Goal: Task Accomplishment & Management: Use online tool/utility

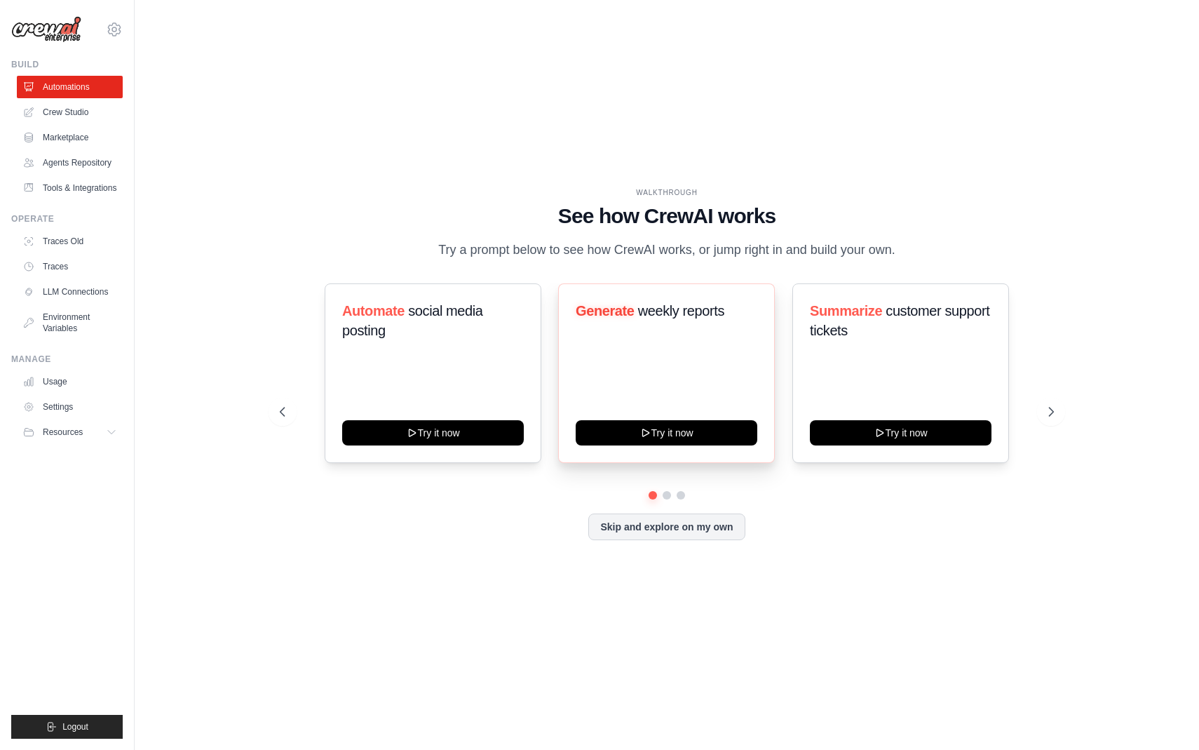
click at [687, 393] on div "Generate weekly reports Try it now" at bounding box center [666, 373] width 217 height 180
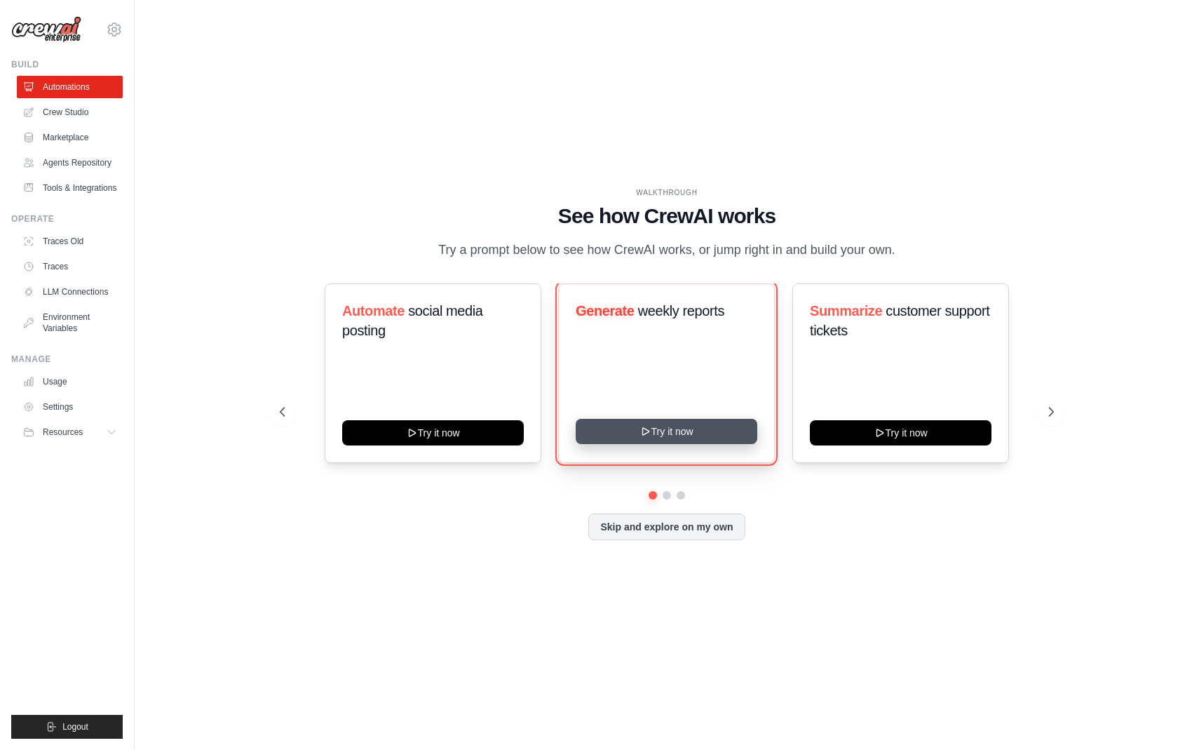
click at [668, 440] on button "Try it now" at bounding box center [667, 431] width 182 height 25
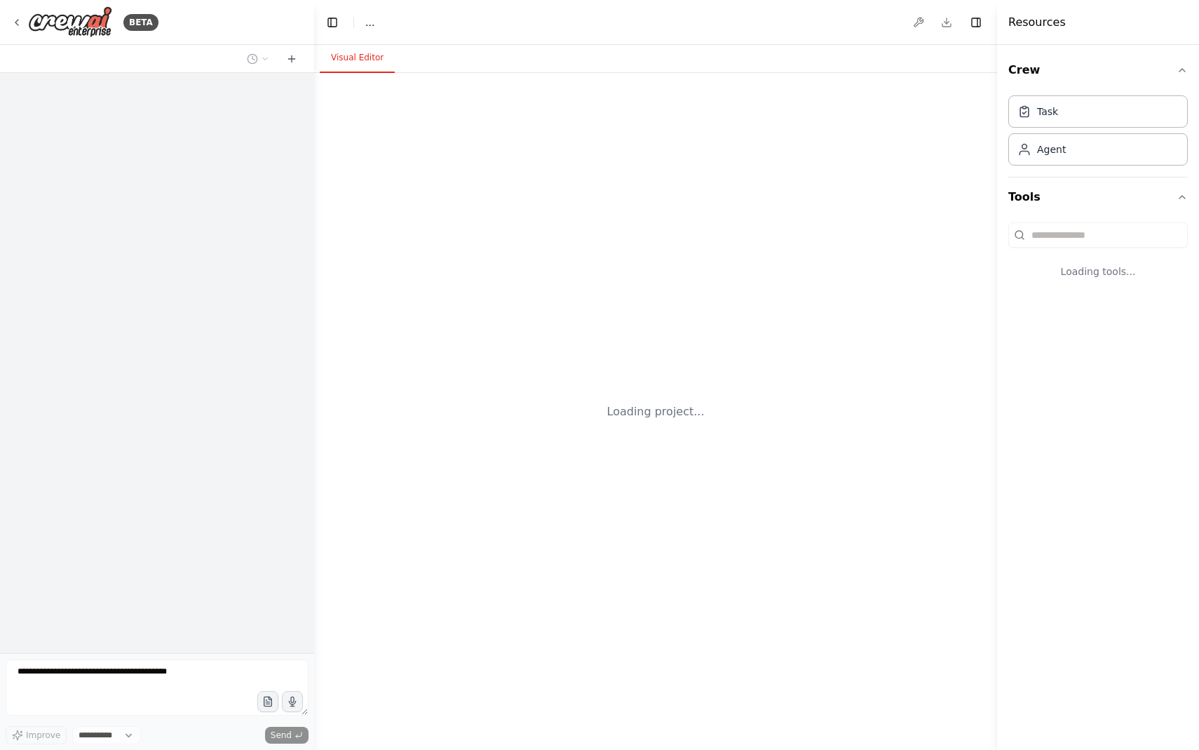
select select "****"
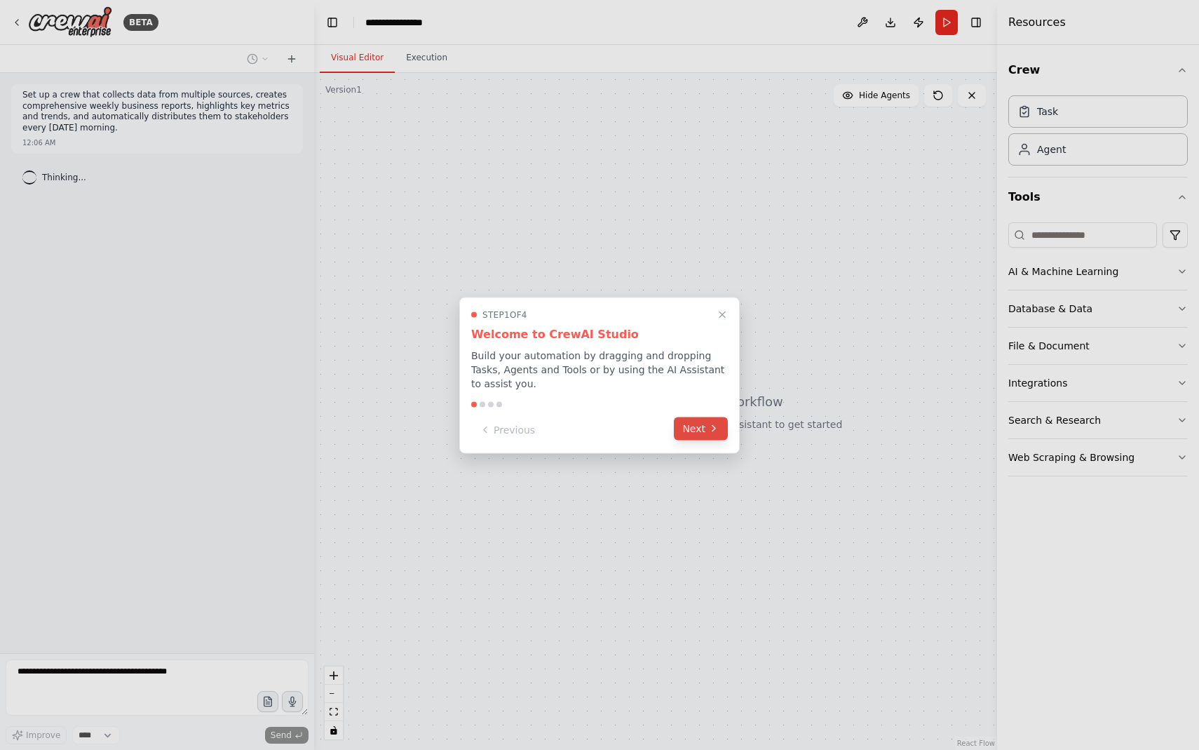
click at [691, 417] on button "Next" at bounding box center [701, 428] width 54 height 23
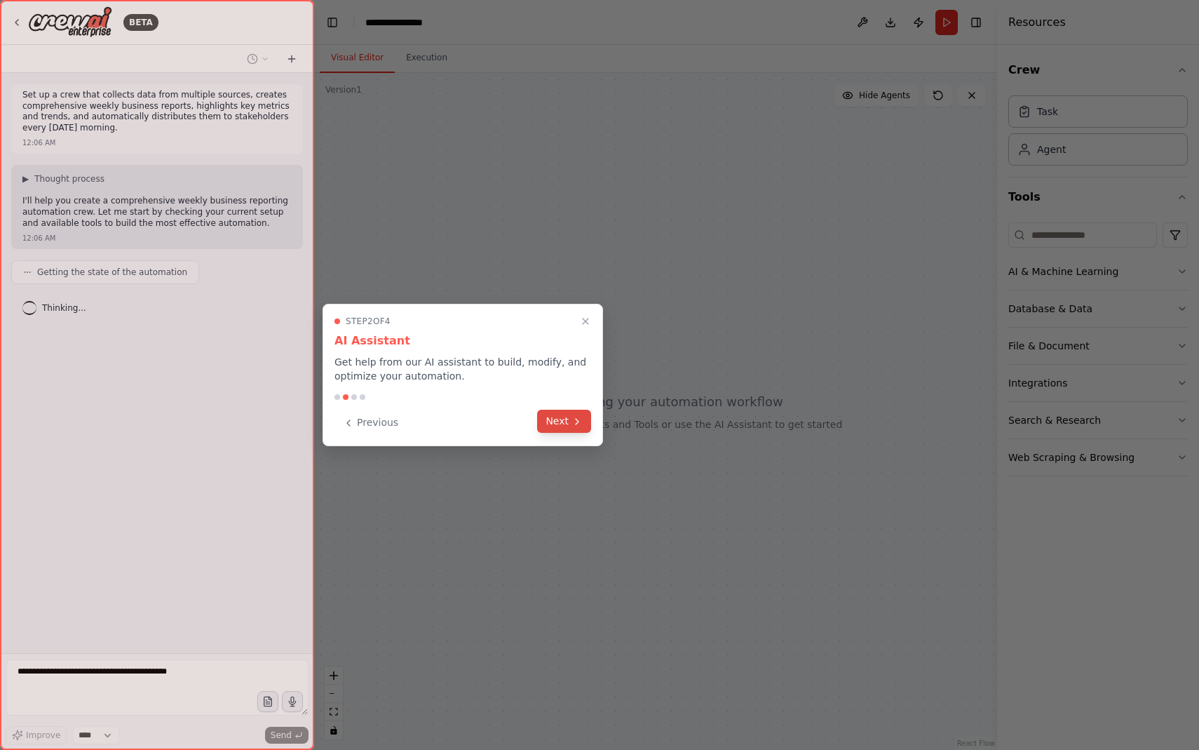
click at [562, 426] on button "Next" at bounding box center [564, 421] width 54 height 23
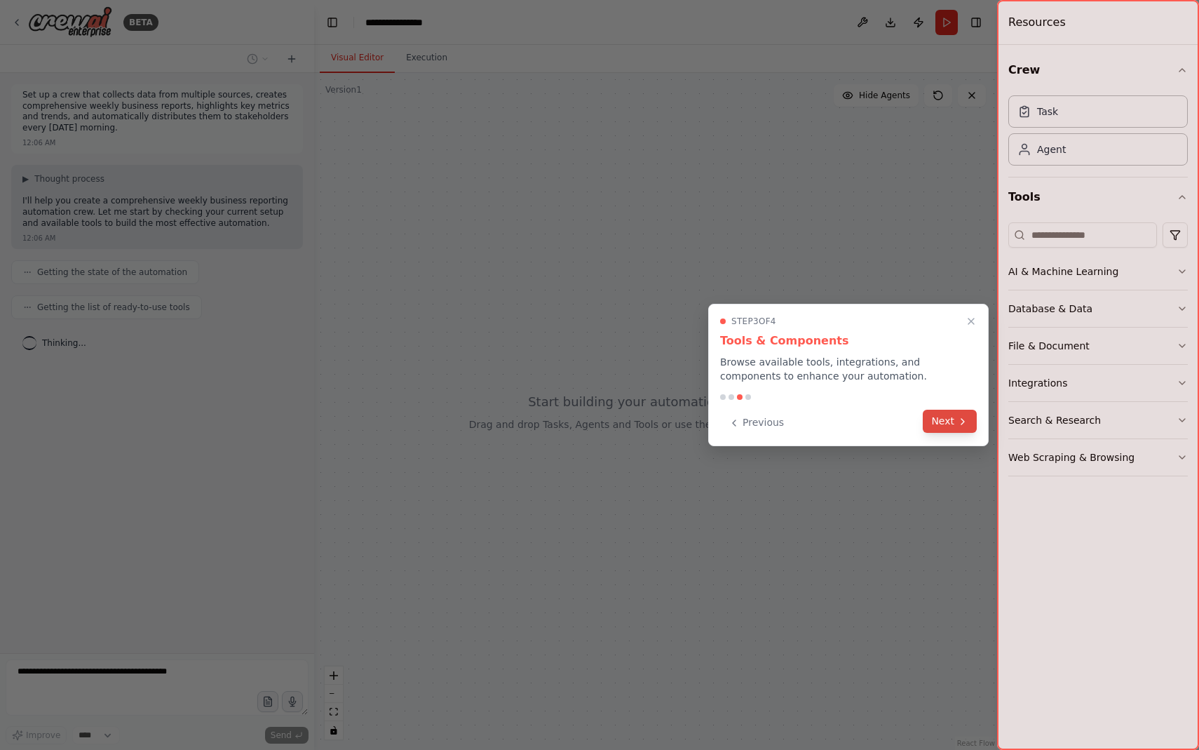
click at [947, 424] on button "Next" at bounding box center [950, 421] width 54 height 23
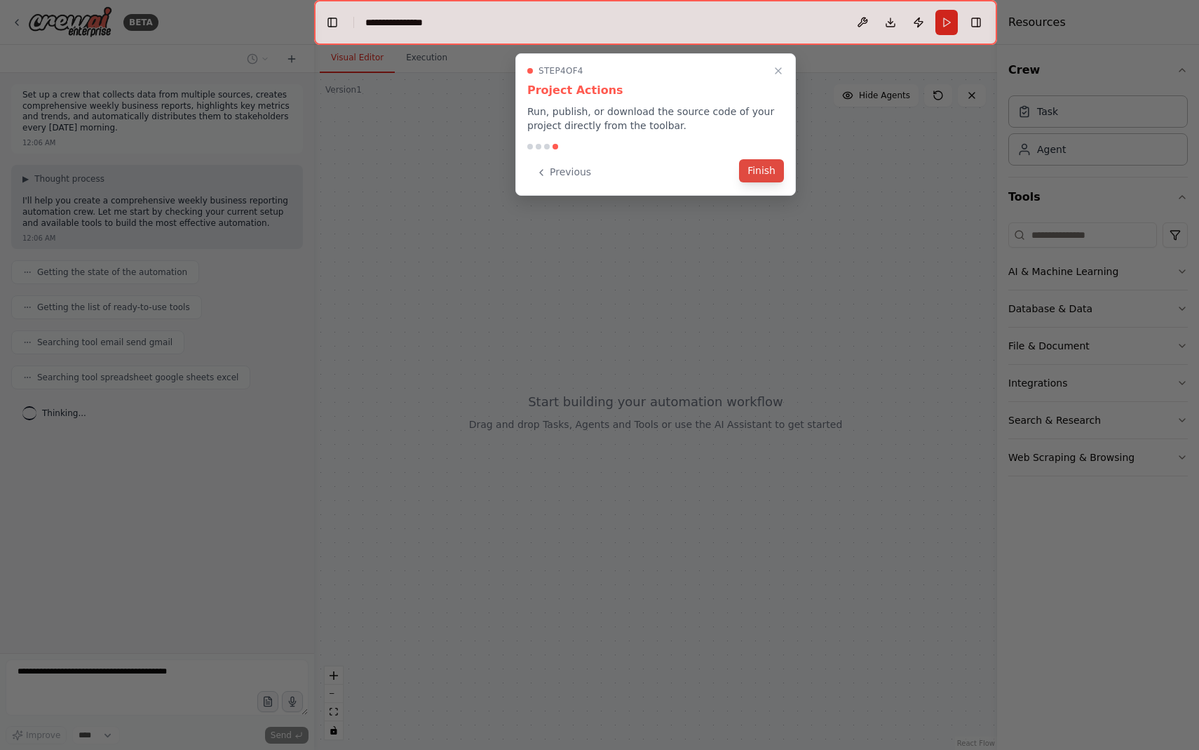
click at [760, 175] on button "Finish" at bounding box center [761, 170] width 45 height 23
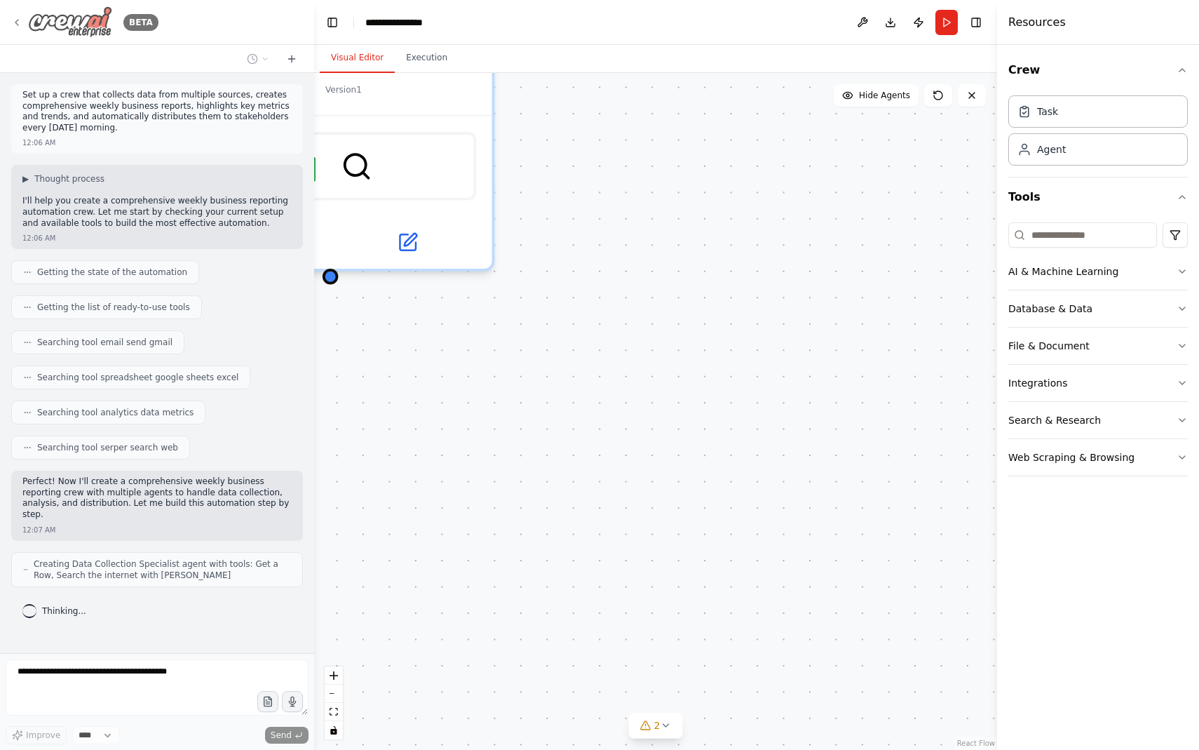
scroll to position [16, 0]
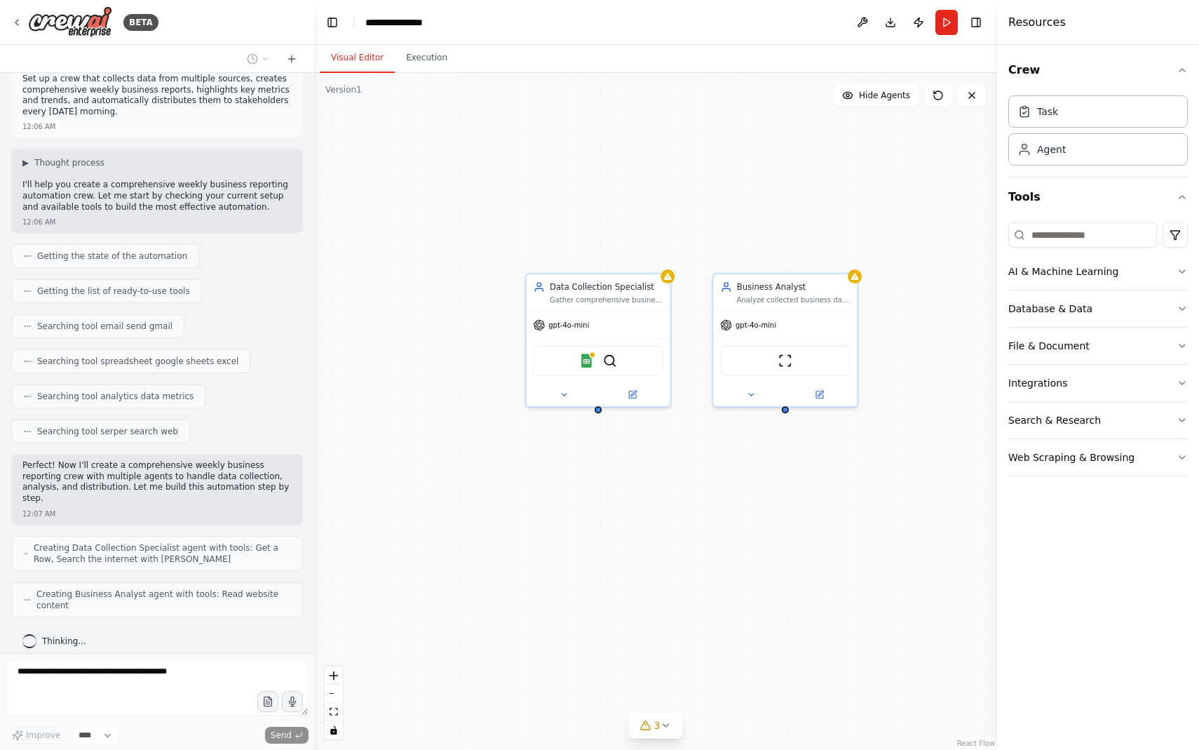
drag, startPoint x: 485, startPoint y: 377, endPoint x: 639, endPoint y: 466, distance: 178.5
click at [639, 466] on div "Data Collection Specialist Gather comprehensive business data from multiple sou…" at bounding box center [655, 411] width 683 height 677
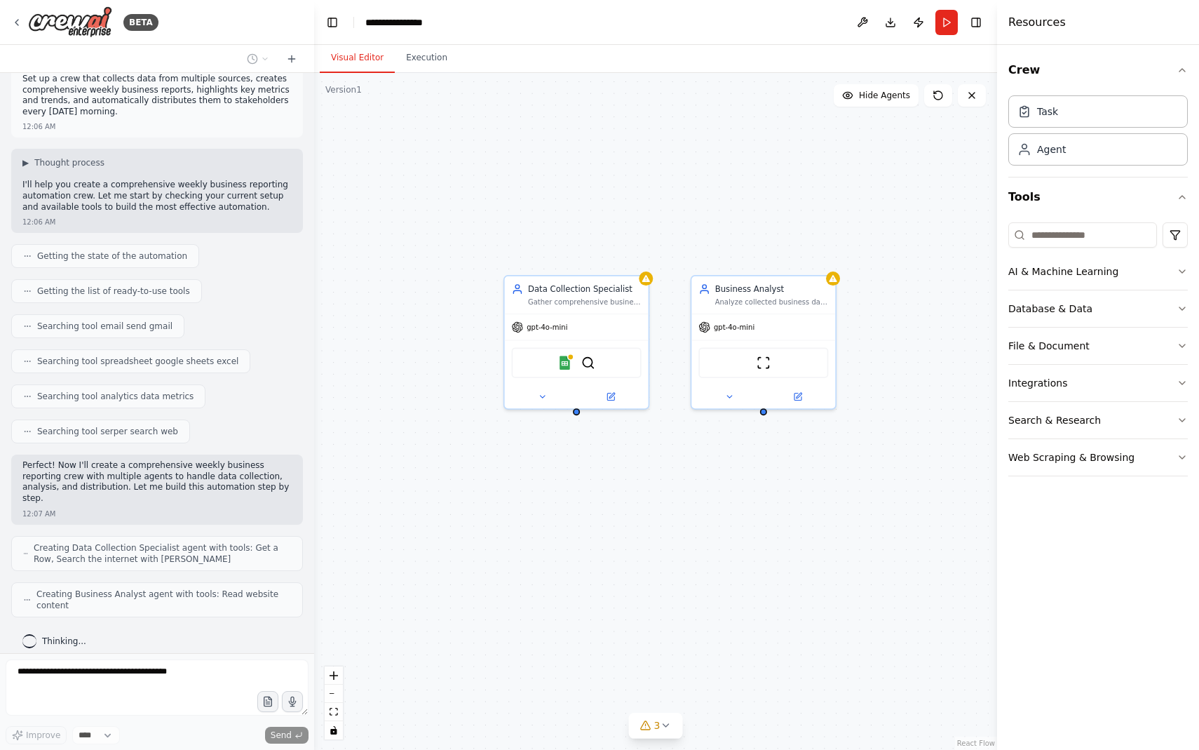
scroll to position [51, 0]
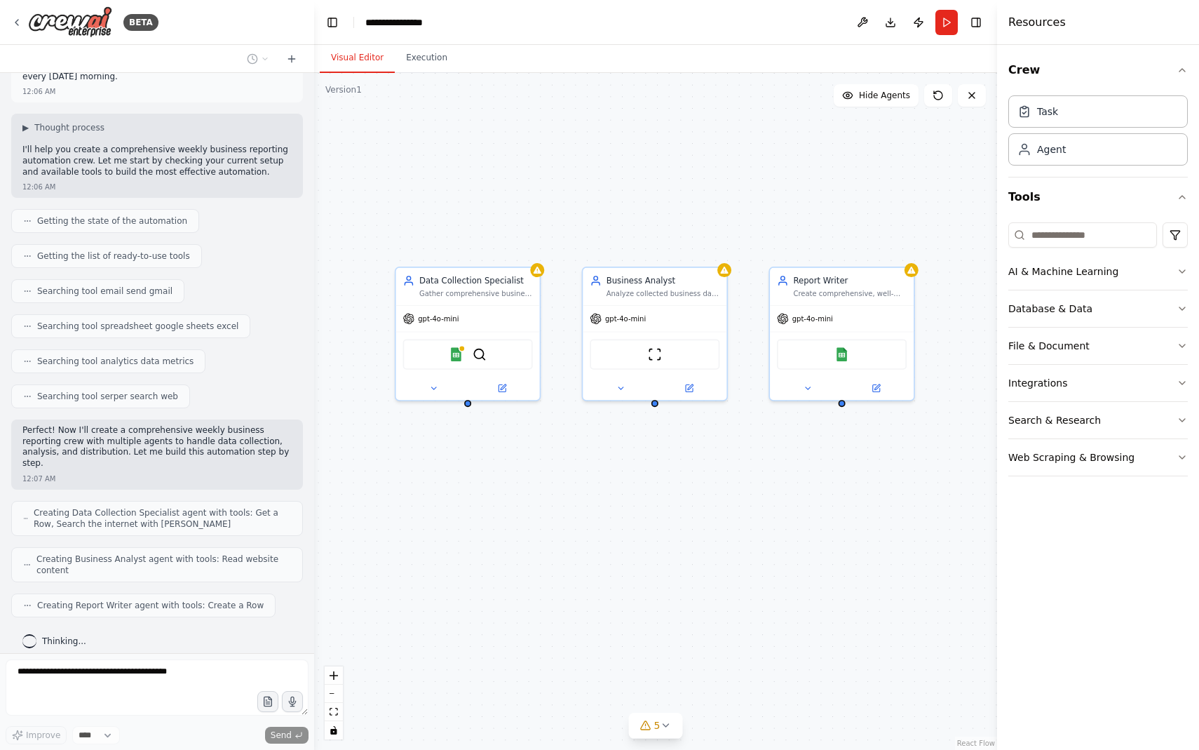
drag, startPoint x: 639, startPoint y: 467, endPoint x: 529, endPoint y: 459, distance: 110.4
click at [529, 458] on div "Data Collection Specialist Gather comprehensive business data from multiple sou…" at bounding box center [655, 411] width 683 height 677
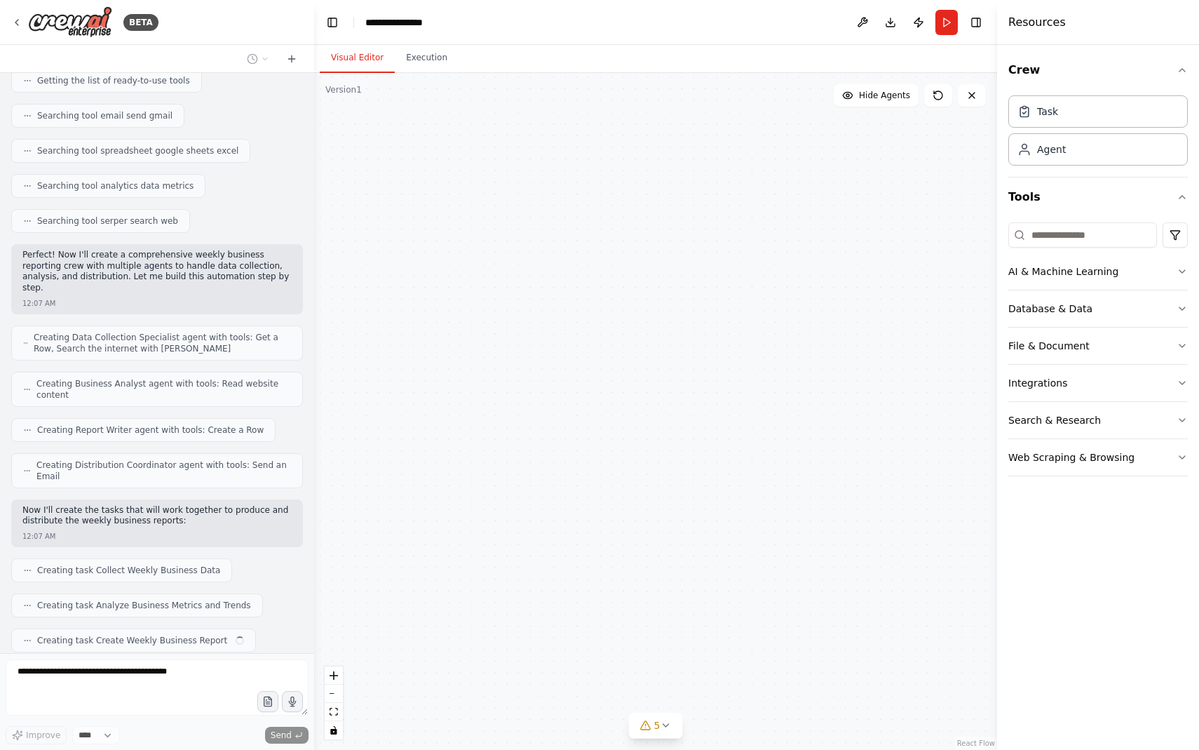
scroll to position [262, 0]
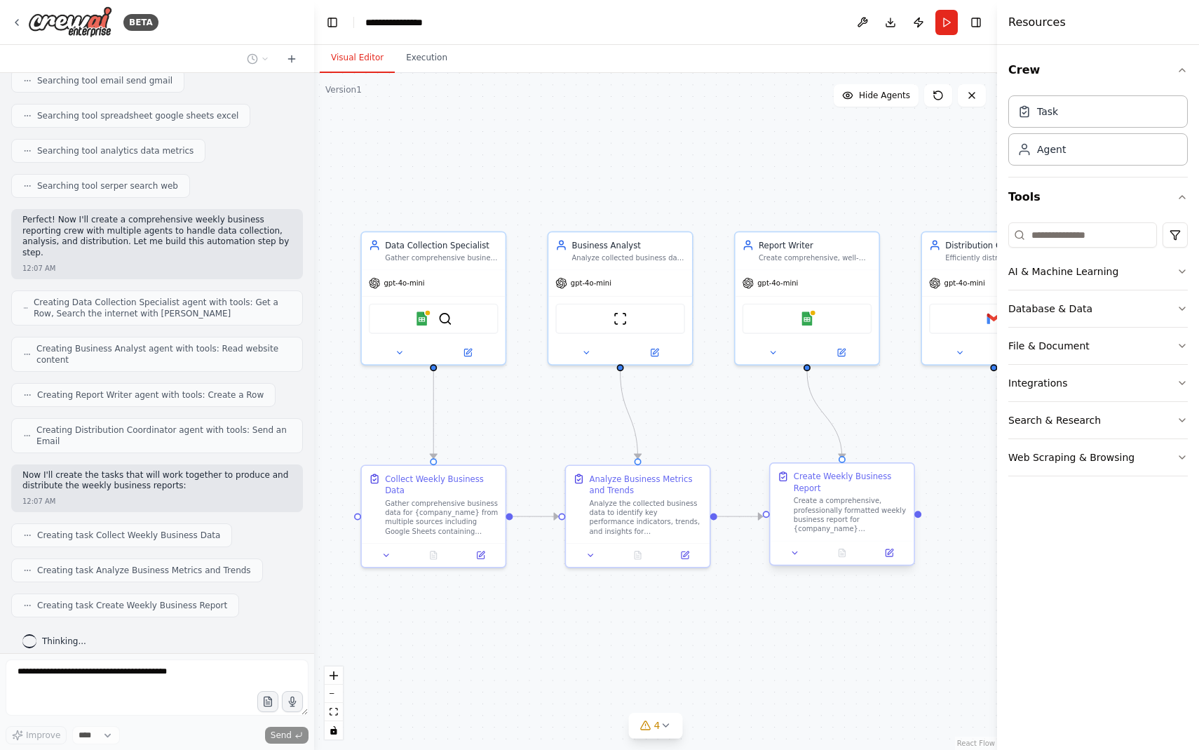
drag, startPoint x: 865, startPoint y: 524, endPoint x: 833, endPoint y: 491, distance: 46.1
click at [833, 491] on div ".deletable-edge-delete-btn { width: 20px; height: 20px; border: 0px solid #ffff…" at bounding box center [655, 411] width 683 height 677
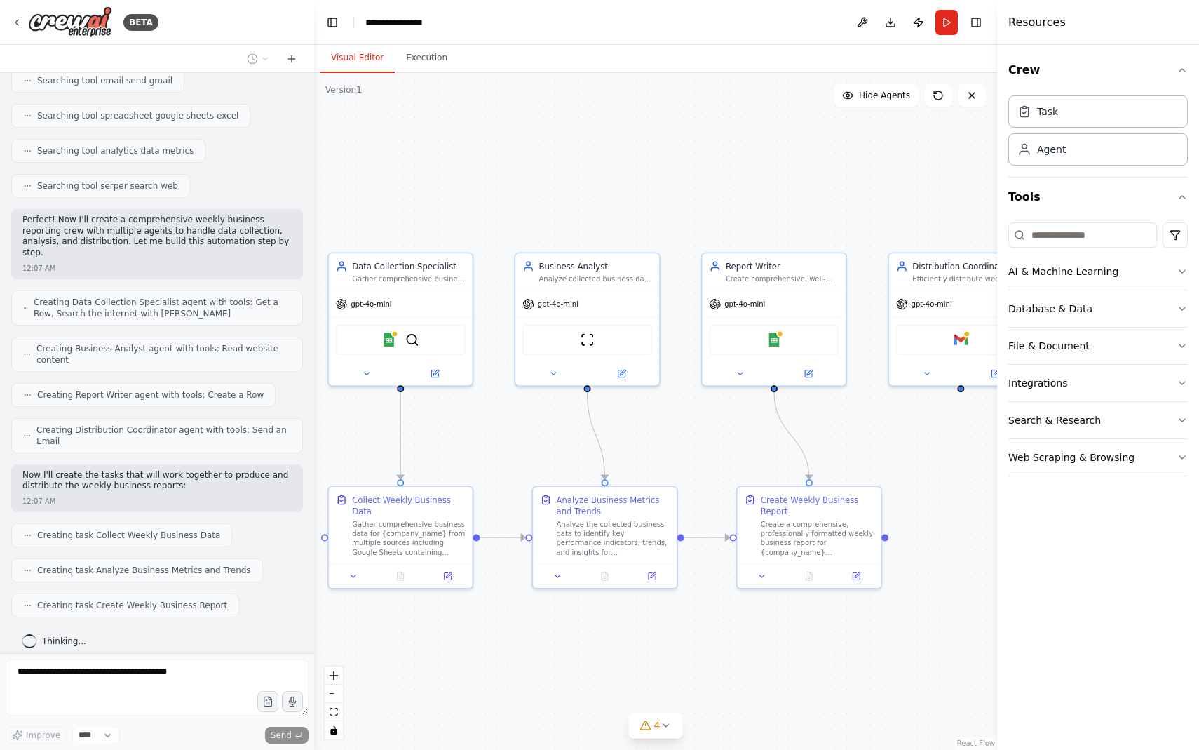
drag, startPoint x: 888, startPoint y: 443, endPoint x: 854, endPoint y: 462, distance: 39.2
click at [854, 462] on div ".deletable-edge-delete-btn { width: 20px; height: 20px; border: 0px solid #ffff…" at bounding box center [655, 411] width 683 height 677
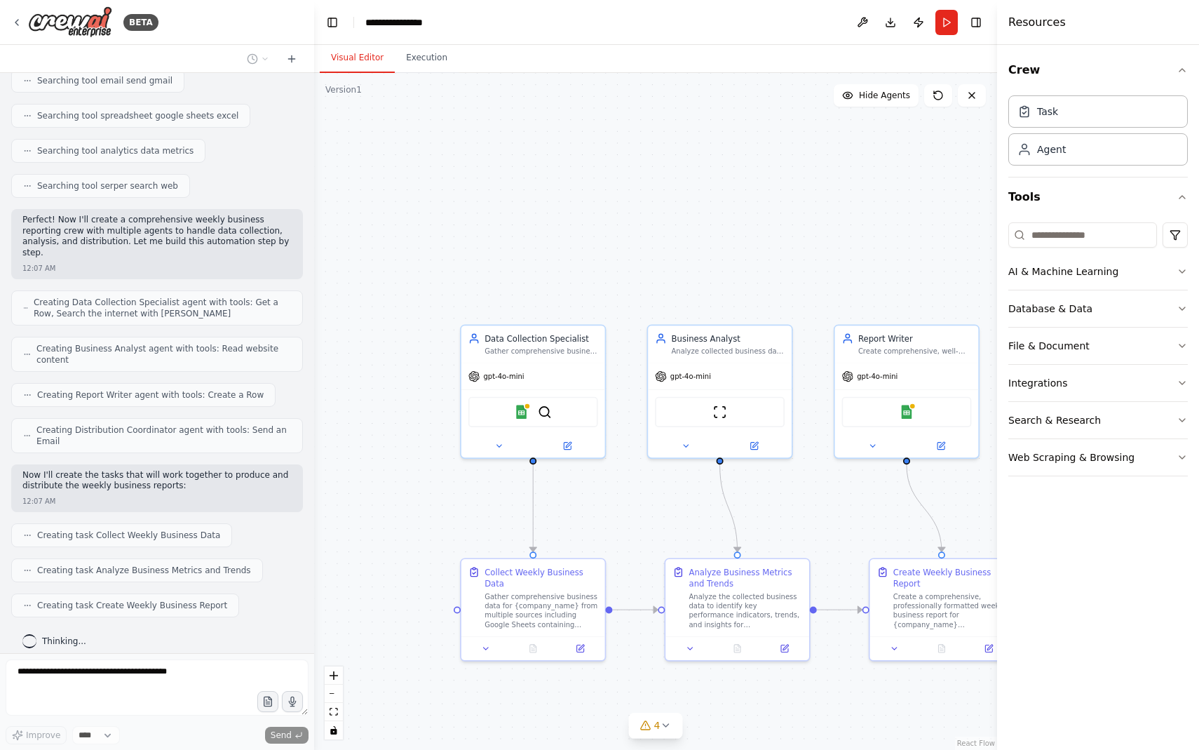
drag, startPoint x: 668, startPoint y: 449, endPoint x: 798, endPoint y: 523, distance: 150.1
click at [799, 522] on div ".deletable-edge-delete-btn { width: 20px; height: 20px; border: 0px solid #ffff…" at bounding box center [655, 411] width 683 height 677
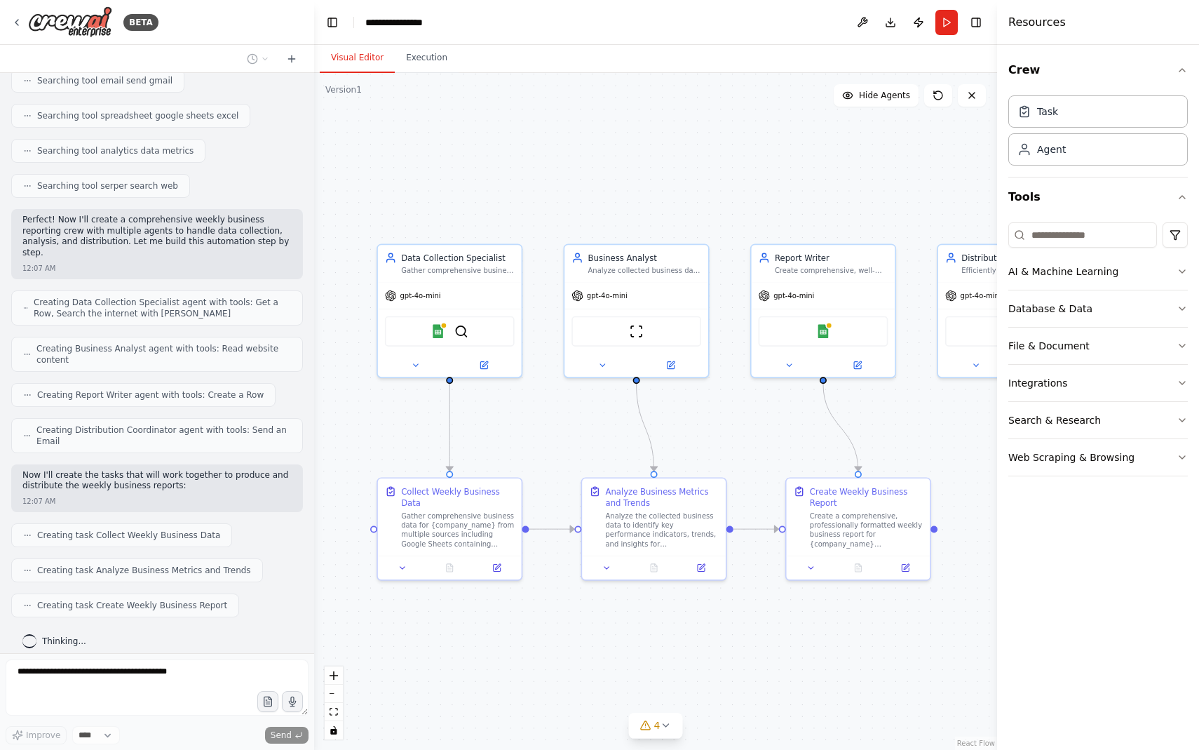
drag, startPoint x: 759, startPoint y: 260, endPoint x: 649, endPoint y: 168, distance: 144.4
click at [650, 168] on div ".deletable-edge-delete-btn { width: 20px; height: 20px; border: 0px solid #ffff…" at bounding box center [655, 411] width 683 height 677
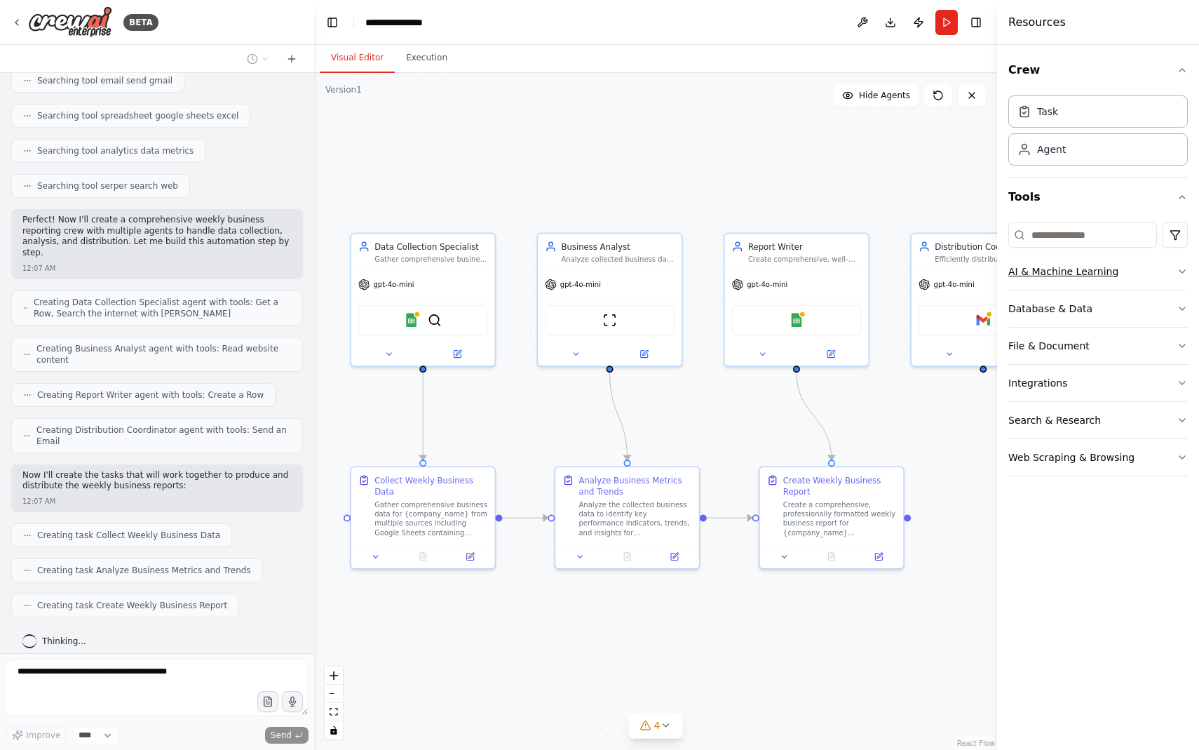
click at [1180, 275] on icon "button" at bounding box center [1182, 271] width 11 height 11
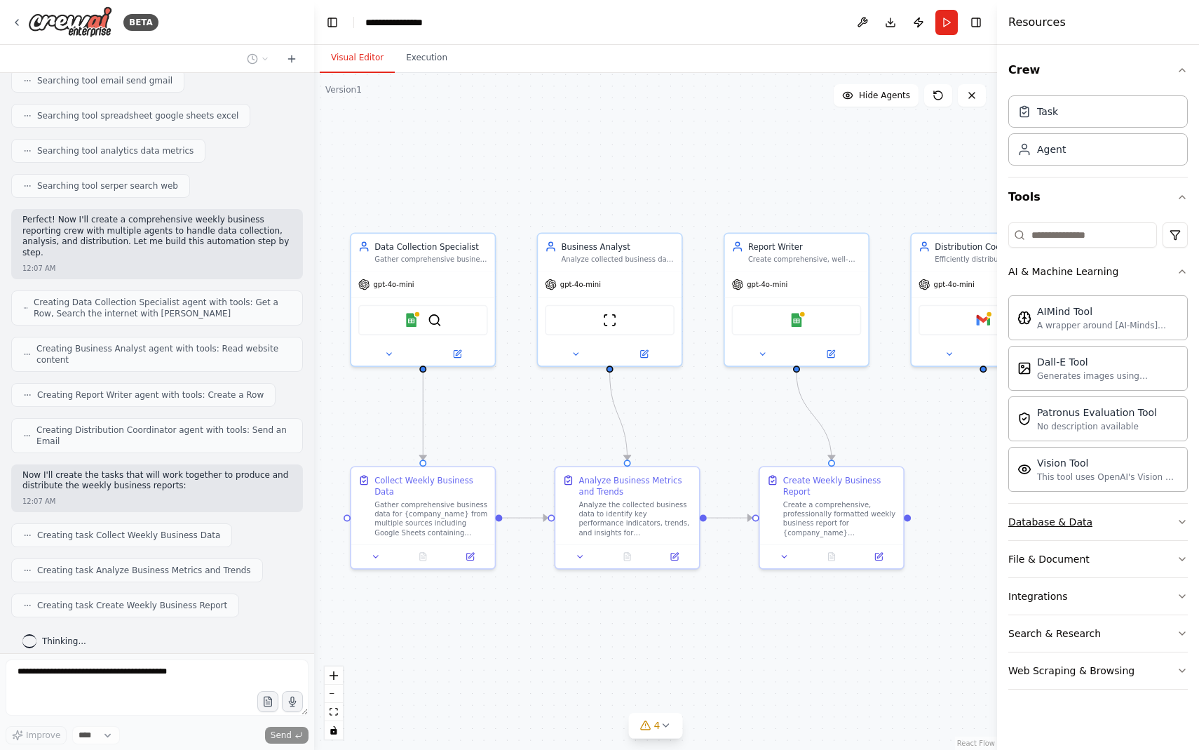
click at [1184, 524] on icon "button" at bounding box center [1182, 521] width 11 height 11
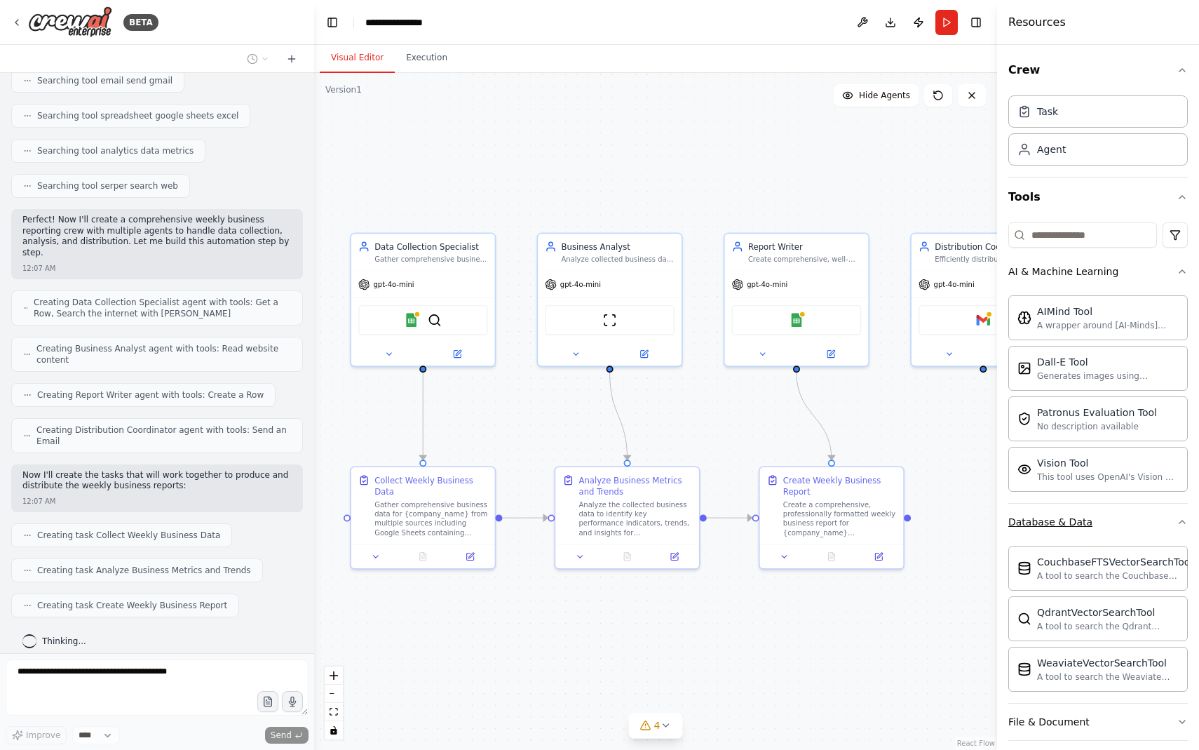
click at [1184, 524] on icon "button" at bounding box center [1182, 521] width 11 height 11
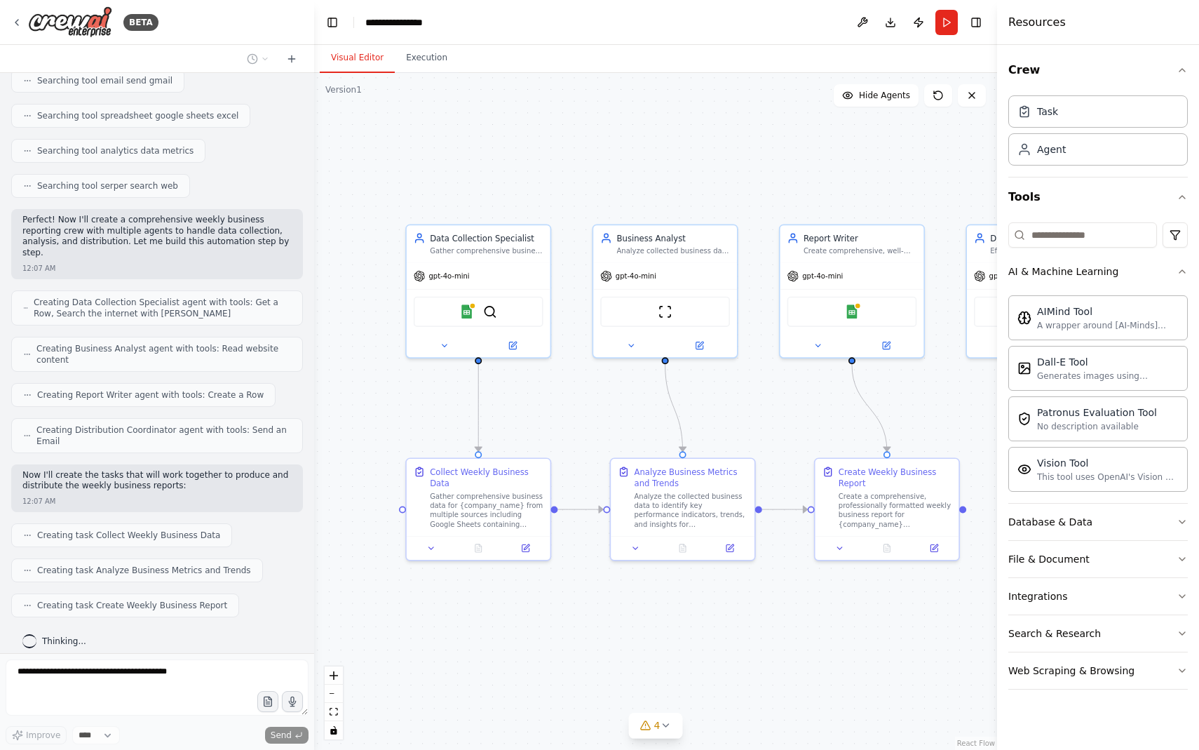
drag, startPoint x: 879, startPoint y: 654, endPoint x: 932, endPoint y: 646, distance: 53.3
click at [932, 646] on div ".deletable-edge-delete-btn { width: 20px; height: 20px; border: 0px solid #ffff…" at bounding box center [655, 411] width 683 height 677
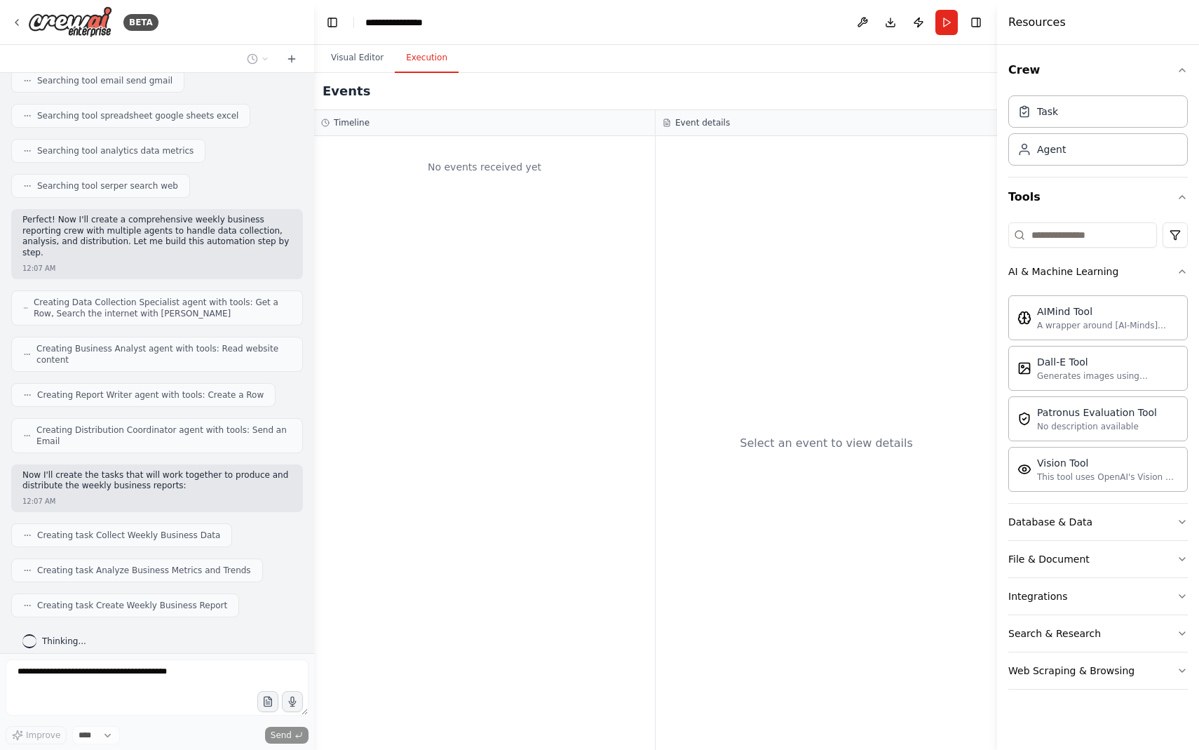
click at [422, 61] on button "Execution" at bounding box center [427, 57] width 64 height 29
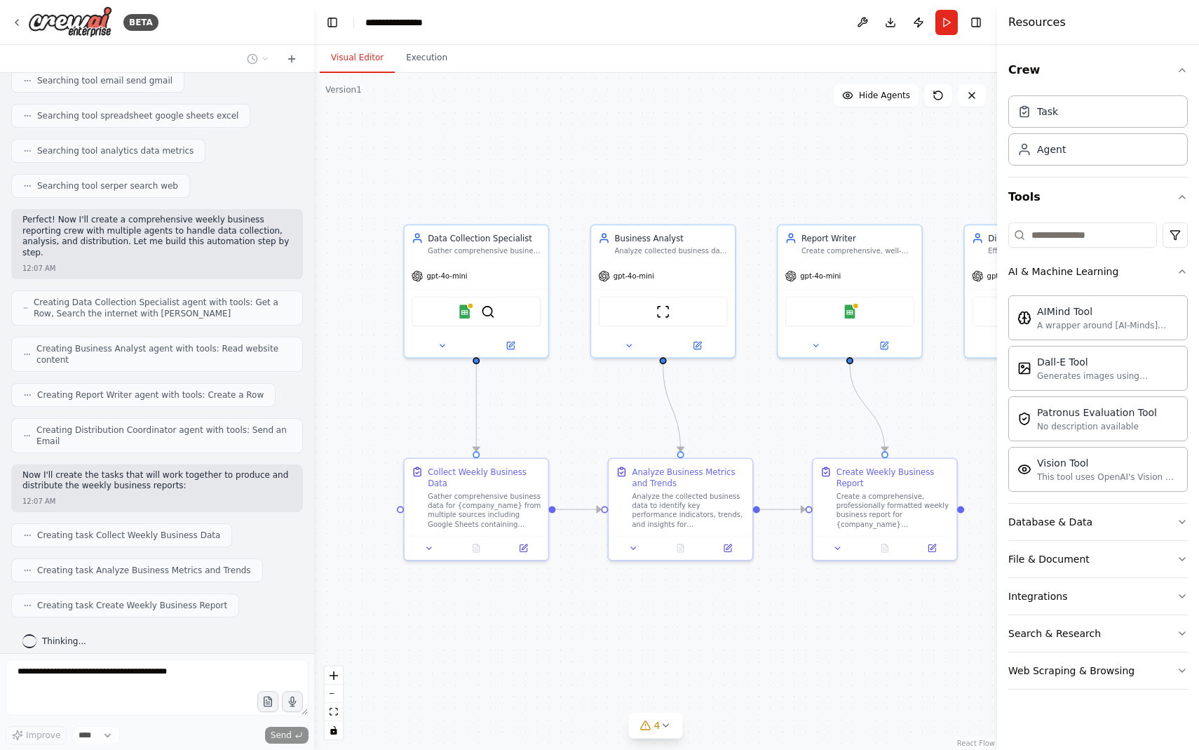
click at [355, 67] on button "Visual Editor" at bounding box center [357, 57] width 75 height 29
click at [13, 20] on icon at bounding box center [16, 22] width 11 height 11
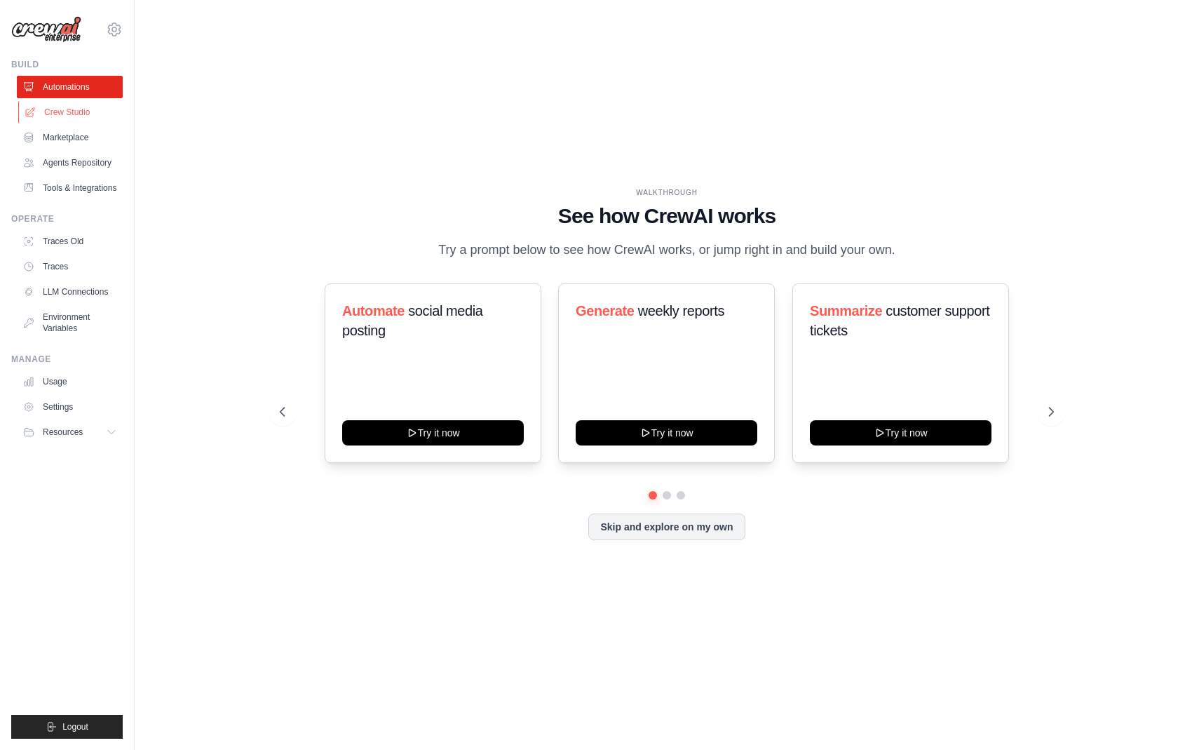
click at [78, 113] on link "Crew Studio" at bounding box center [71, 112] width 106 height 22
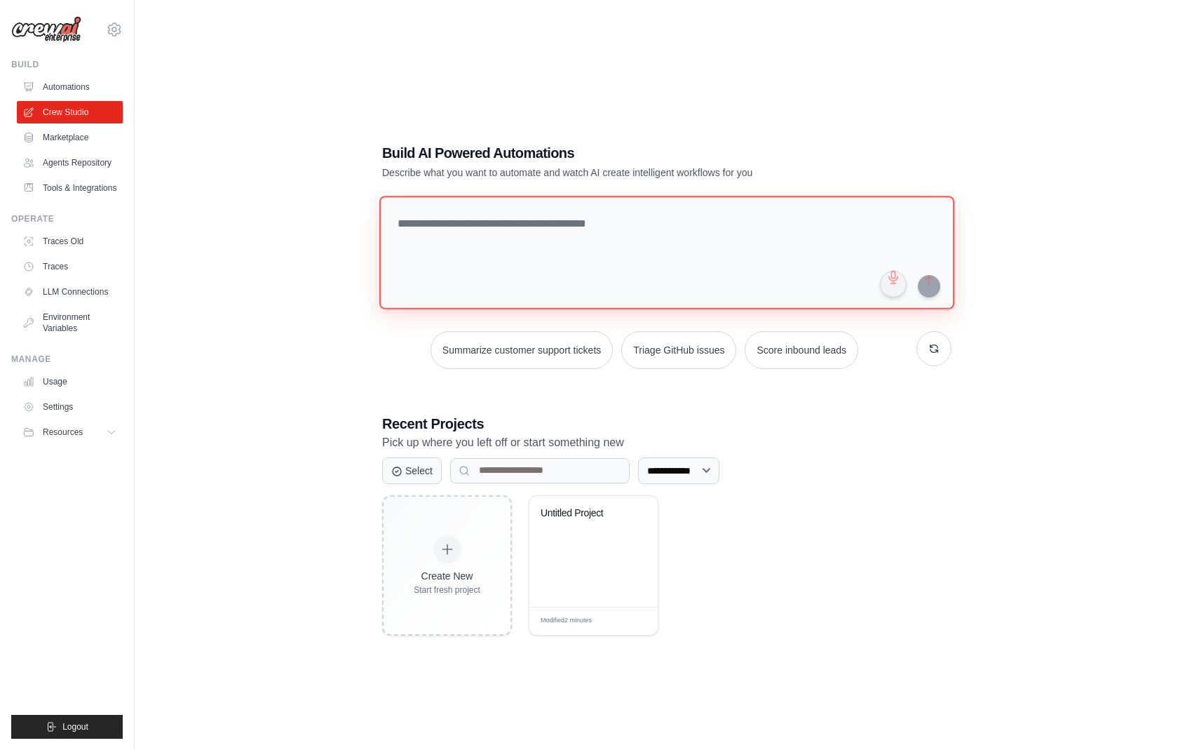
click at [427, 231] on textarea at bounding box center [666, 253] width 575 height 114
click at [518, 236] on textarea "To enrich screen reader interactions, please activate Accessibility in Grammarl…" at bounding box center [666, 253] width 575 height 114
paste textarea "**********"
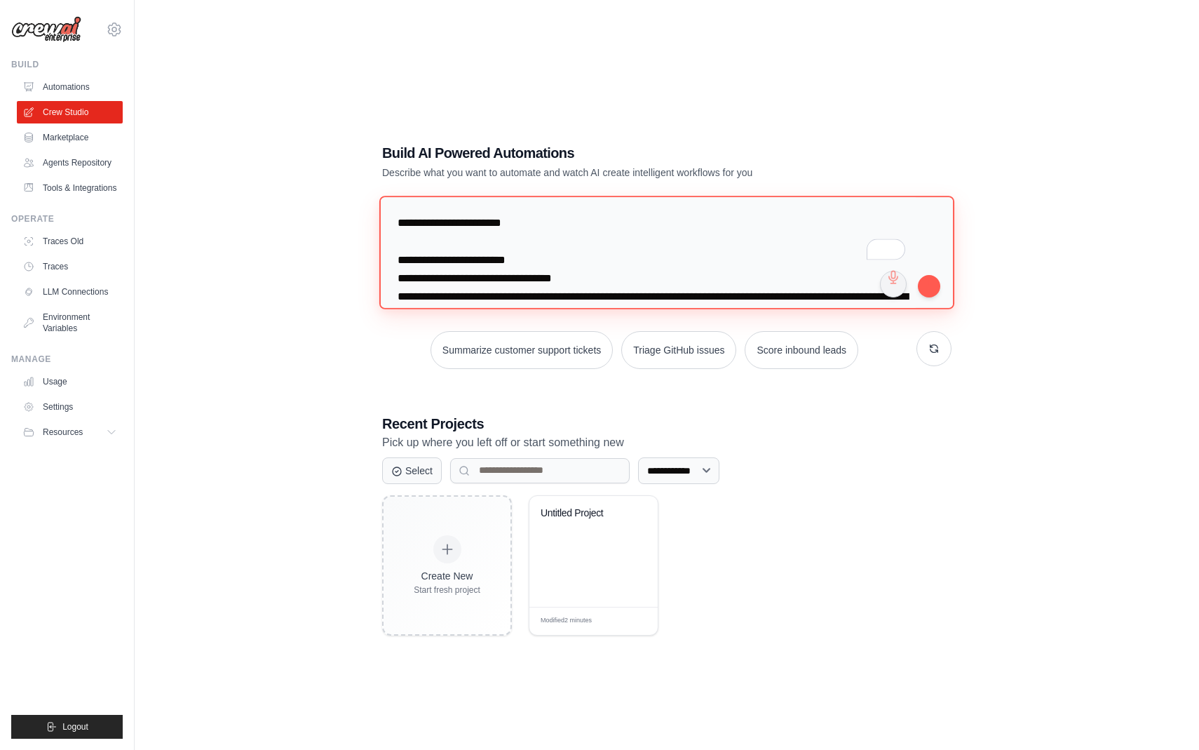
scroll to position [105, 0]
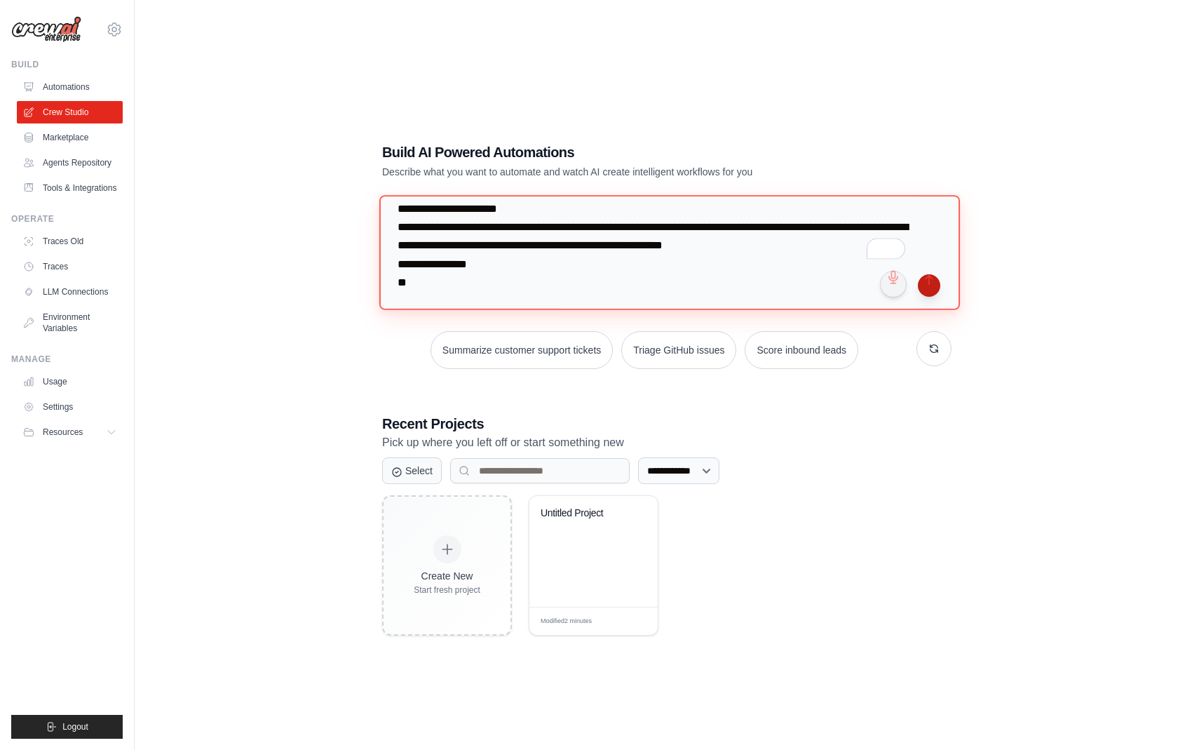
type textarea "**********"
click at [928, 287] on button "submit" at bounding box center [929, 285] width 22 height 22
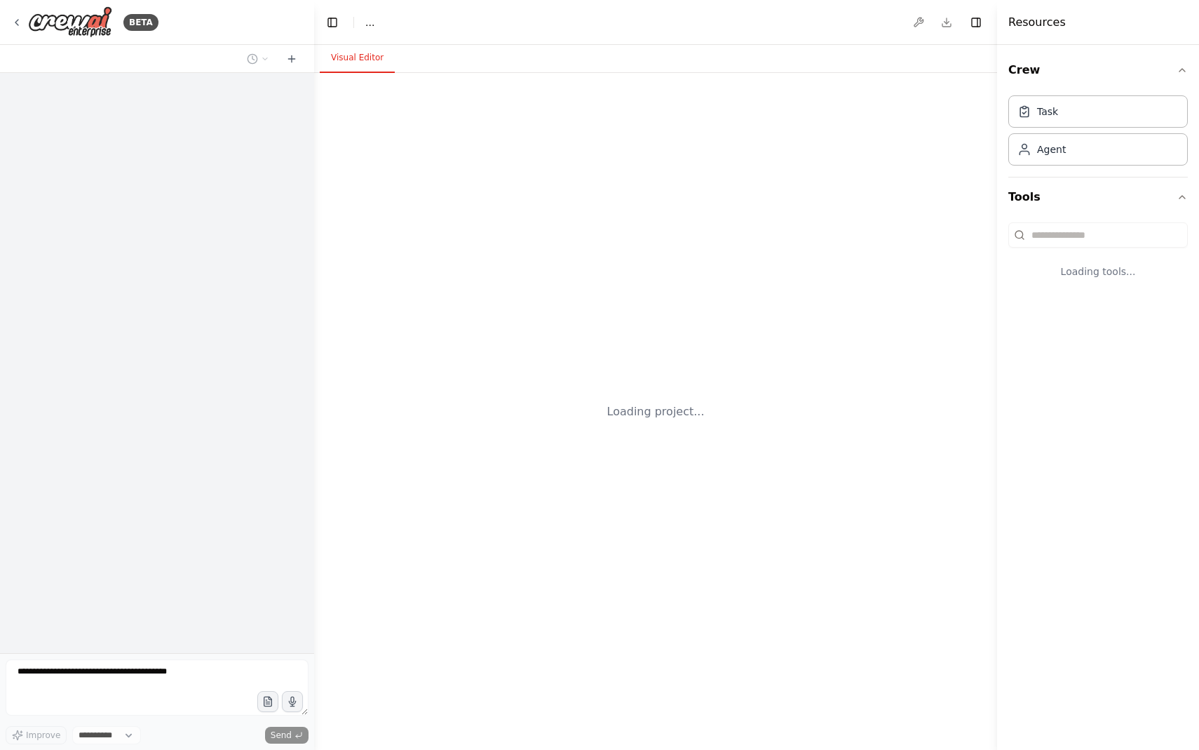
select select "****"
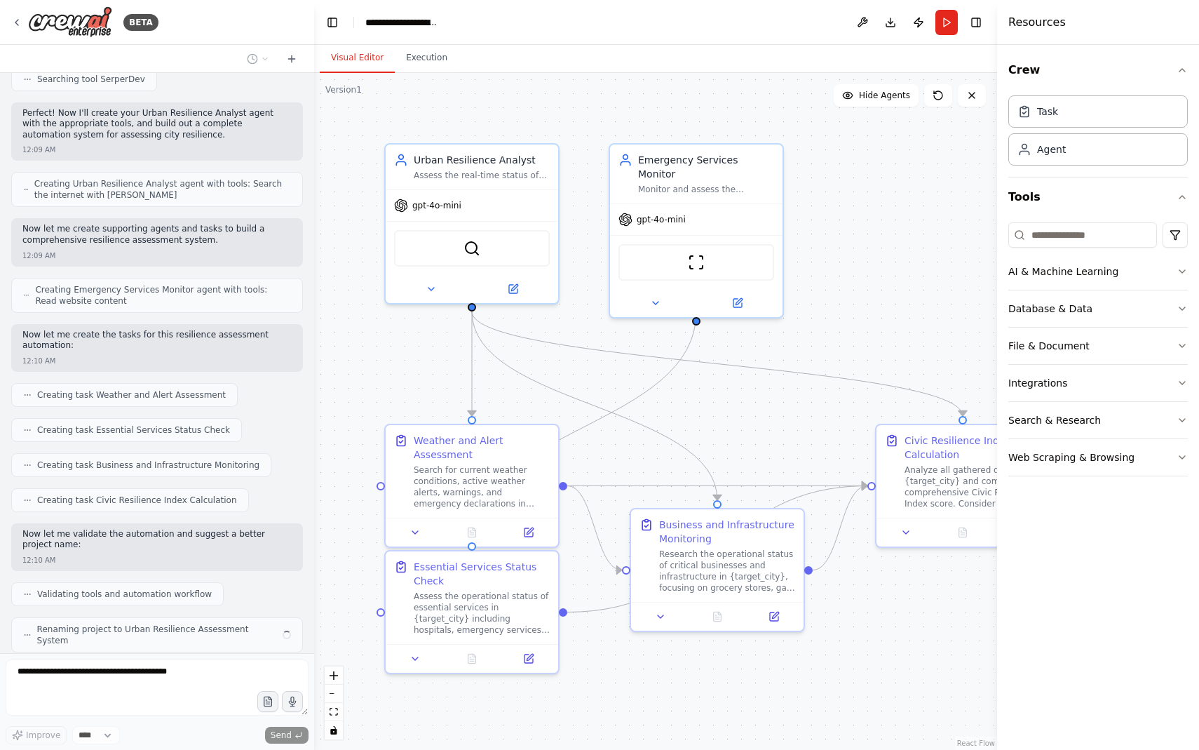
scroll to position [531, 0]
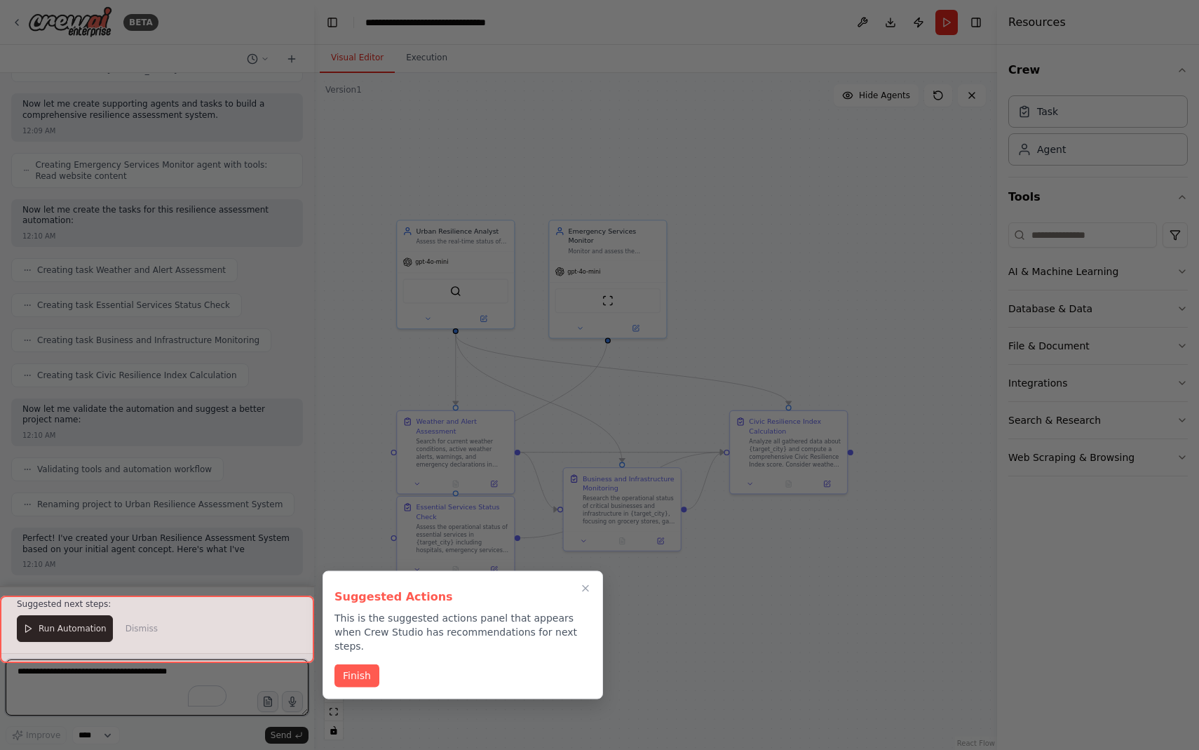
drag, startPoint x: 912, startPoint y: 345, endPoint x: 765, endPoint y: 345, distance: 147.3
click at [765, 345] on div "BETA from crewai import Agent resilience_agent = Agent( role="Urban Resilience …" at bounding box center [599, 375] width 1199 height 750
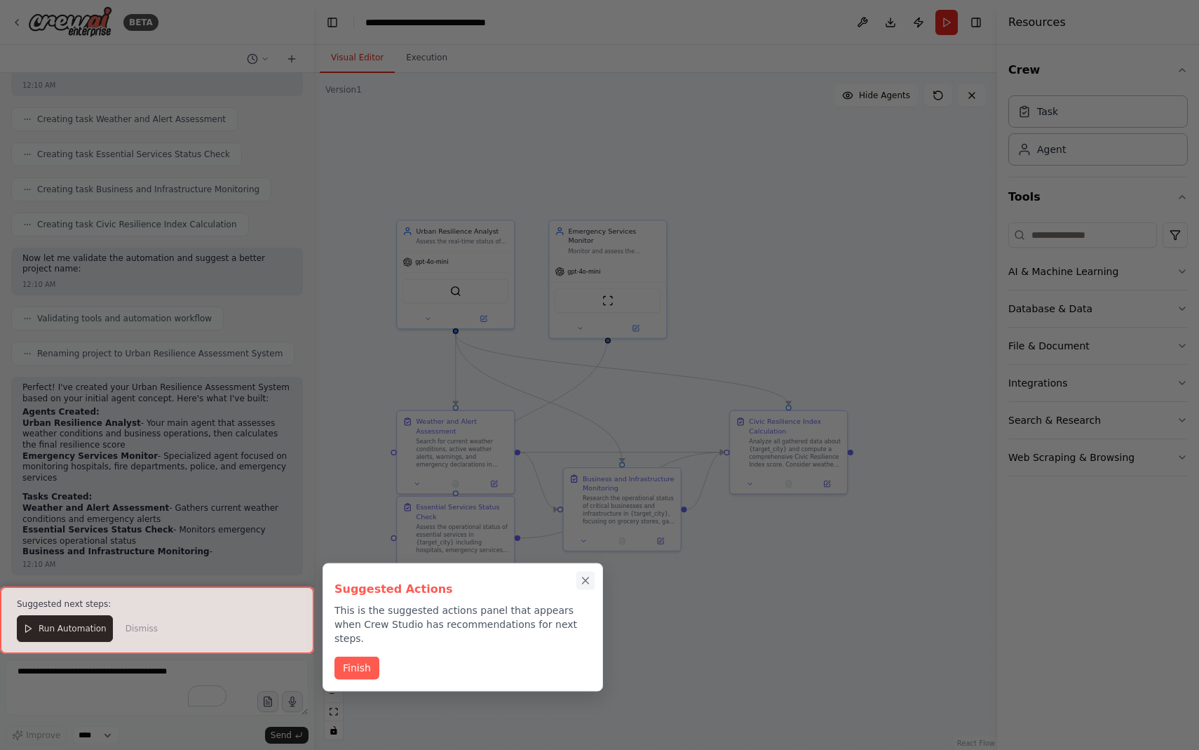
click at [583, 579] on icon "Close walkthrough" at bounding box center [585, 580] width 13 height 13
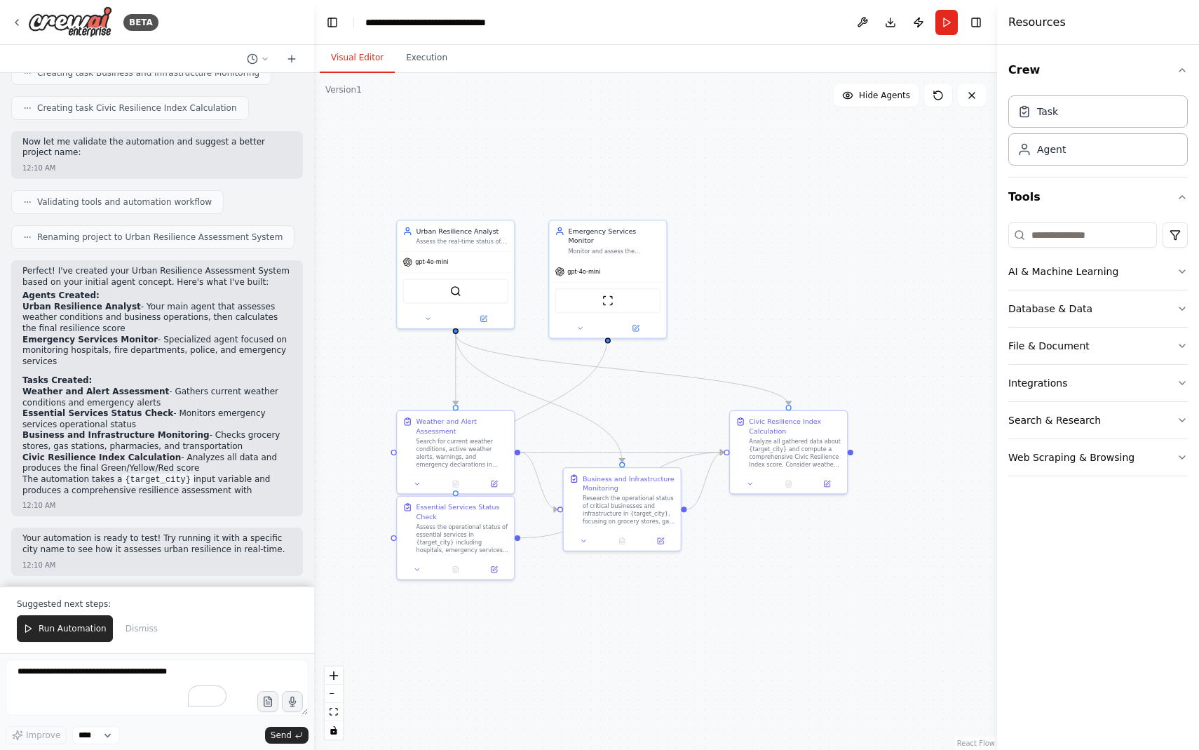
scroll to position [899, 0]
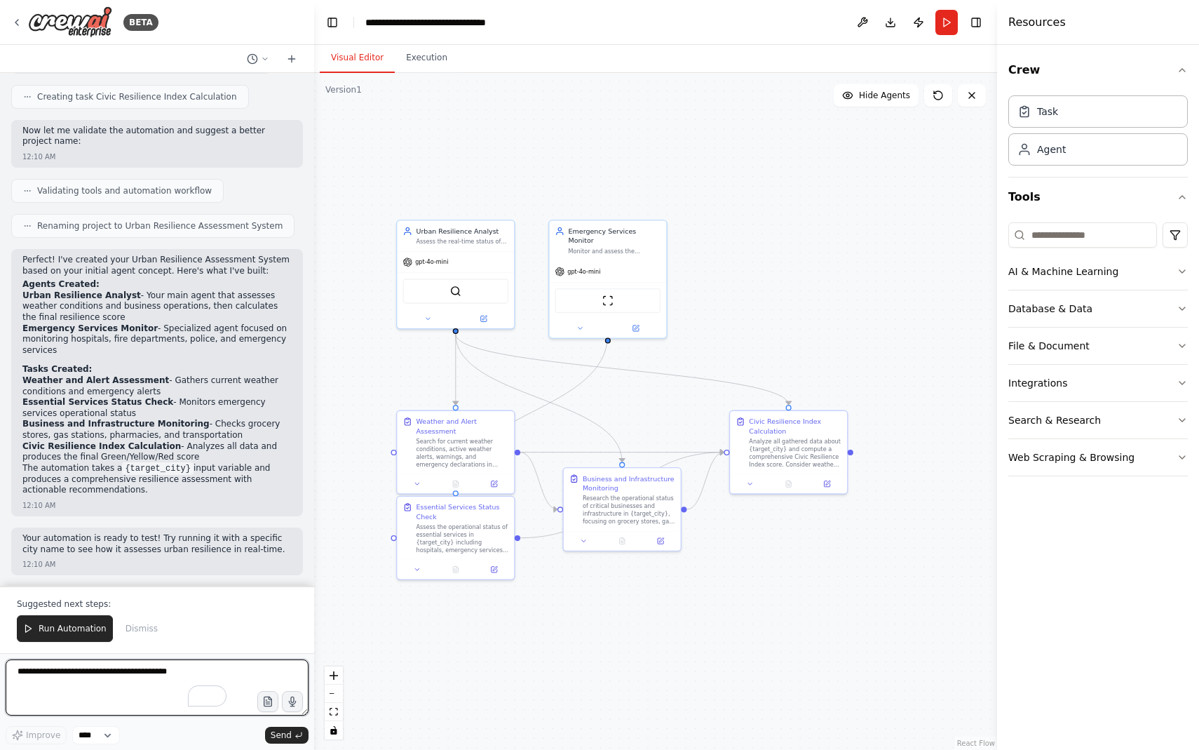
click at [110, 673] on textarea "To enrich screen reader interactions, please activate Accessibility in Grammarl…" at bounding box center [157, 687] width 303 height 56
paste textarea "**********"
type textarea "**********"
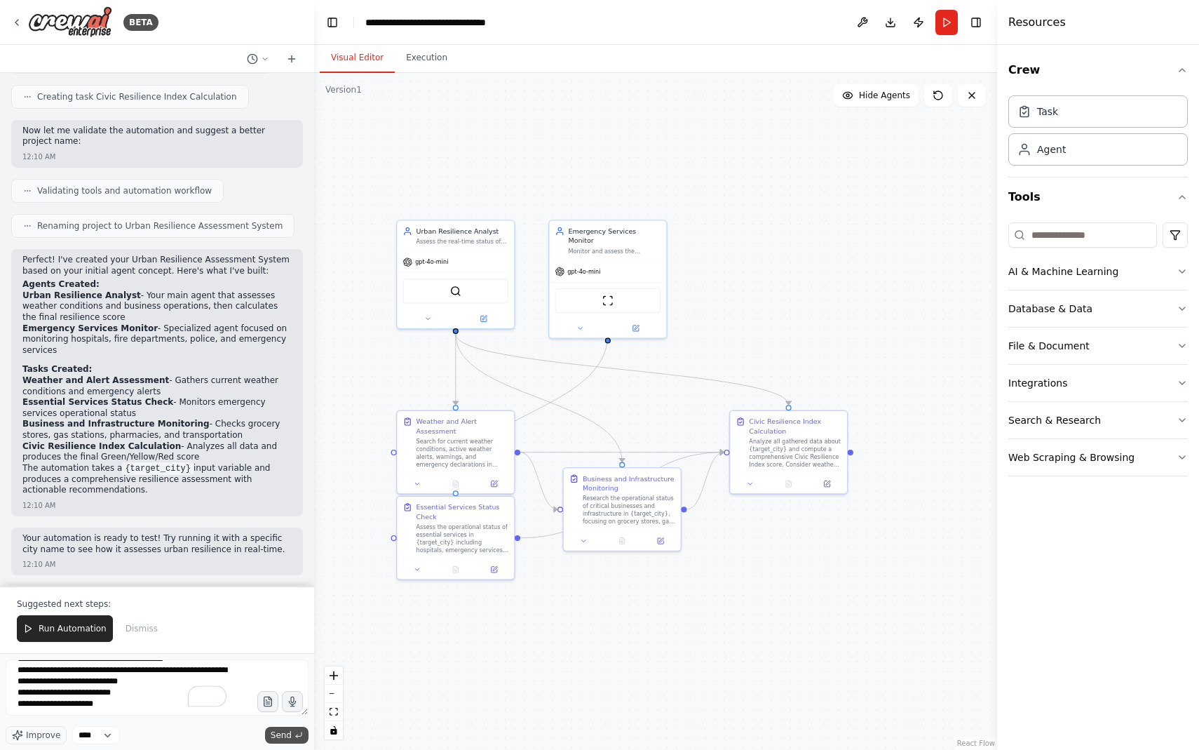
click at [276, 733] on span "Send" at bounding box center [281, 734] width 21 height 11
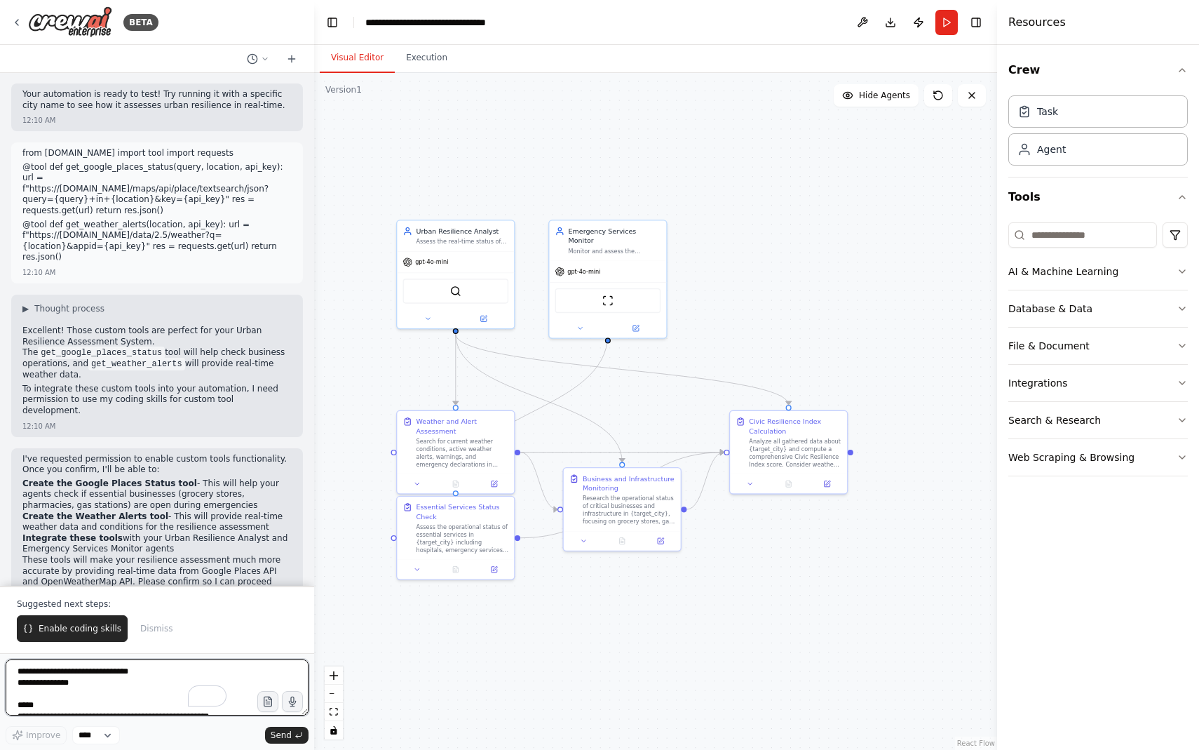
scroll to position [1353, 0]
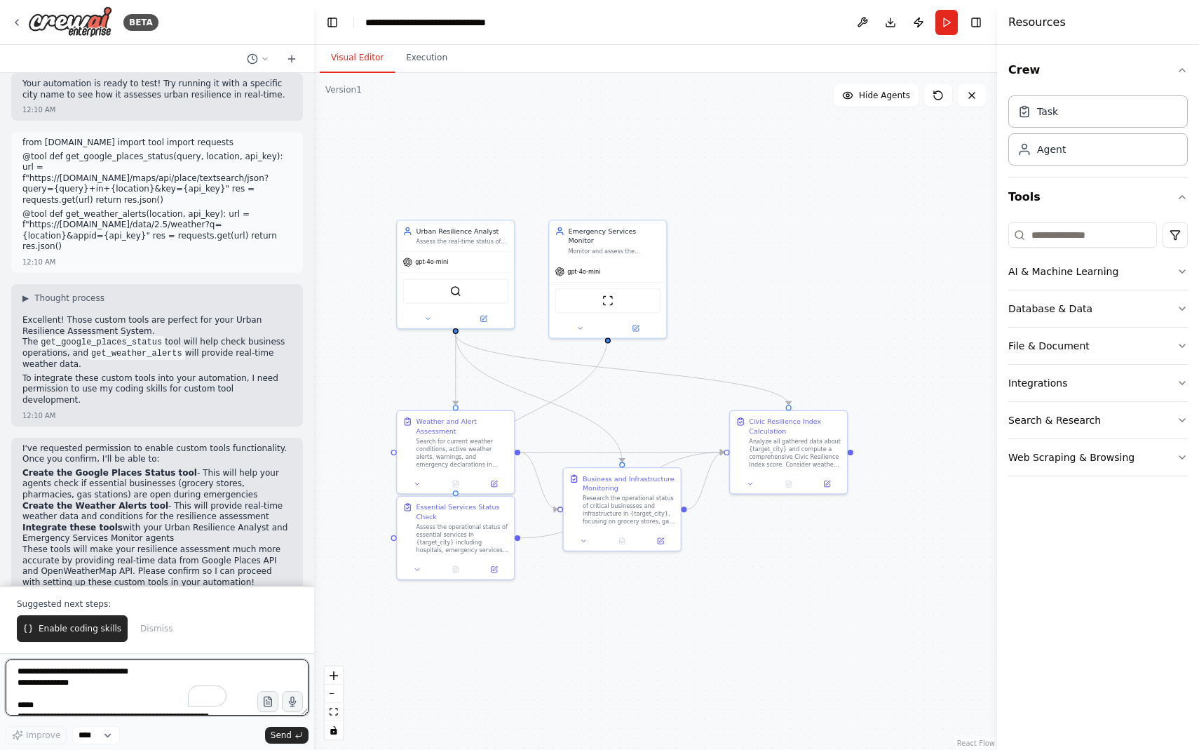
click at [65, 672] on textarea "**********" at bounding box center [157, 687] width 303 height 56
paste textarea "**********"
type textarea "**********"
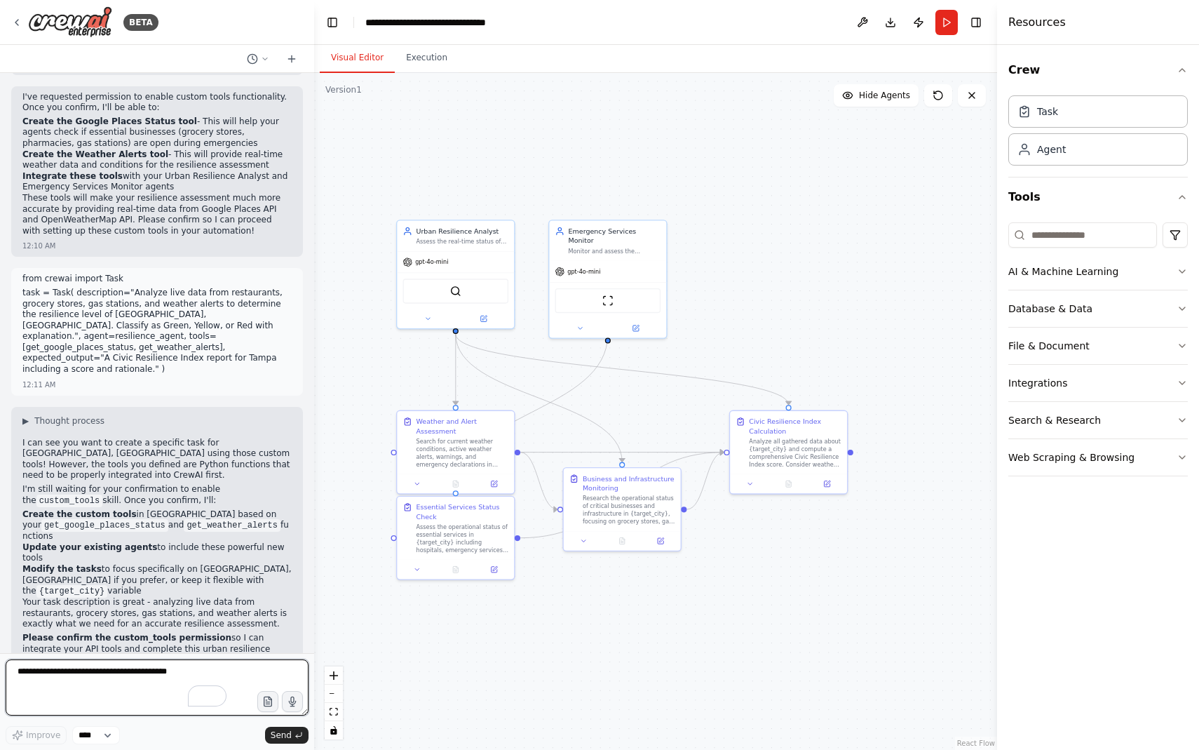
scroll to position [1707, 0]
click at [85, 675] on textarea "To enrich screen reader interactions, please activate Accessibility in Grammarl…" at bounding box center [157, 687] width 303 height 56
type textarea "**********"
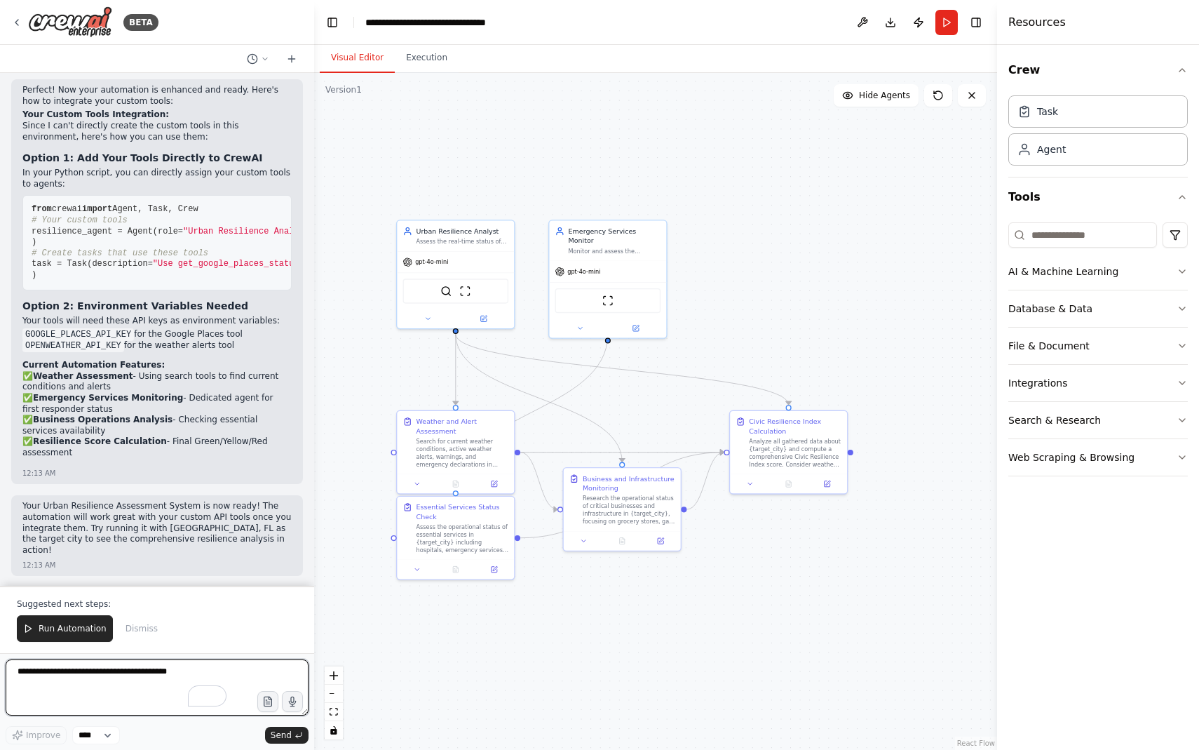
scroll to position [2969, 0]
click at [415, 457] on div "Weather and Alert Assessment Search for current weather conditions, active weat…" at bounding box center [456, 439] width 106 height 51
click at [603, 499] on div "Research the operational status of critical businesses and infrastructure in {t…" at bounding box center [629, 508] width 93 height 30
click at [86, 626] on span "Run Automation" at bounding box center [73, 628] width 68 height 11
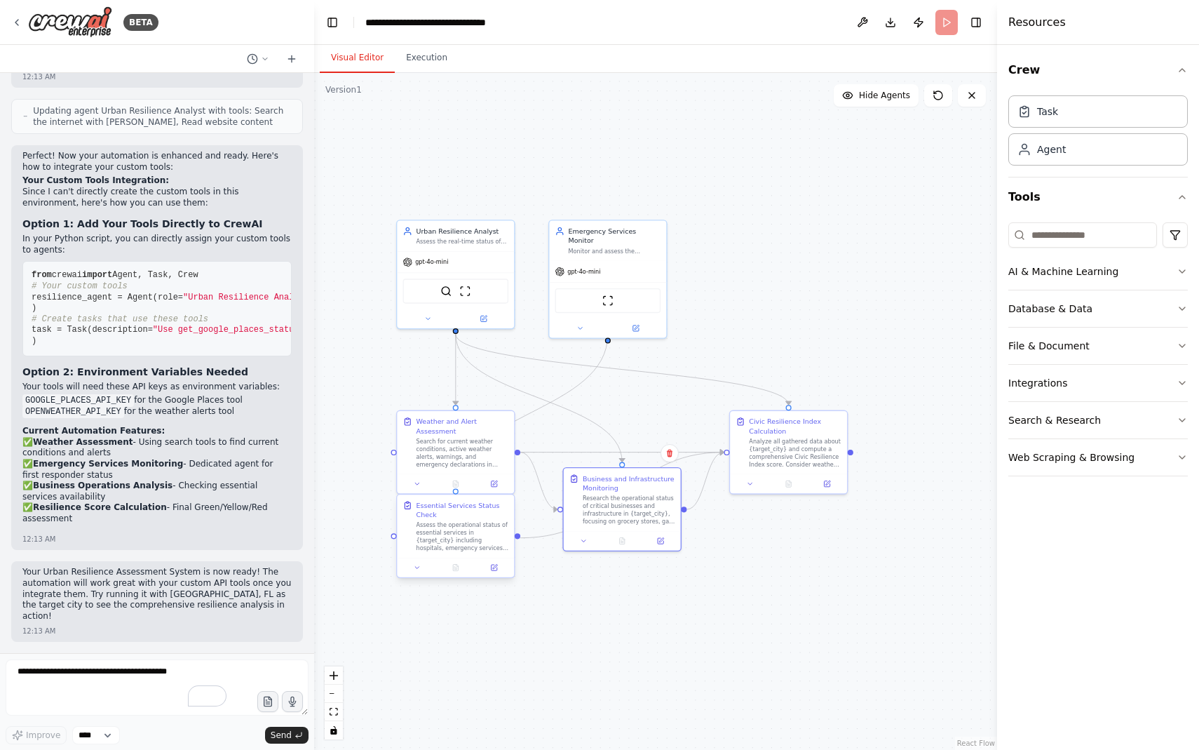
scroll to position [2902, 0]
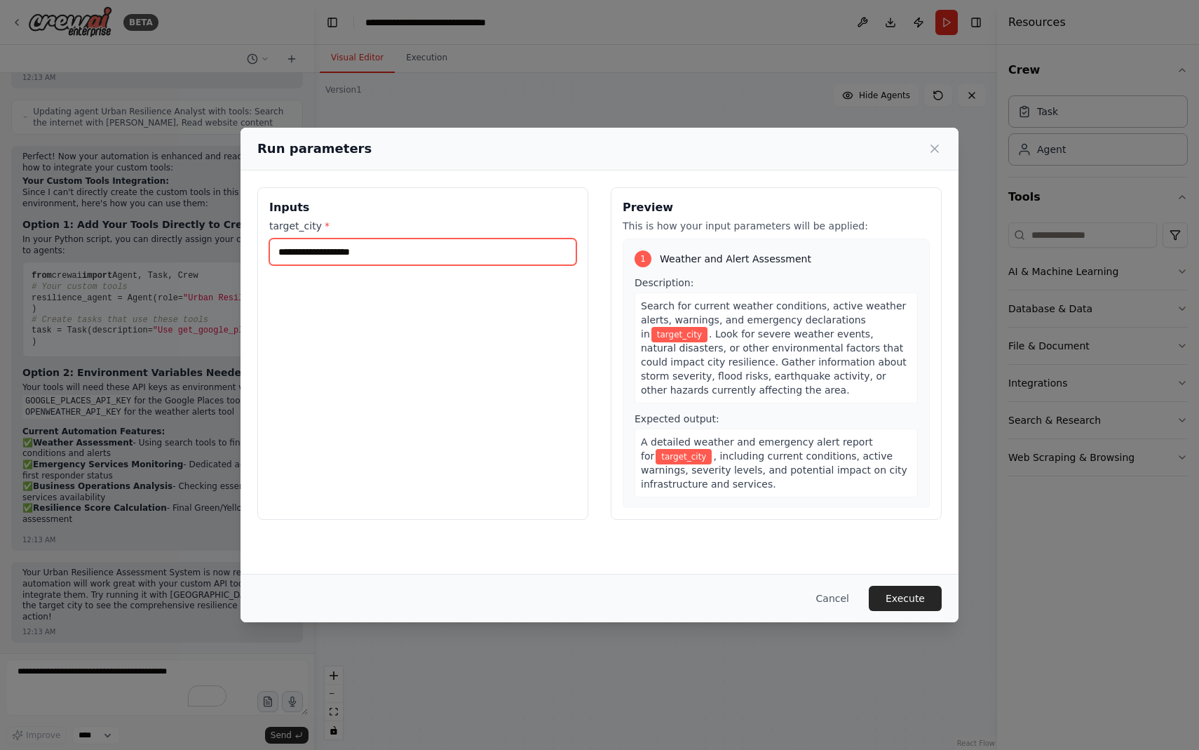
click at [348, 248] on input "target_city *" at bounding box center [422, 251] width 307 height 27
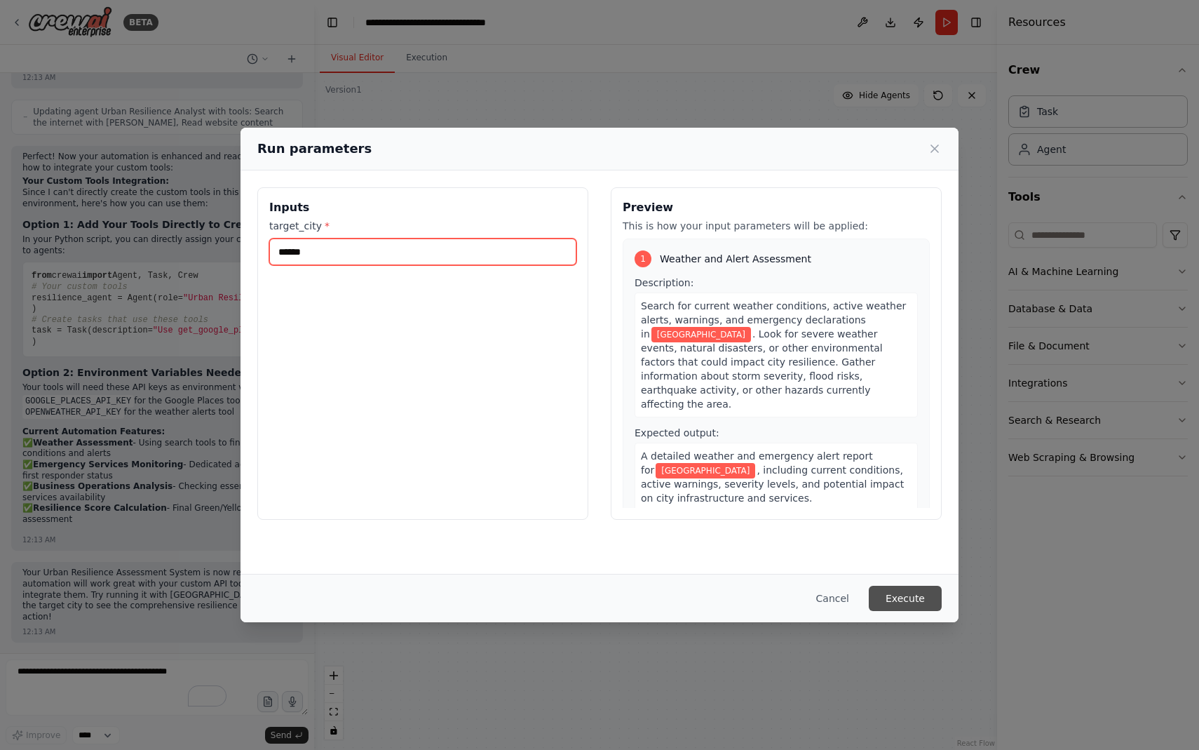
type input "******"
click at [927, 602] on button "Execute" at bounding box center [905, 598] width 73 height 25
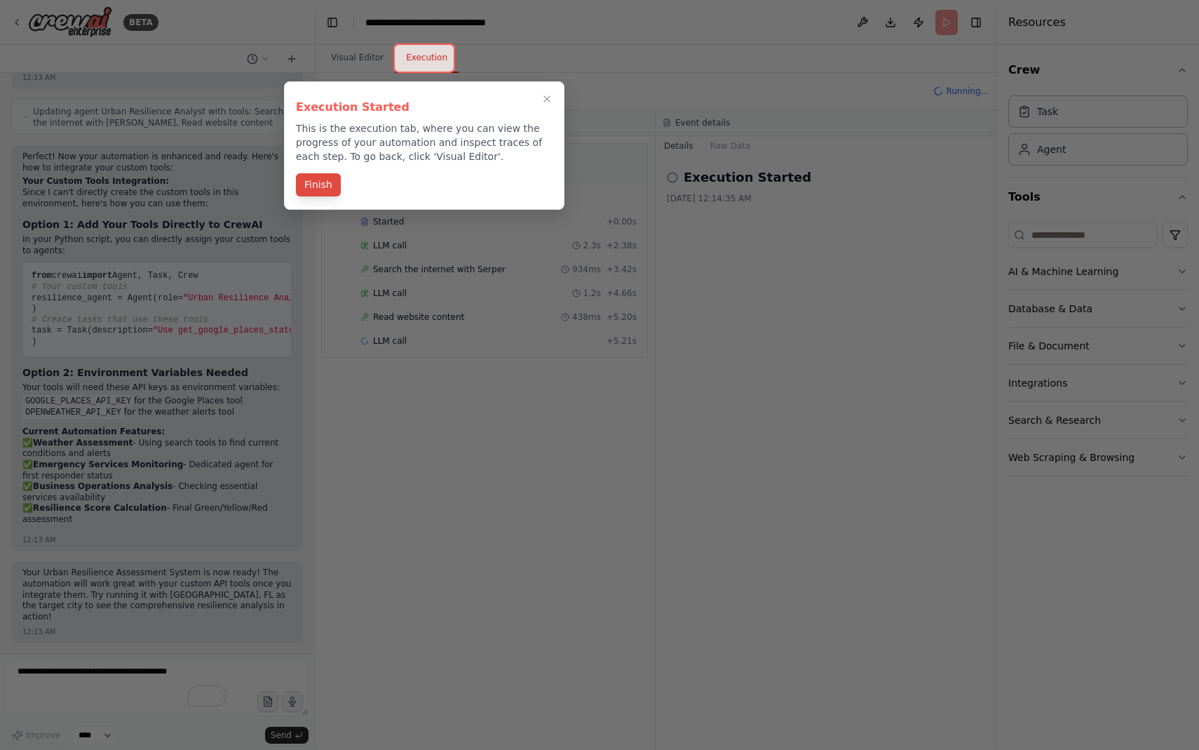
click at [325, 185] on button "Finish" at bounding box center [318, 184] width 45 height 23
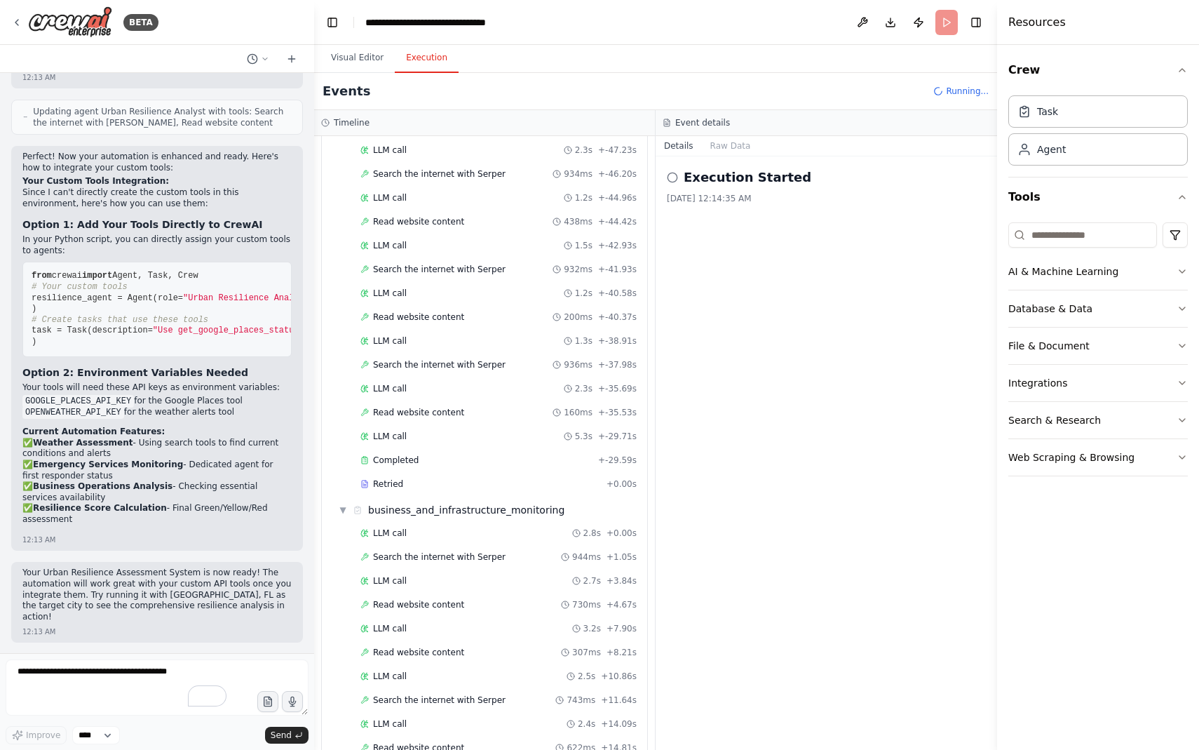
scroll to position [0, 0]
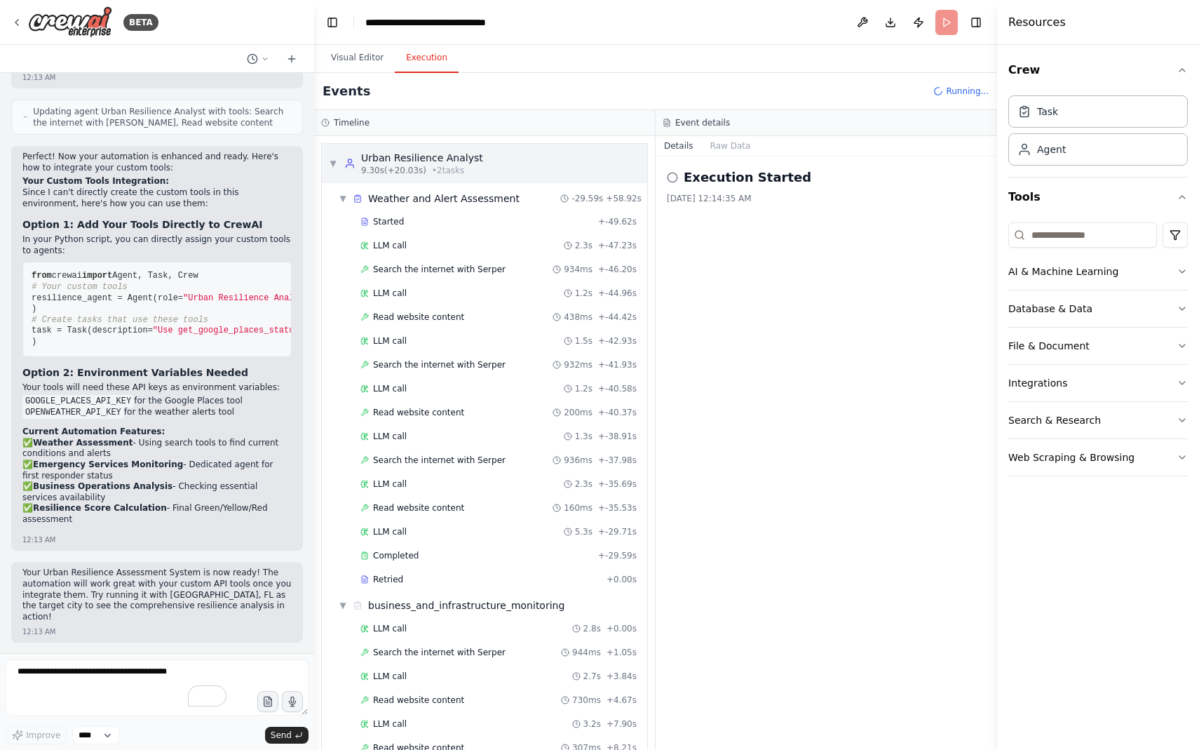
click at [481, 155] on div "▼ Urban Resilience Analyst 9.30s (+20.03s) • 2 task s" at bounding box center [484, 163] width 325 height 39
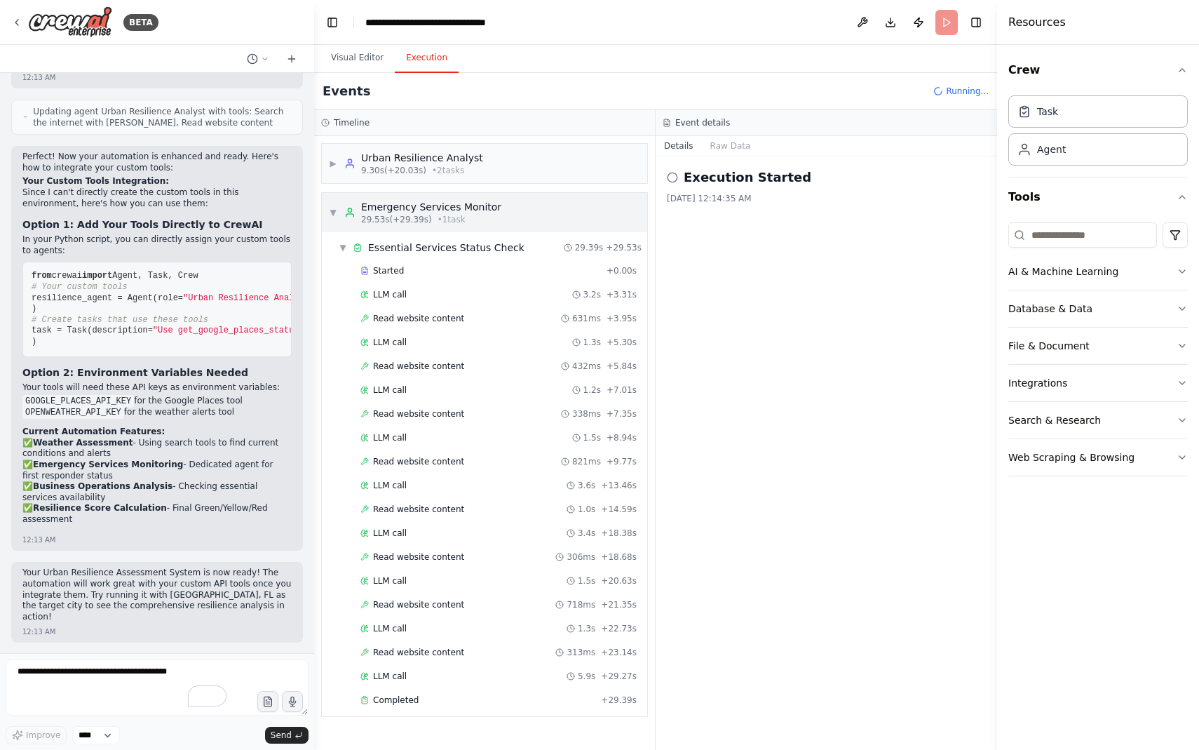
click at [472, 211] on div "Emergency Services Monitor" at bounding box center [431, 207] width 140 height 14
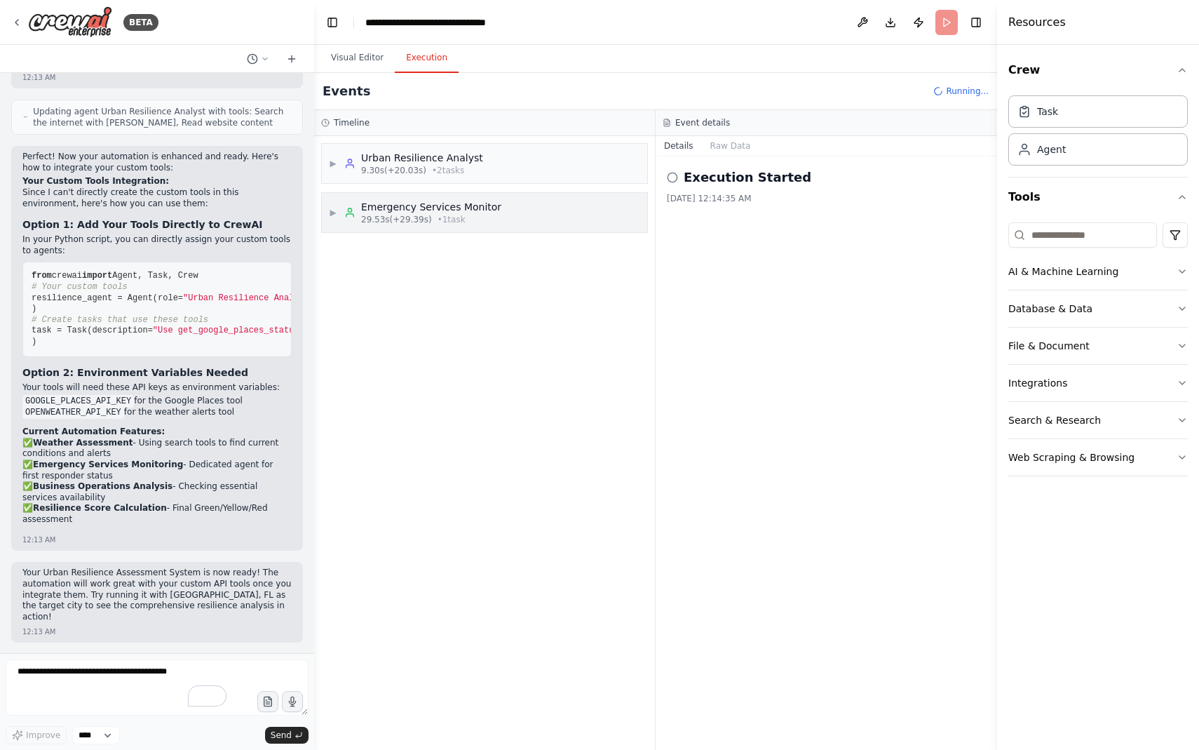
click at [472, 211] on div "Emergency Services Monitor" at bounding box center [431, 207] width 140 height 14
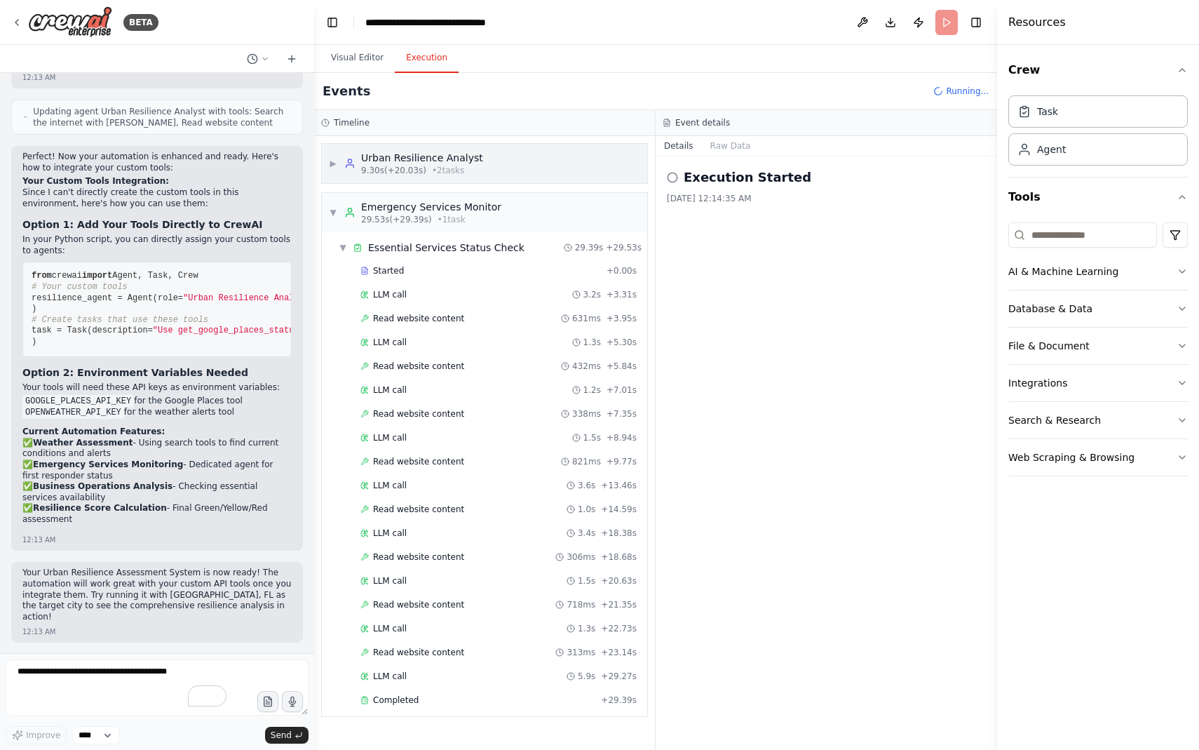
click at [457, 165] on span "• 2 task s" at bounding box center [448, 170] width 32 height 11
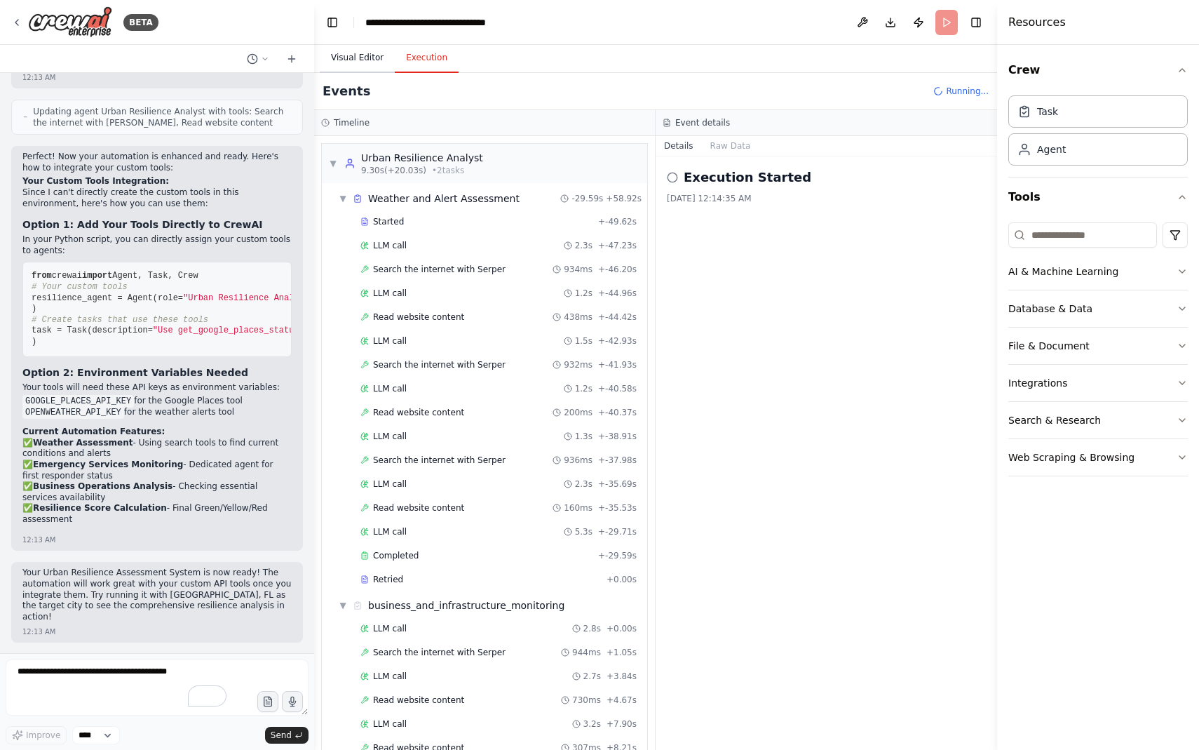
click at [374, 60] on button "Visual Editor" at bounding box center [357, 57] width 75 height 29
click at [423, 60] on button "Execution" at bounding box center [427, 57] width 64 height 29
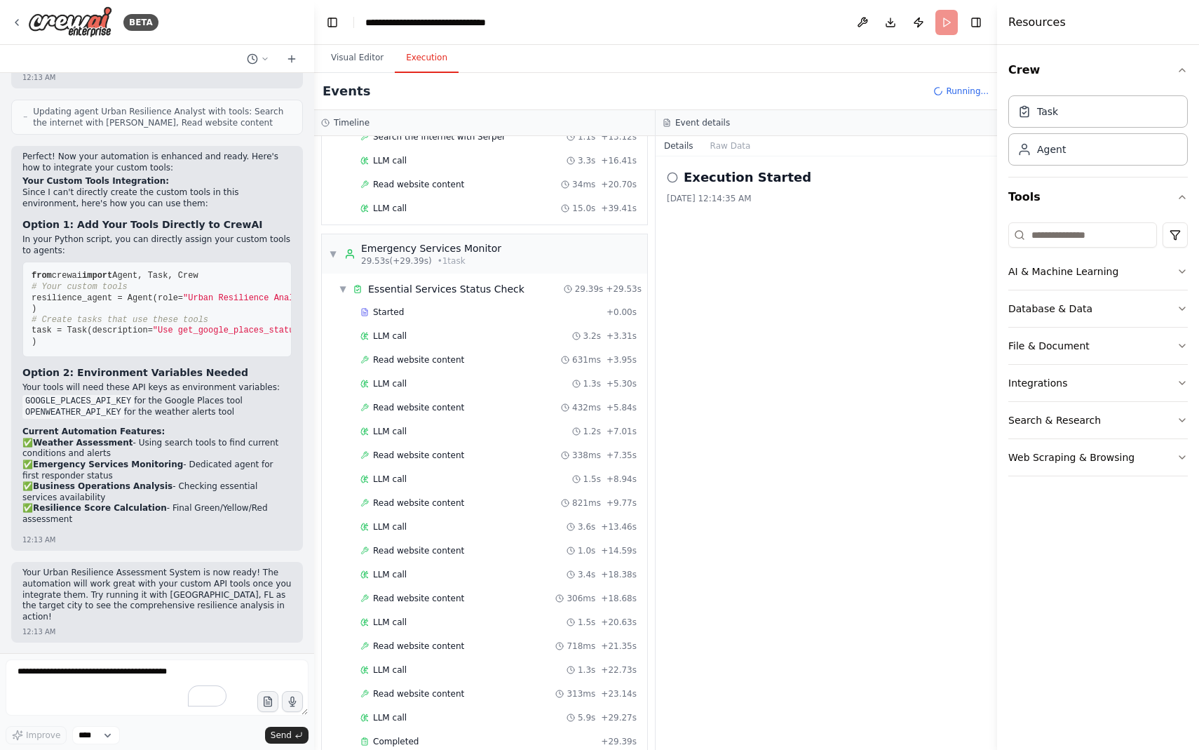
scroll to position [1041, 0]
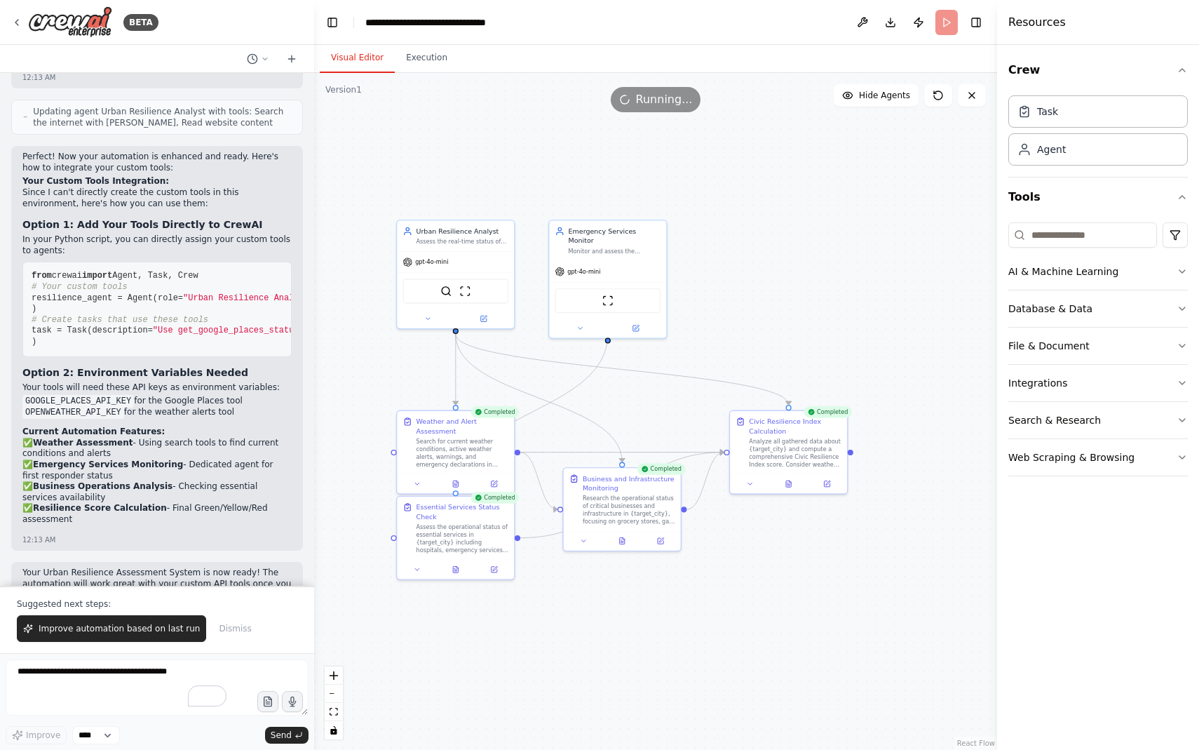
click at [356, 61] on button "Visual Editor" at bounding box center [357, 57] width 75 height 29
click at [428, 55] on button "Execution" at bounding box center [427, 57] width 64 height 29
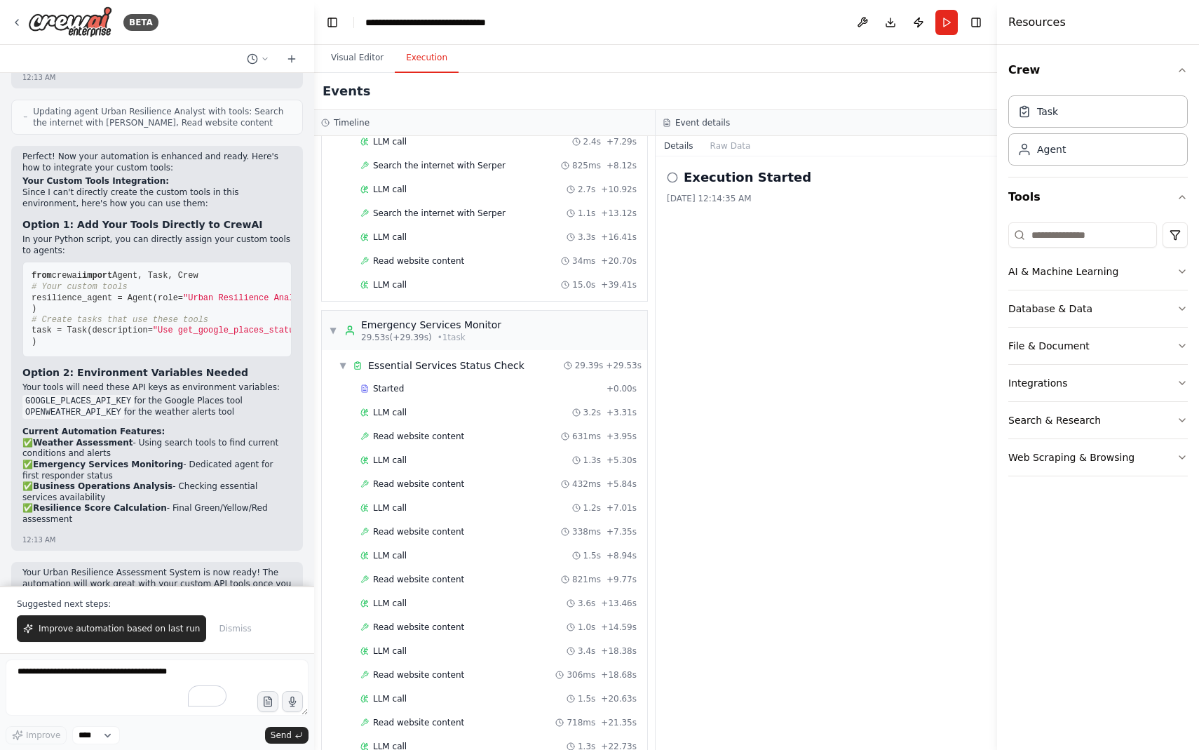
scroll to position [2969, 0]
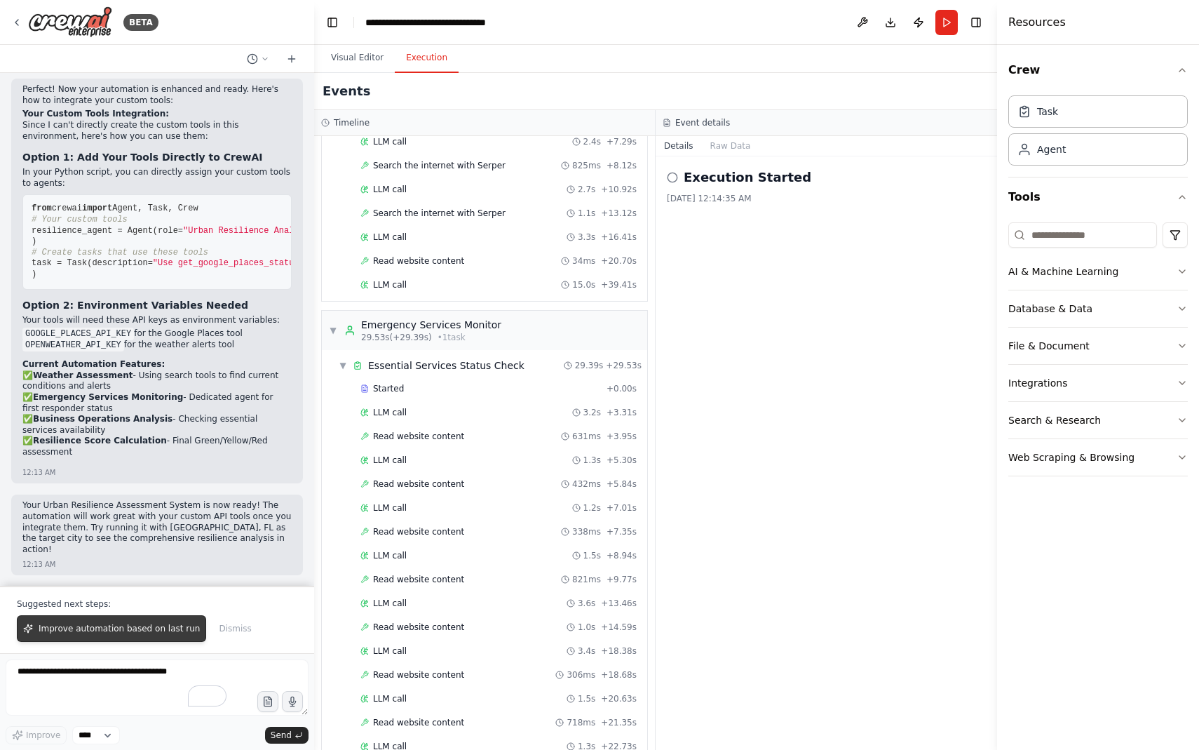
click at [149, 634] on span "Improve automation based on last run" at bounding box center [119, 628] width 161 height 11
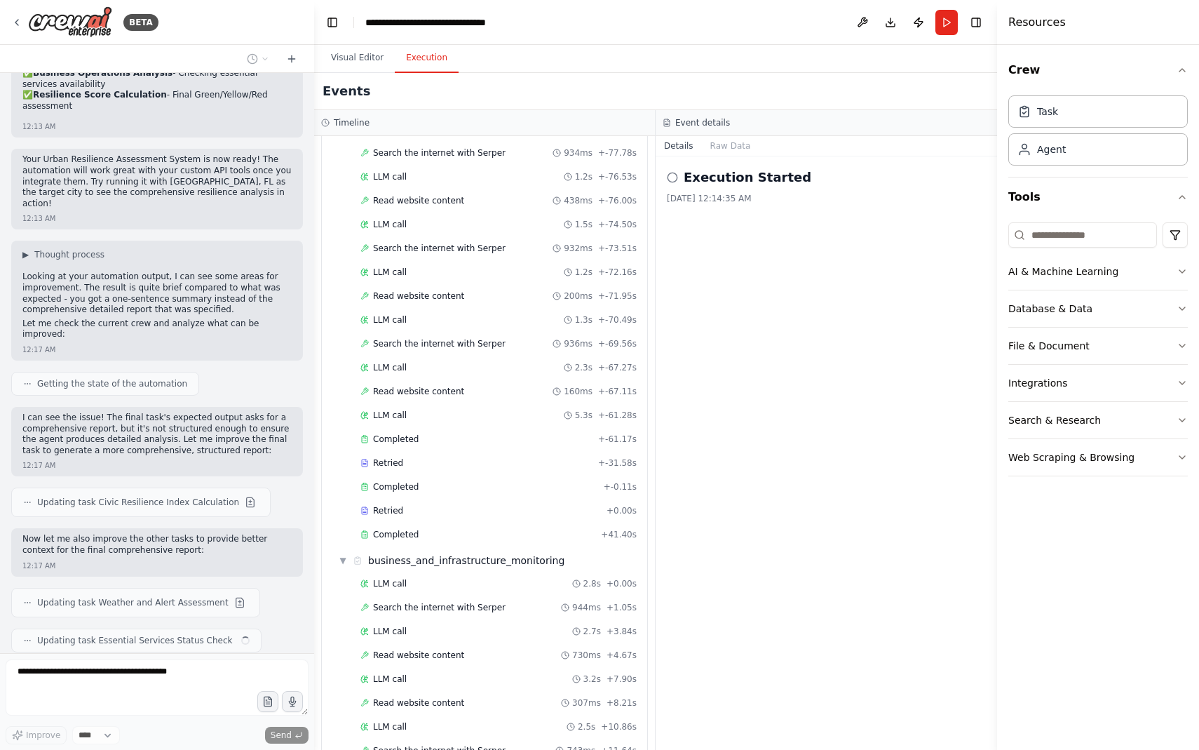
scroll to position [3350, 0]
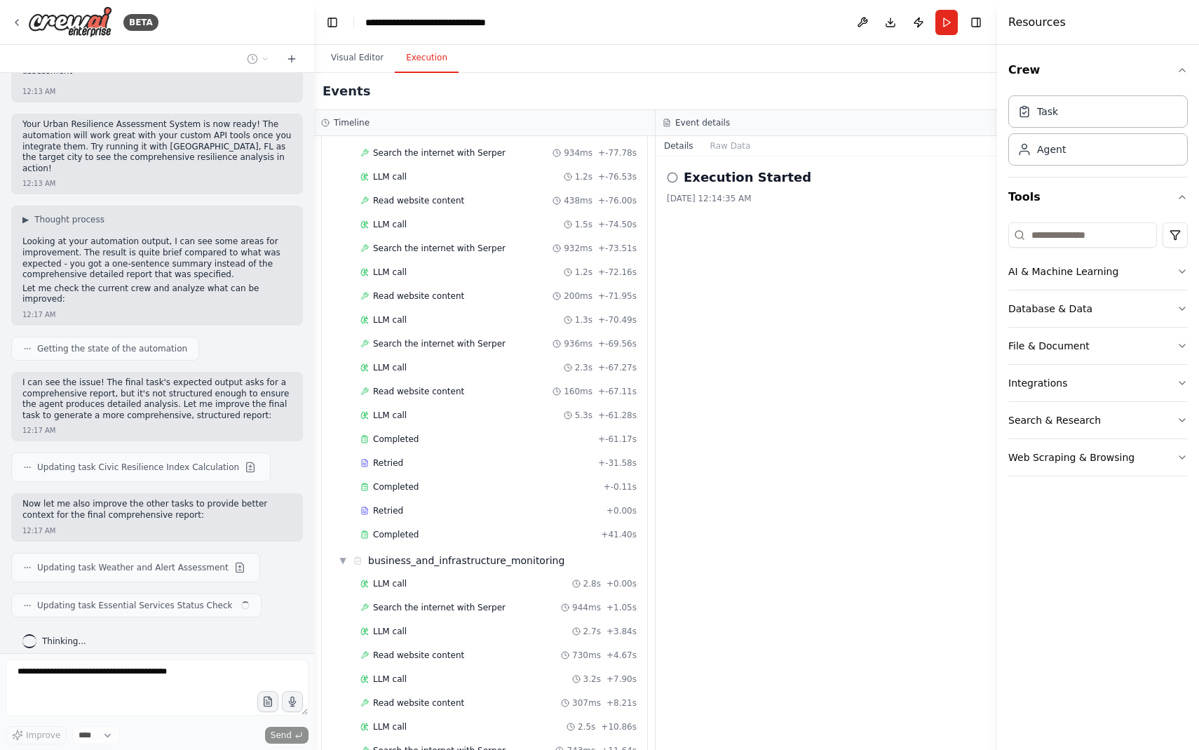
click at [675, 177] on icon at bounding box center [672, 177] width 11 height 11
click at [675, 178] on icon at bounding box center [672, 177] width 11 height 11
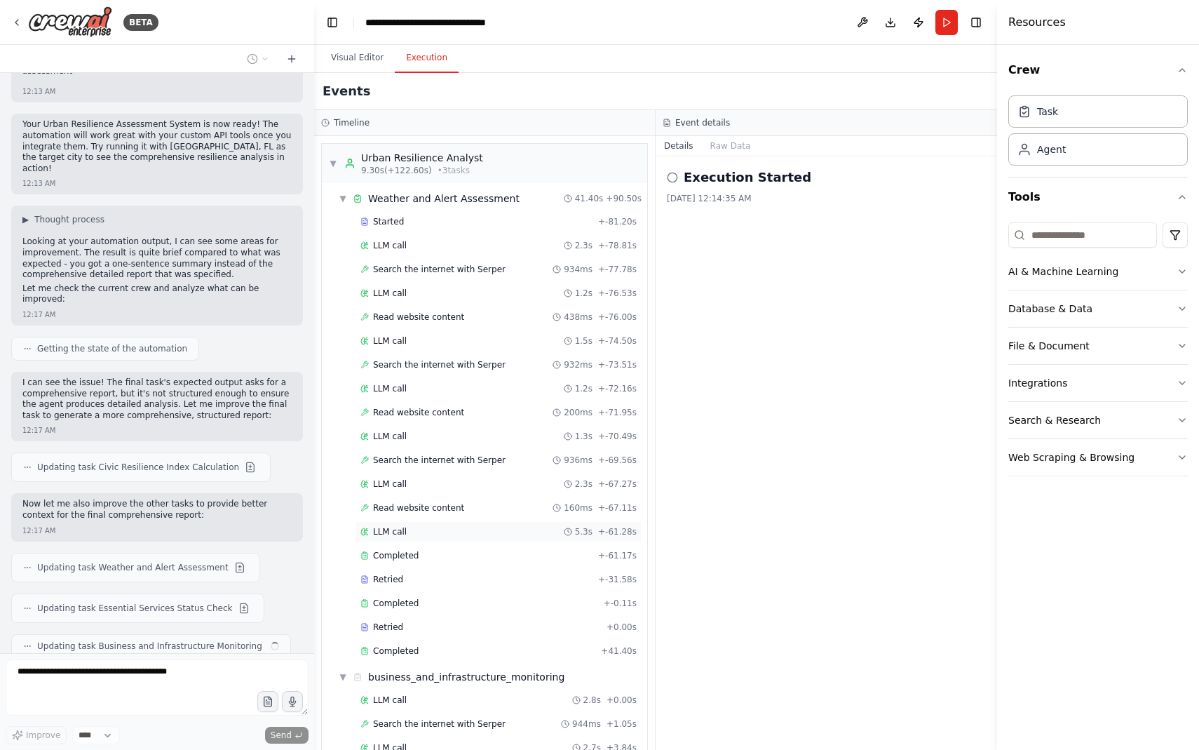
scroll to position [3390, 0]
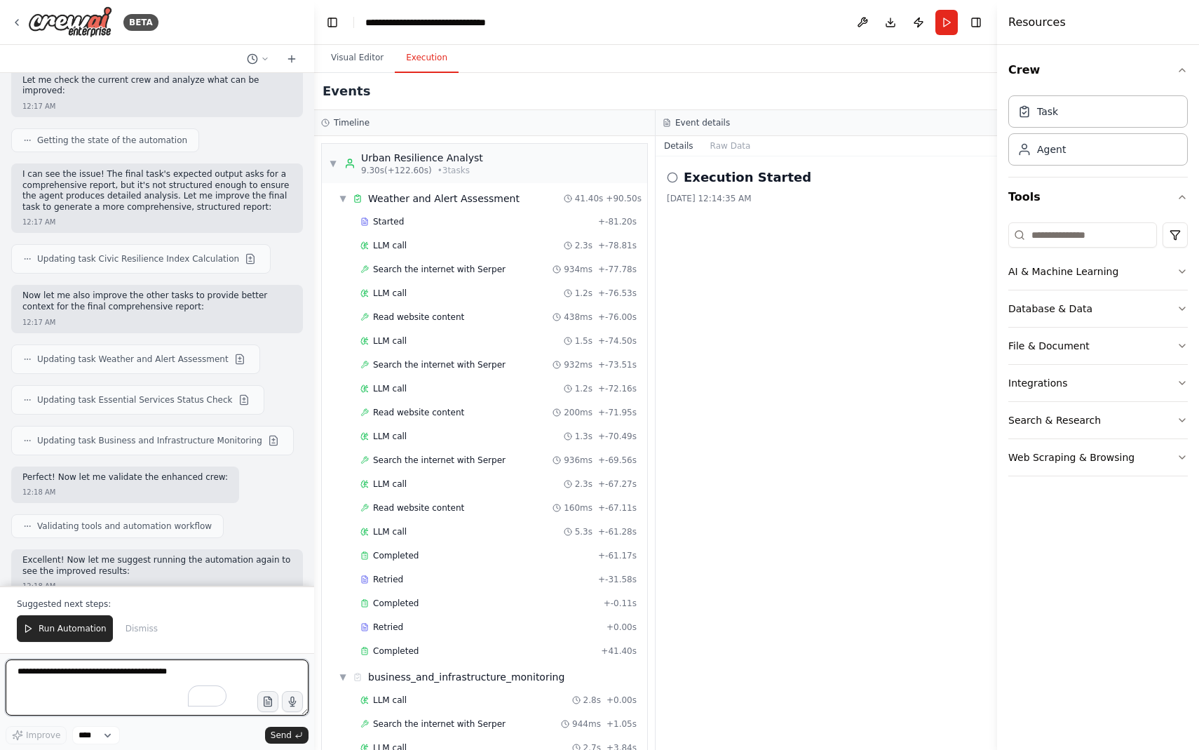
scroll to position [3569, 0]
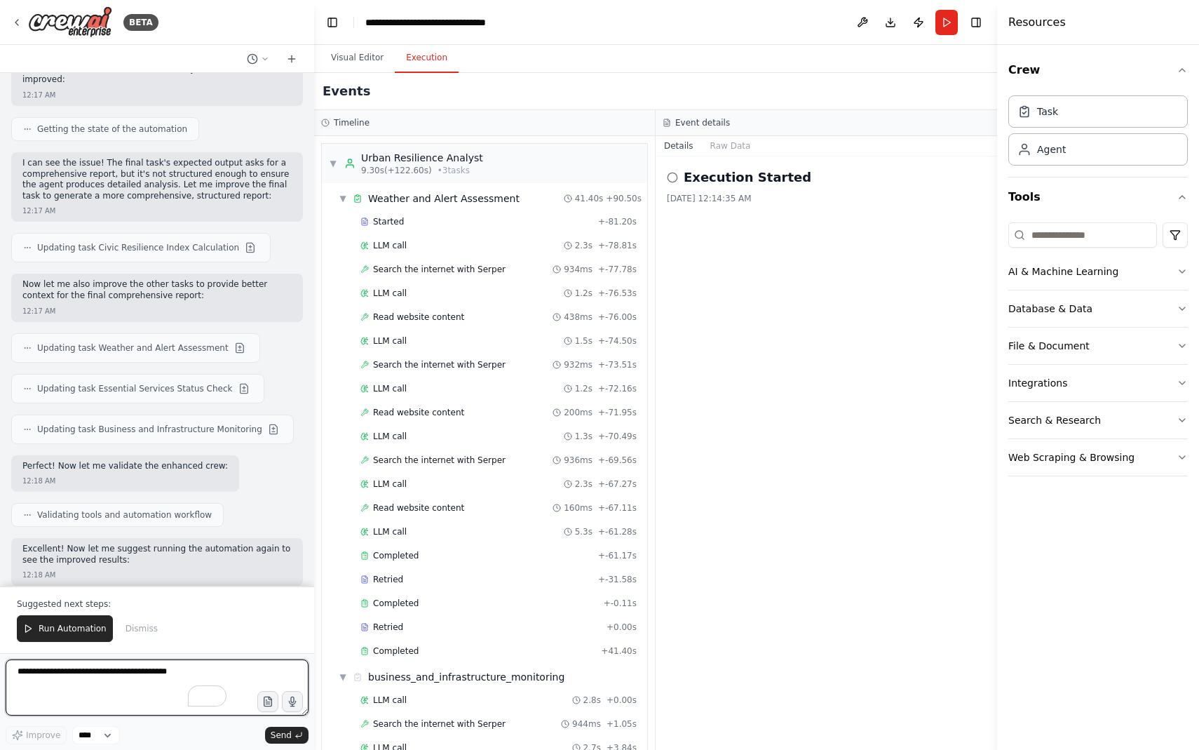
click at [87, 679] on textarea "To enrich screen reader interactions, please activate Accessibility in Grammarl…" at bounding box center [157, 687] width 303 height 56
paste textarea "**********"
type textarea "**********"
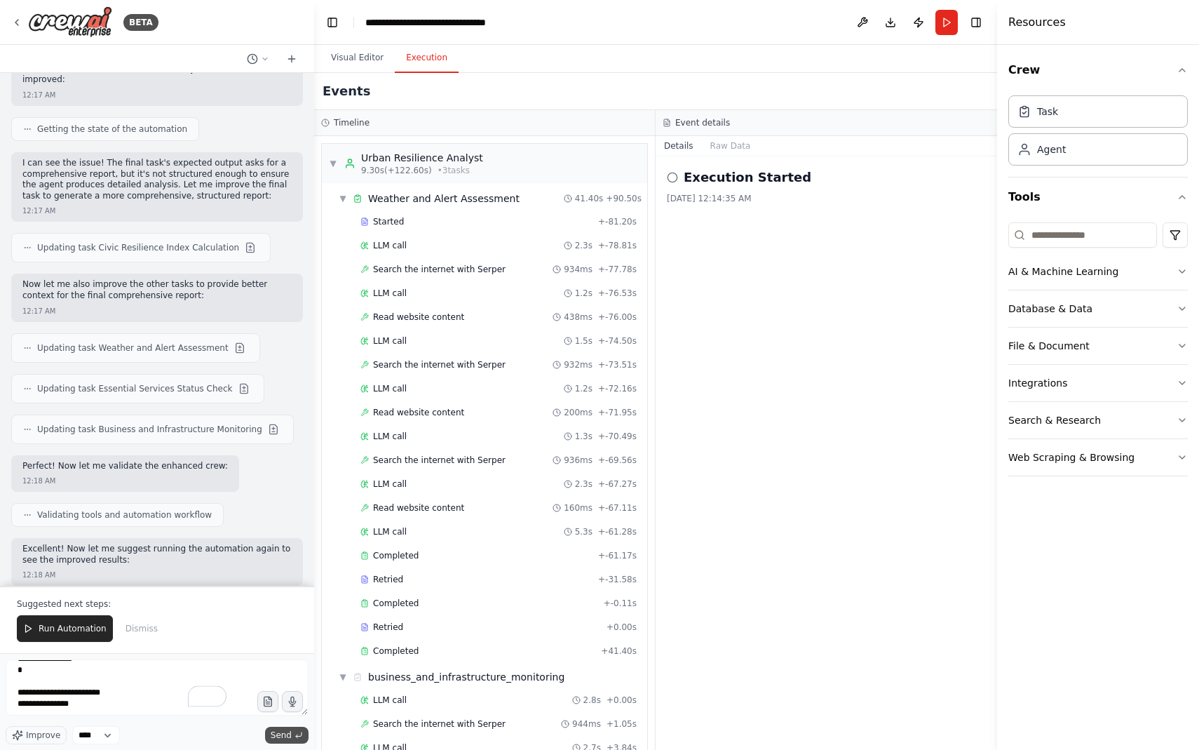
click at [285, 741] on button "Send" at bounding box center [286, 734] width 43 height 17
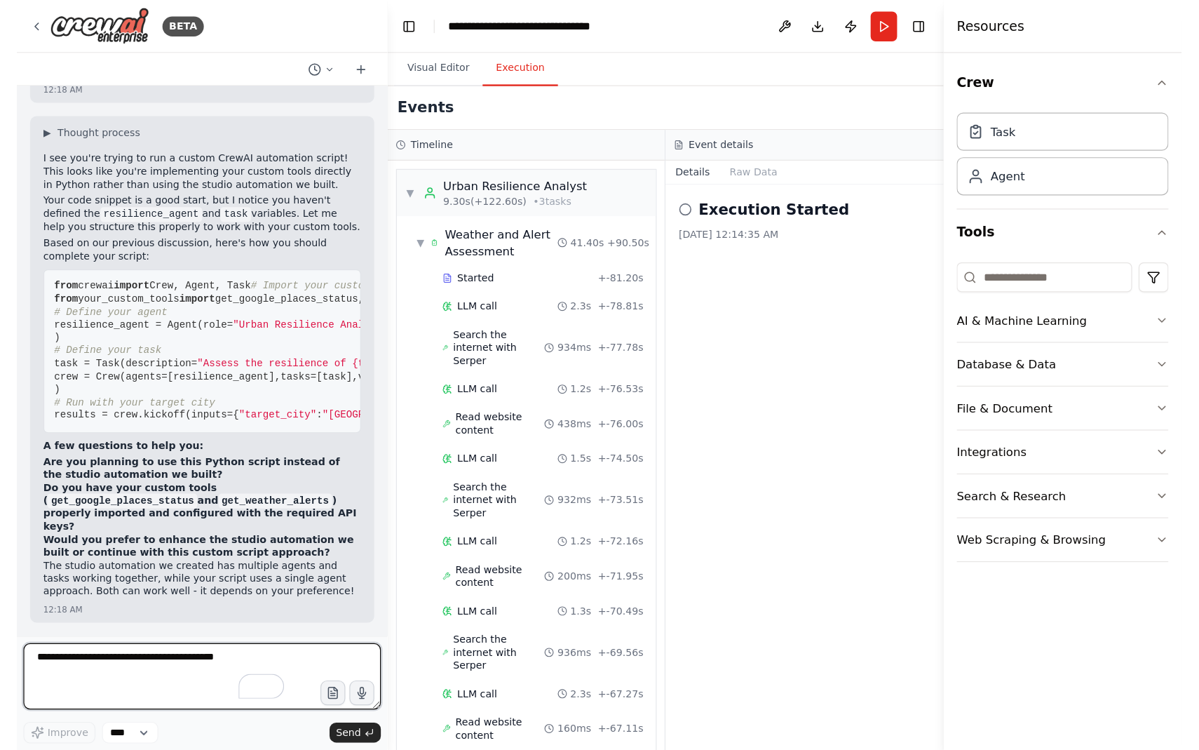
scroll to position [4799, 0]
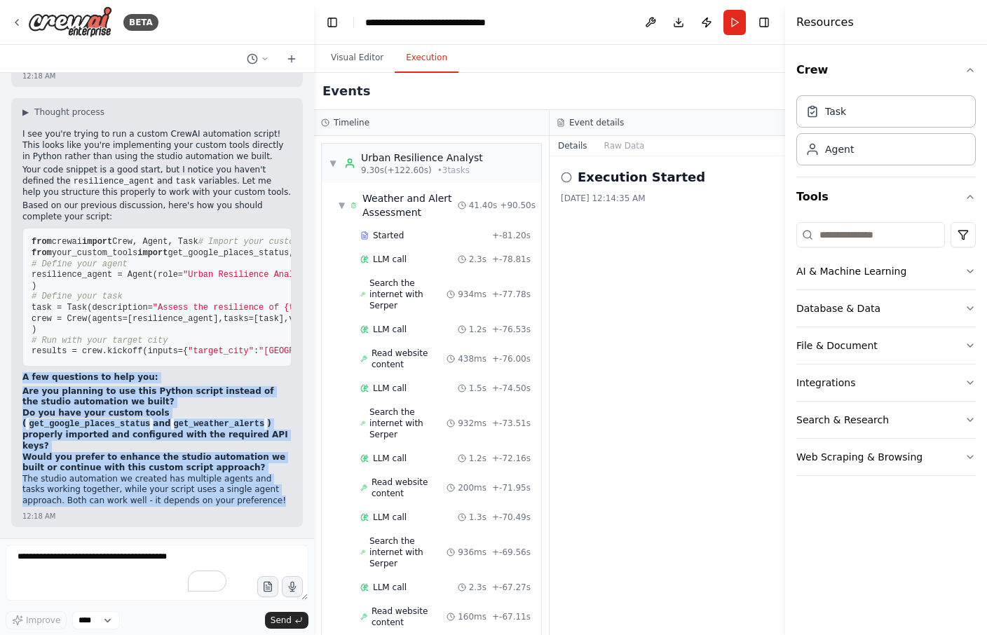
drag, startPoint x: 24, startPoint y: 393, endPoint x: 231, endPoint y: 502, distance: 234.6
click at [231, 502] on div "I see you're trying to run a custom CrewAI automation script! This looks like y…" at bounding box center [156, 319] width 269 height 380
copy div "A few questions to help you: Are you planning to use this Python script instead…"
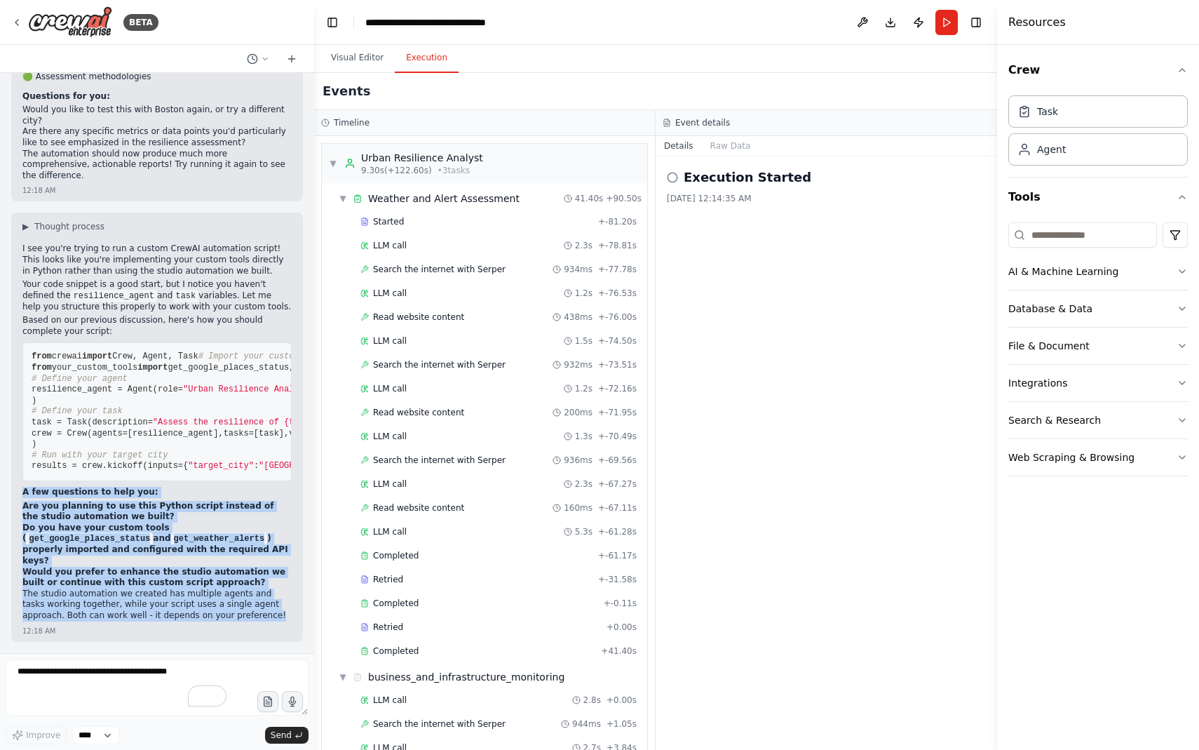
scroll to position [4684, 0]
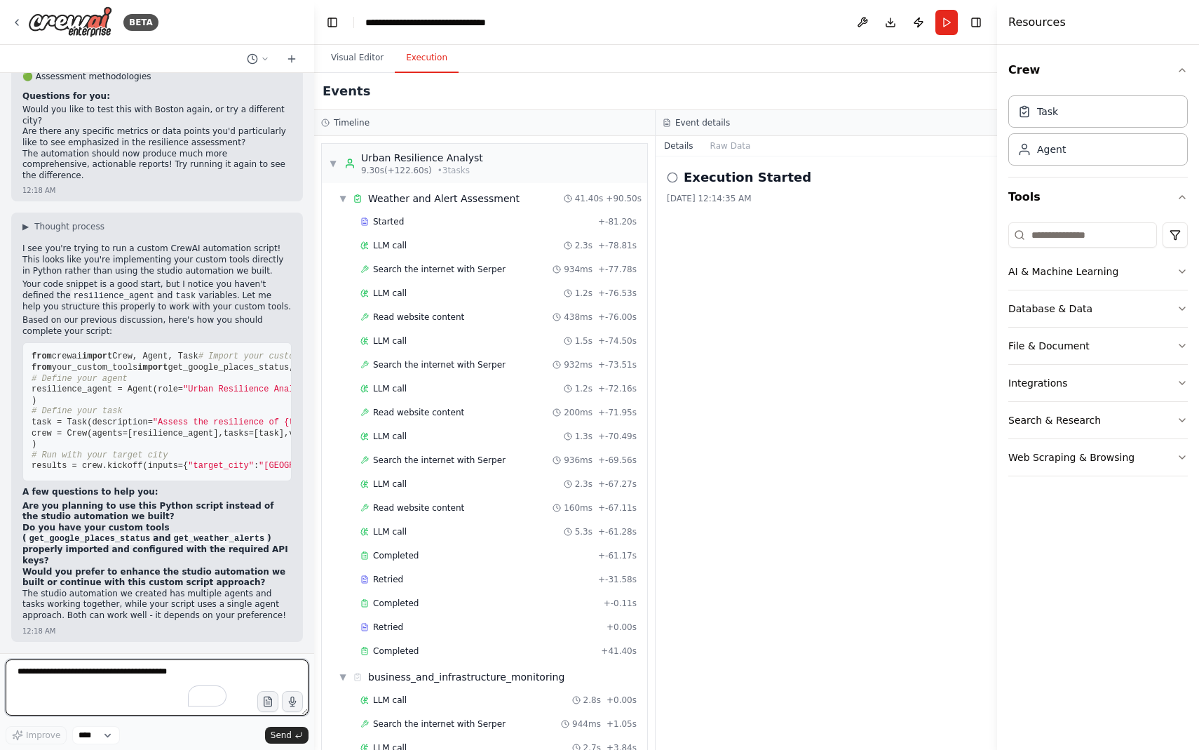
click at [129, 696] on textarea "To enrich screen reader interactions, please activate Accessibility in Grammarl…" at bounding box center [157, 687] width 303 height 56
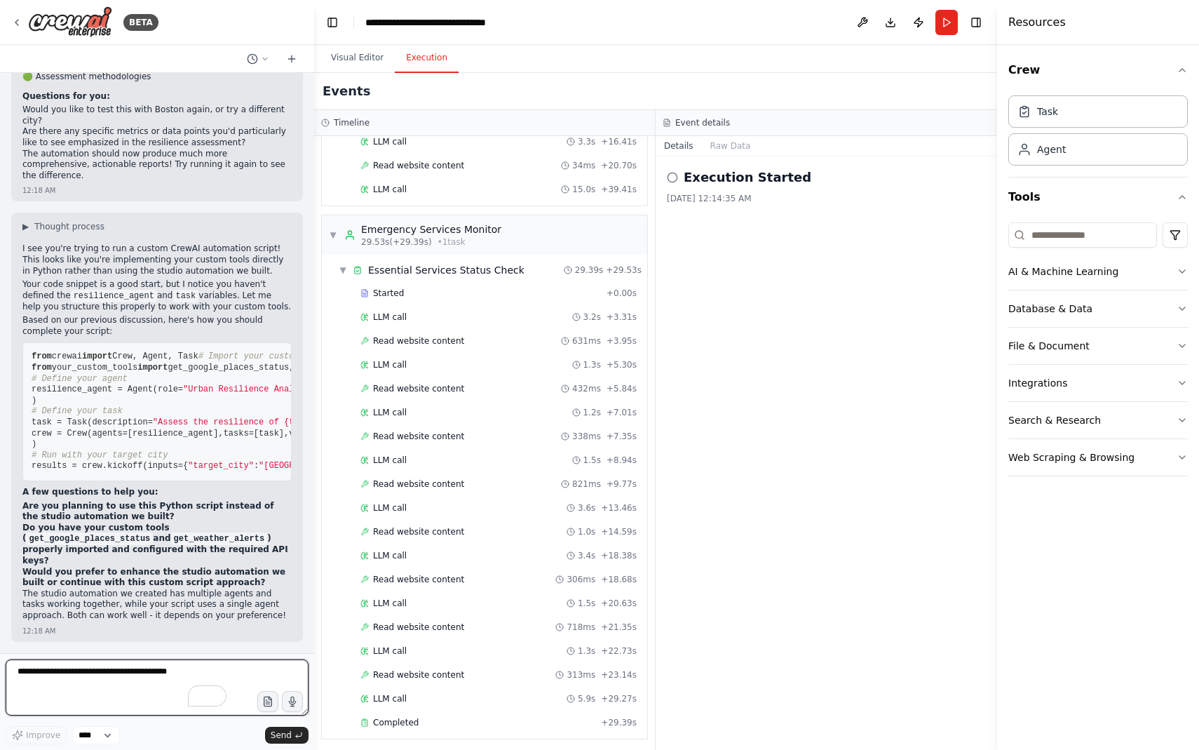
scroll to position [1041, 0]
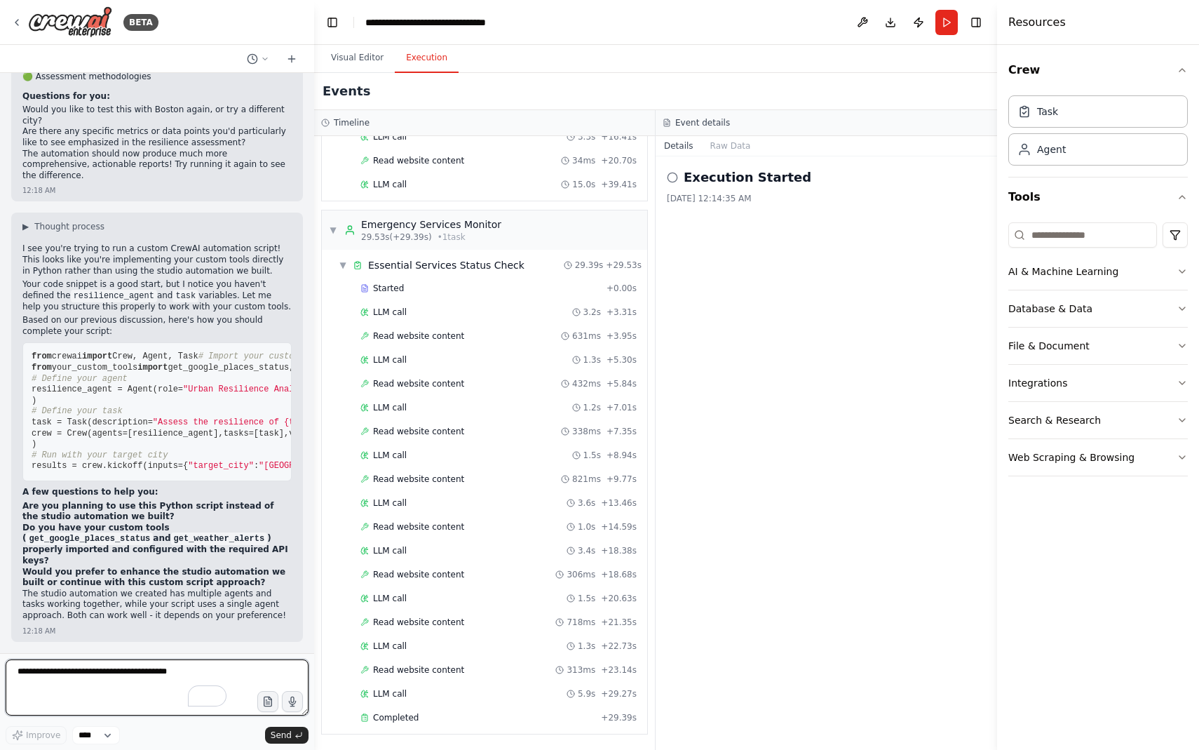
click at [114, 676] on textarea "To enrich screen reader interactions, please activate Accessibility in Grammarl…" at bounding box center [157, 687] width 303 height 56
paste textarea "**********"
type textarea "**********"
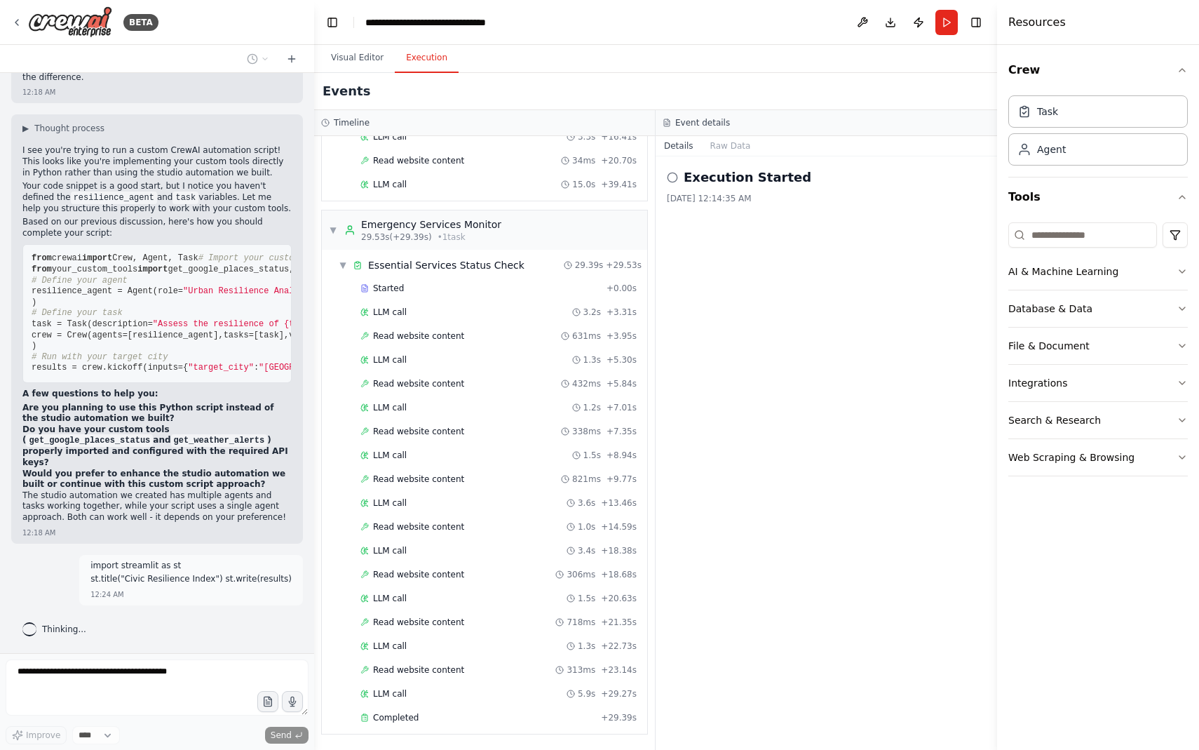
scroll to position [4783, 0]
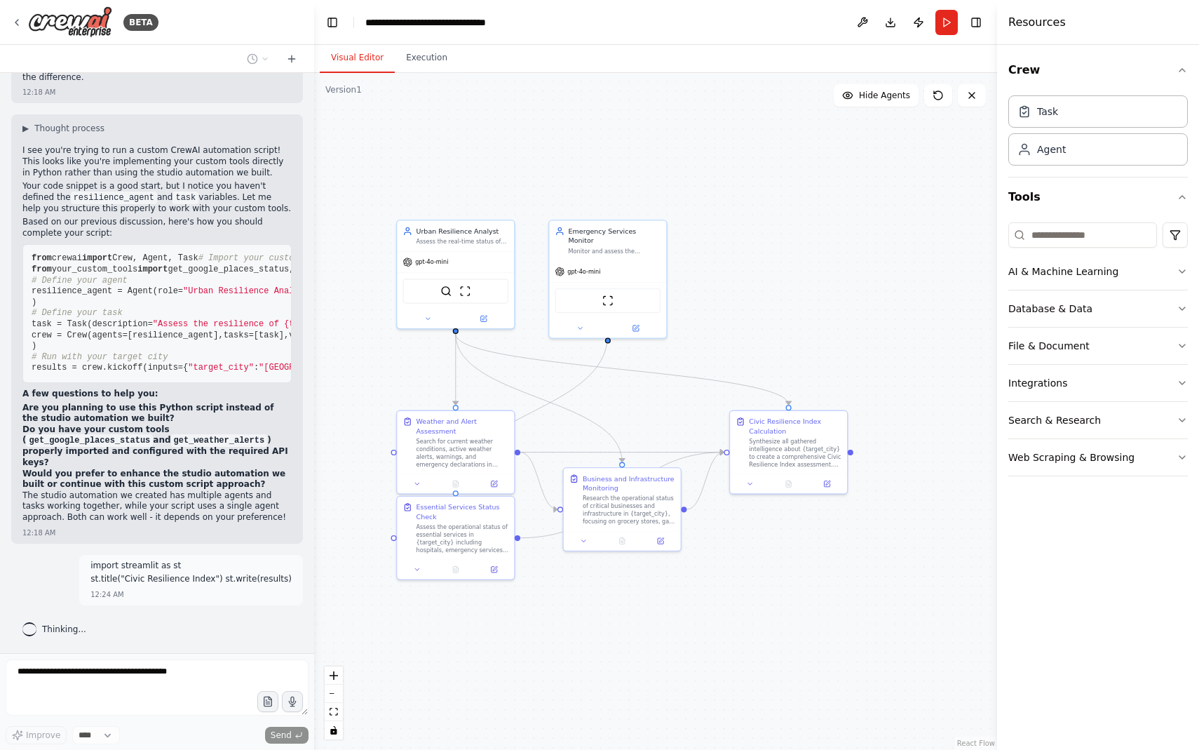
click at [358, 62] on button "Visual Editor" at bounding box center [357, 57] width 75 height 29
click at [457, 468] on div "Weather and Alert Assessment Search for current weather conditions, active weat…" at bounding box center [455, 440] width 117 height 63
click at [383, 385] on div ".deletable-edge-delete-btn { width: 20px; height: 20px; border: 0px solid #ffff…" at bounding box center [655, 411] width 683 height 677
click at [499, 483] on button at bounding box center [494, 481] width 33 height 11
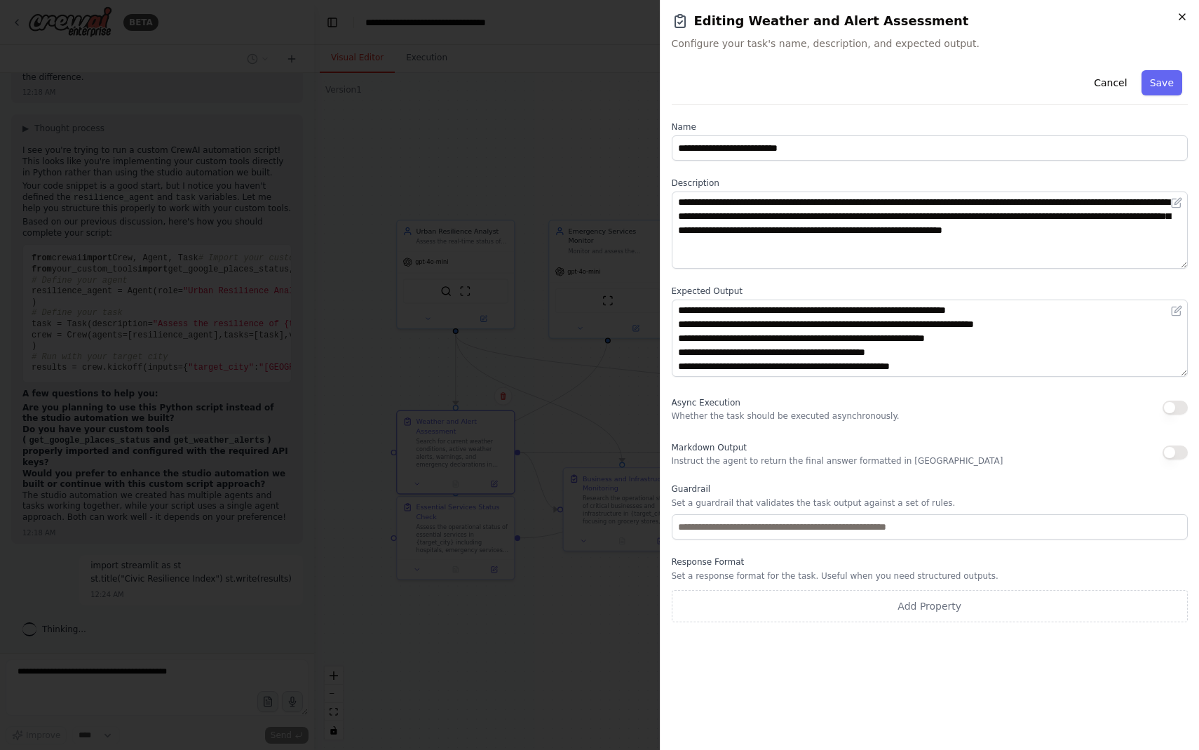
click at [1181, 15] on icon "button" at bounding box center [1182, 16] width 11 height 11
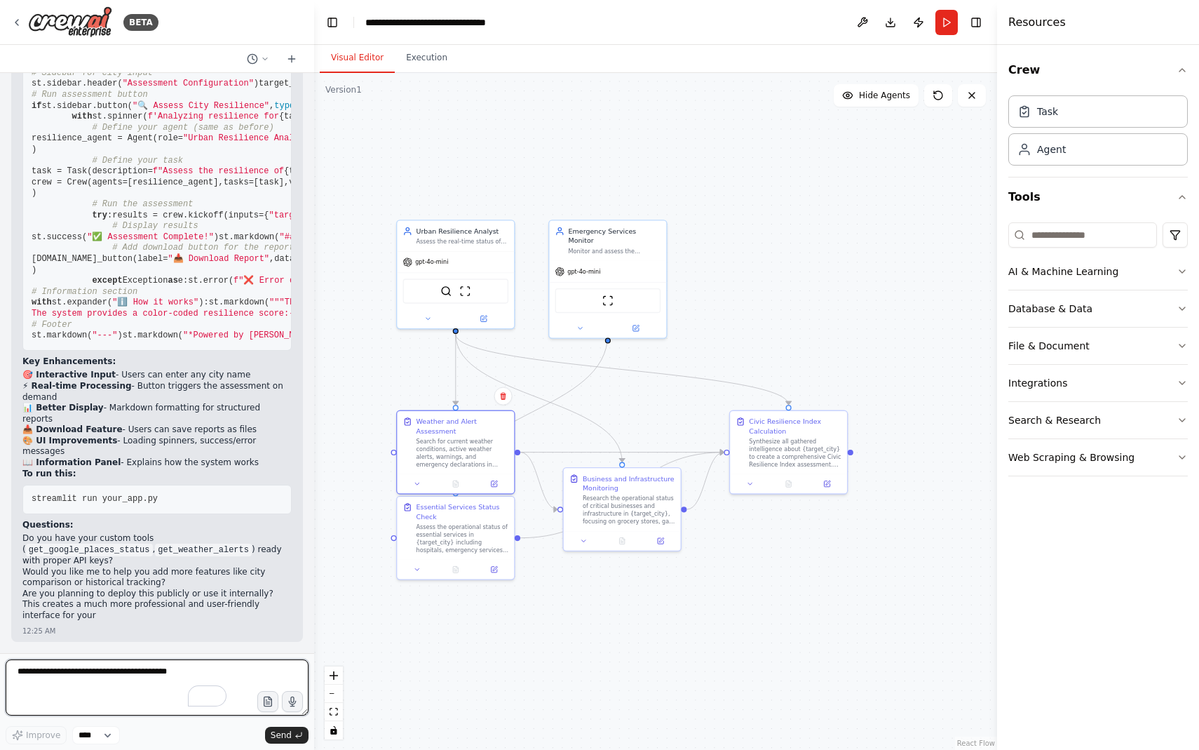
scroll to position [6003, 0]
click at [153, 550] on code "get_google_places_status" at bounding box center [89, 549] width 127 height 13
click at [118, 677] on textarea "To enrich screen reader interactions, please activate Accessibility in Grammarl…" at bounding box center [157, 687] width 303 height 56
type textarea "**********"
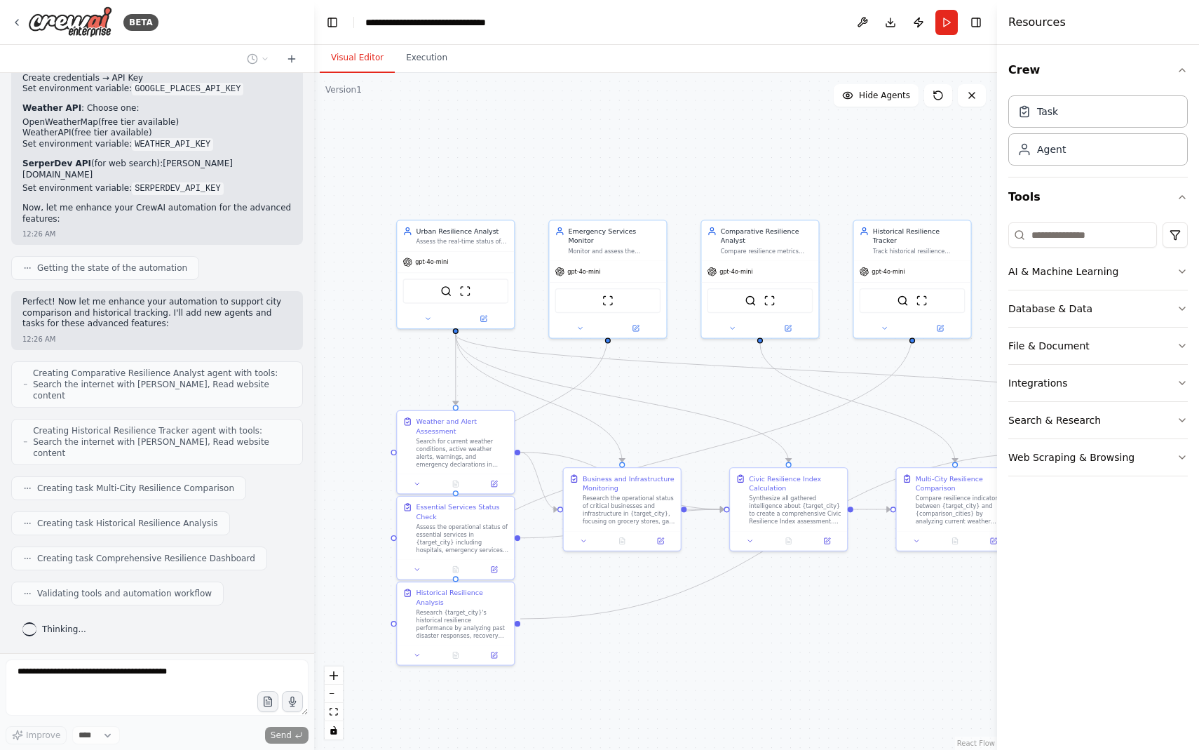
scroll to position [6770, 0]
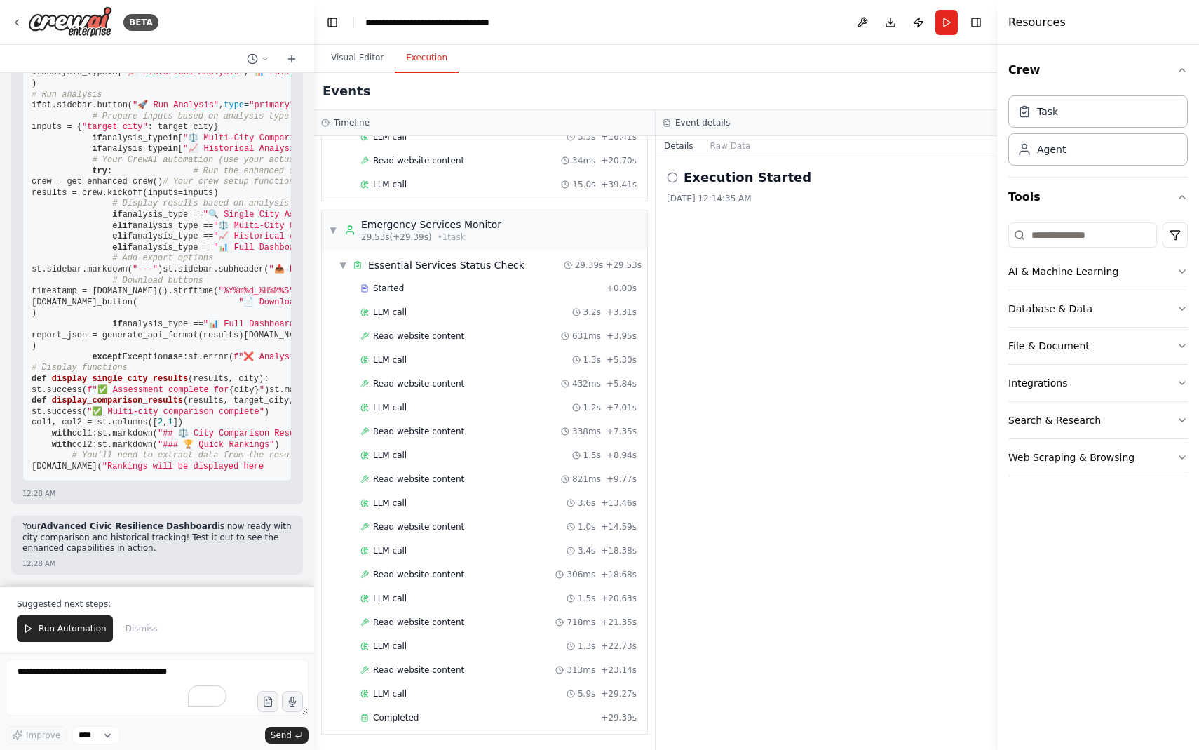
click at [428, 64] on button "Execution" at bounding box center [427, 57] width 64 height 29
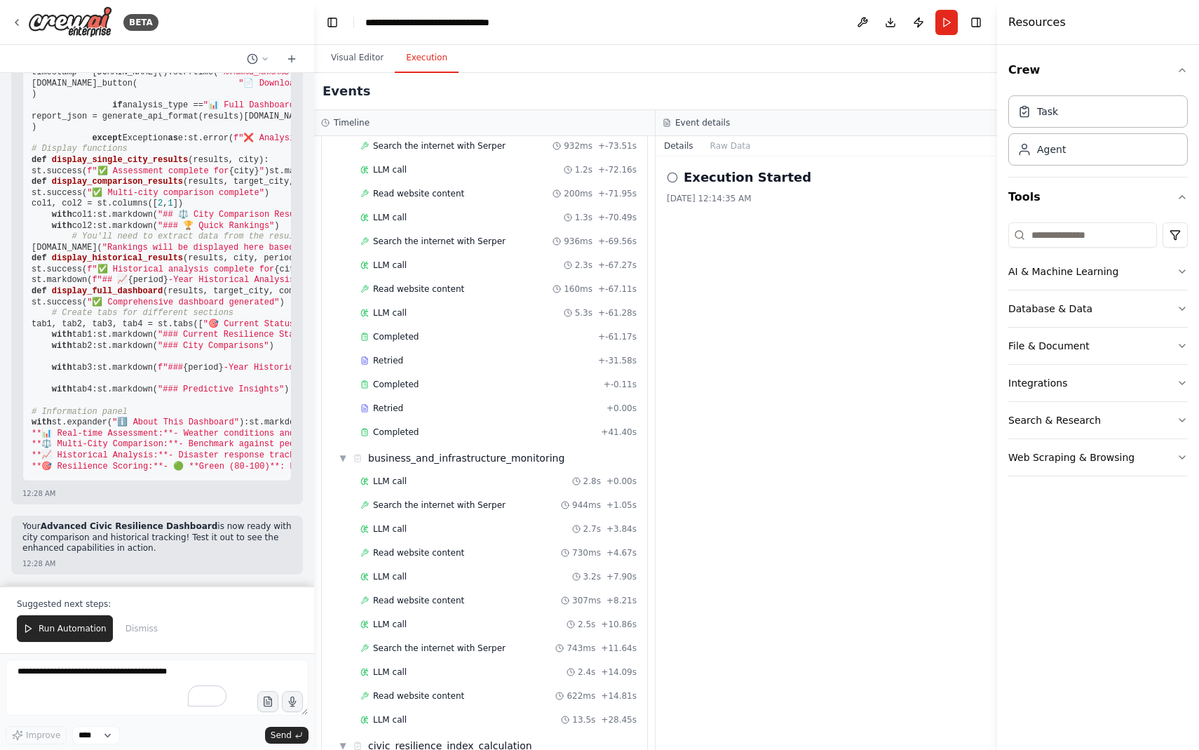
scroll to position [0, 0]
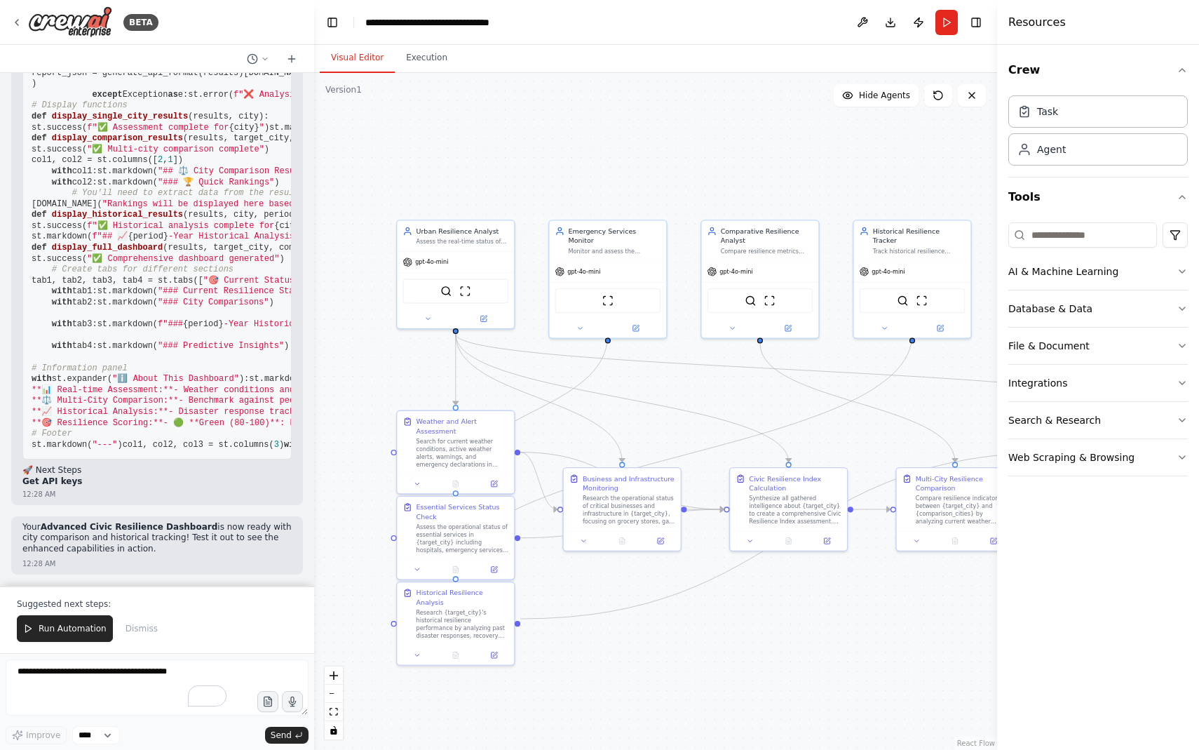
click at [358, 59] on button "Visual Editor" at bounding box center [357, 57] width 75 height 29
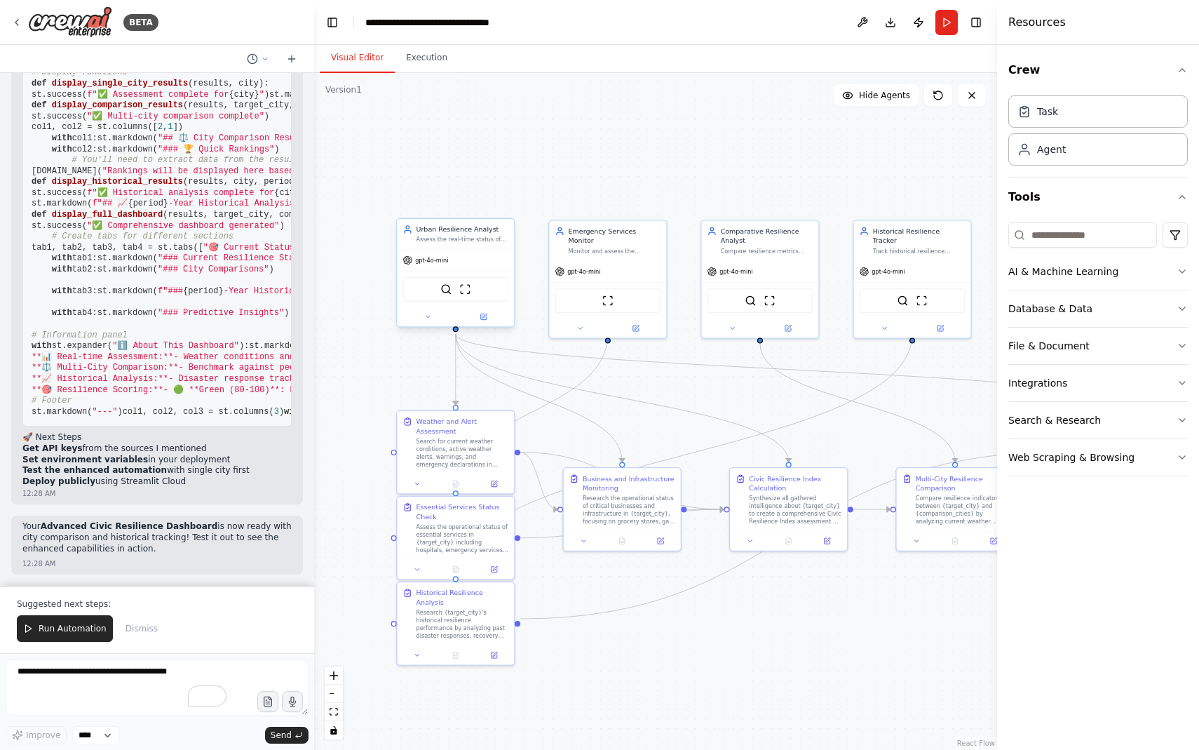
scroll to position [9360, 0]
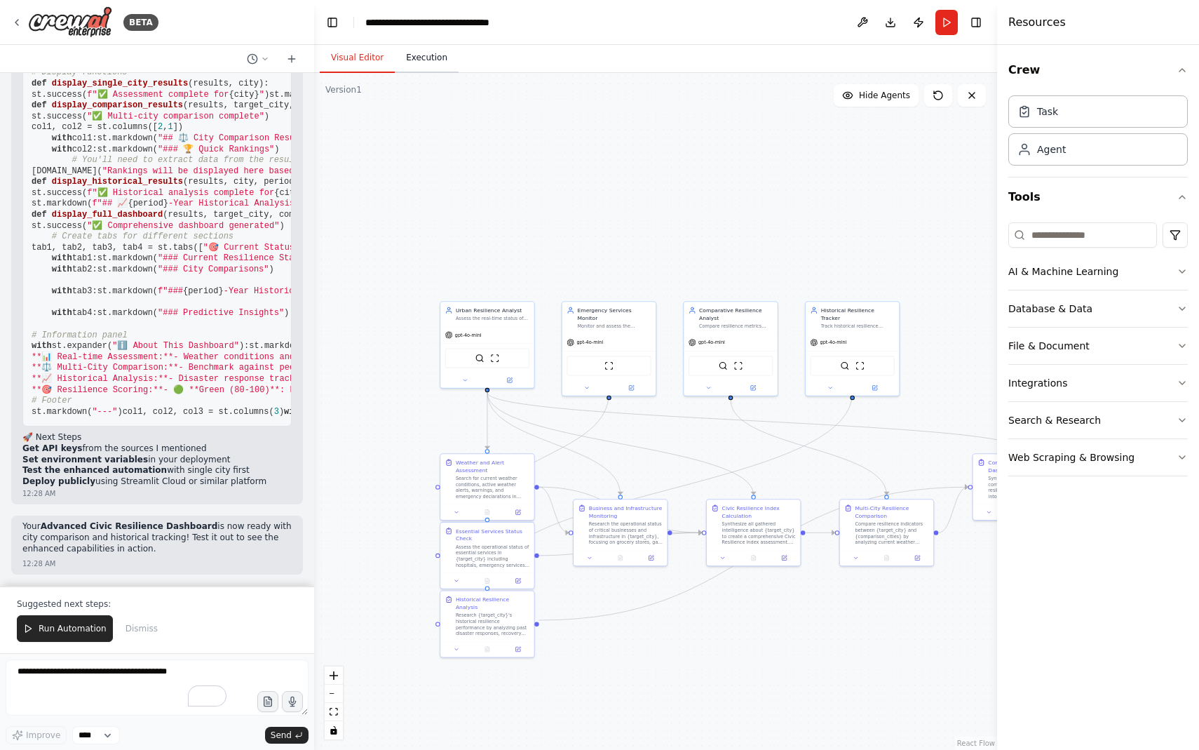
click at [426, 69] on button "Execution" at bounding box center [427, 57] width 64 height 29
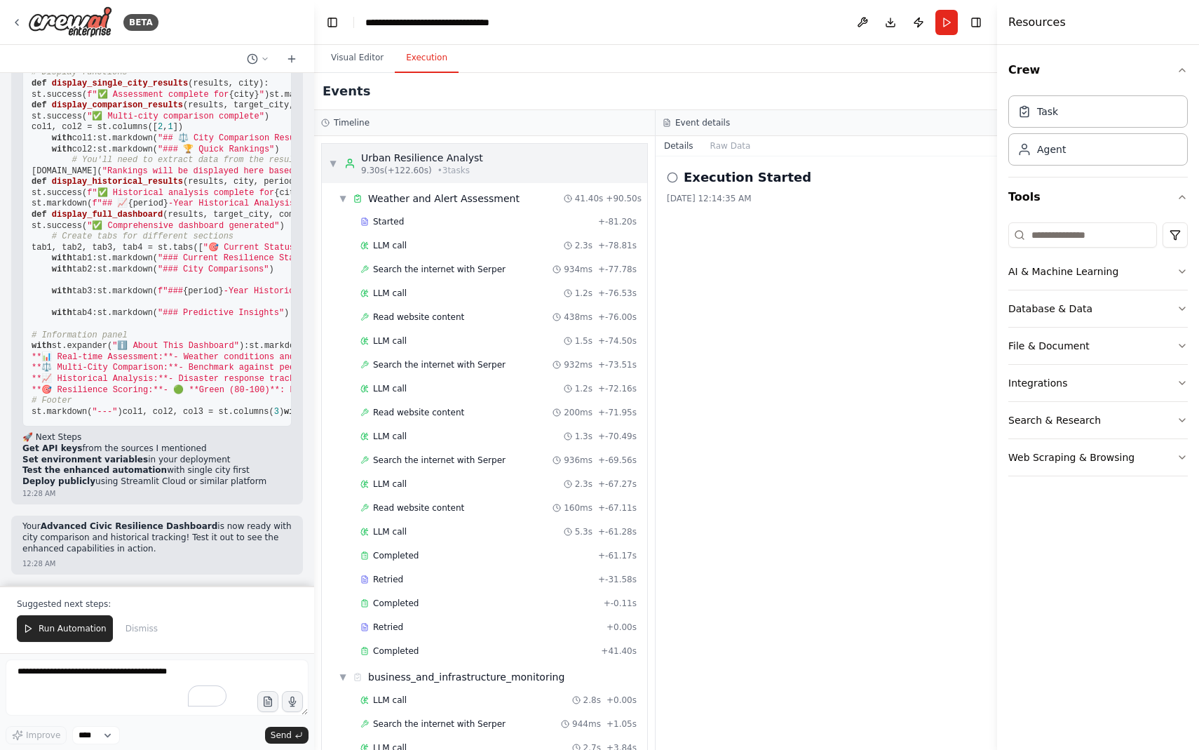
click at [448, 170] on span "• 3 task s" at bounding box center [454, 170] width 32 height 11
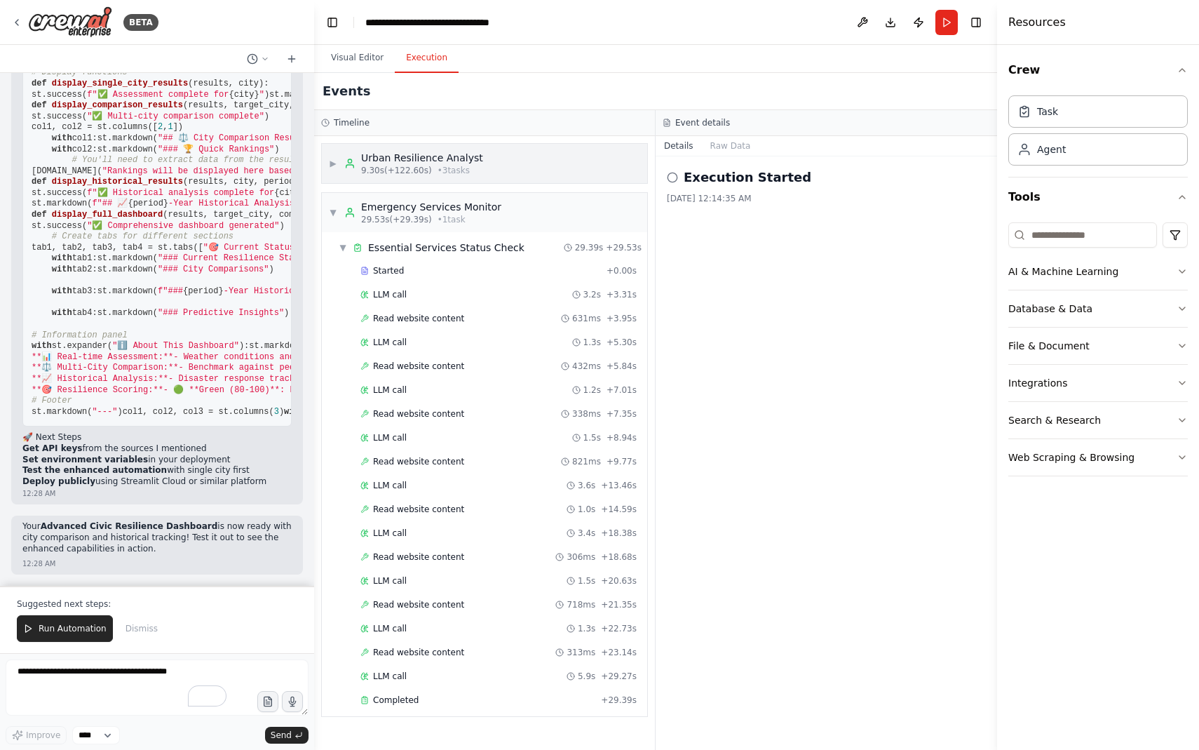
click at [448, 170] on span "• 3 task s" at bounding box center [454, 170] width 32 height 11
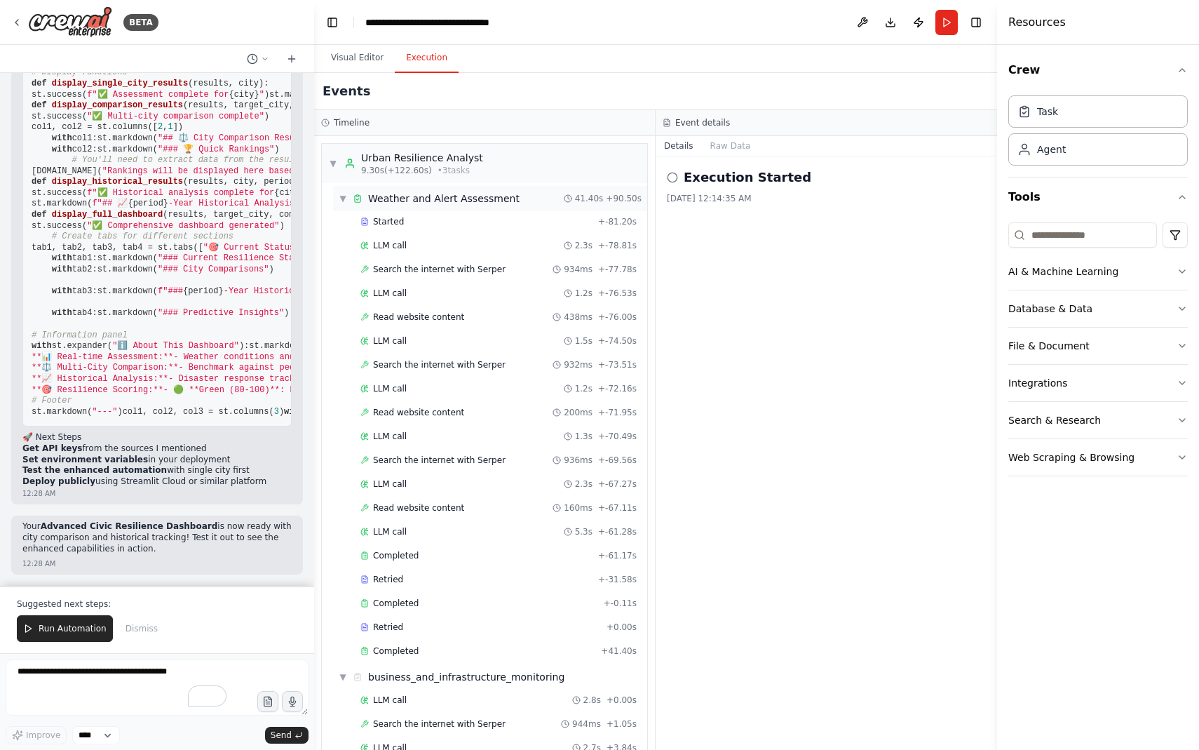
click at [346, 197] on span "▼" at bounding box center [343, 198] width 8 height 11
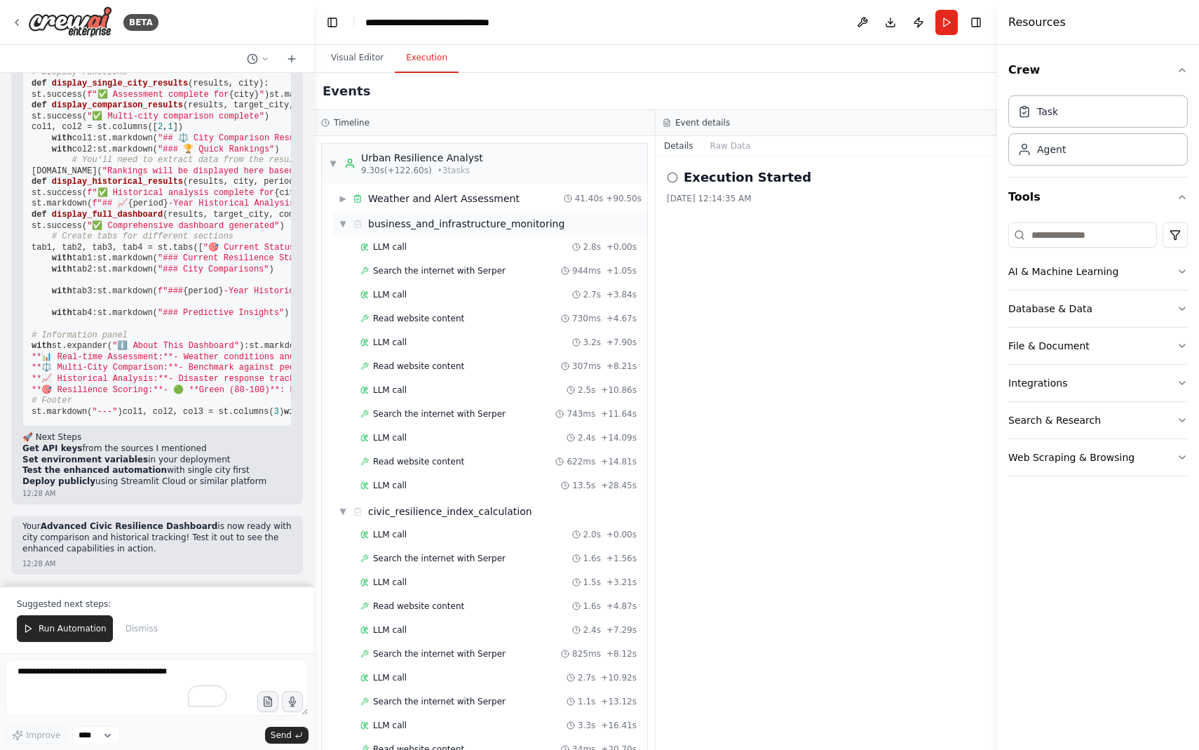
click at [344, 224] on span "▼" at bounding box center [343, 223] width 8 height 11
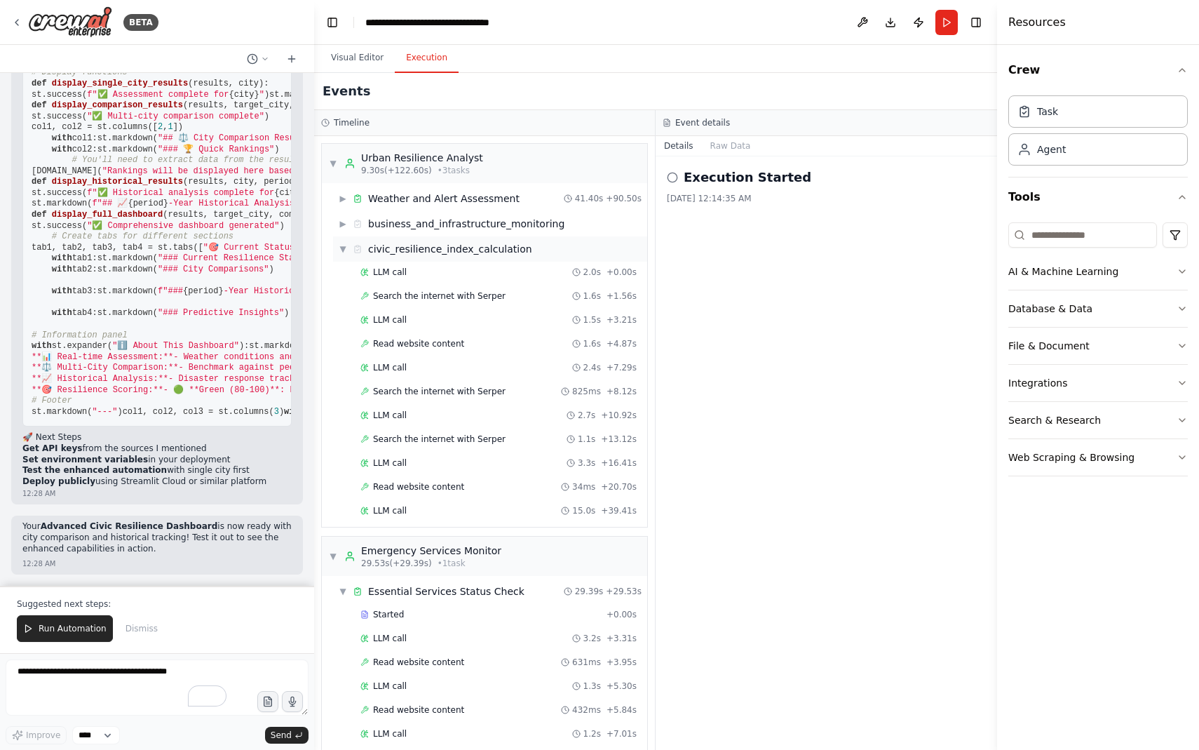
click at [348, 246] on div "▼ civic_resilience_index_calculation" at bounding box center [436, 249] width 194 height 14
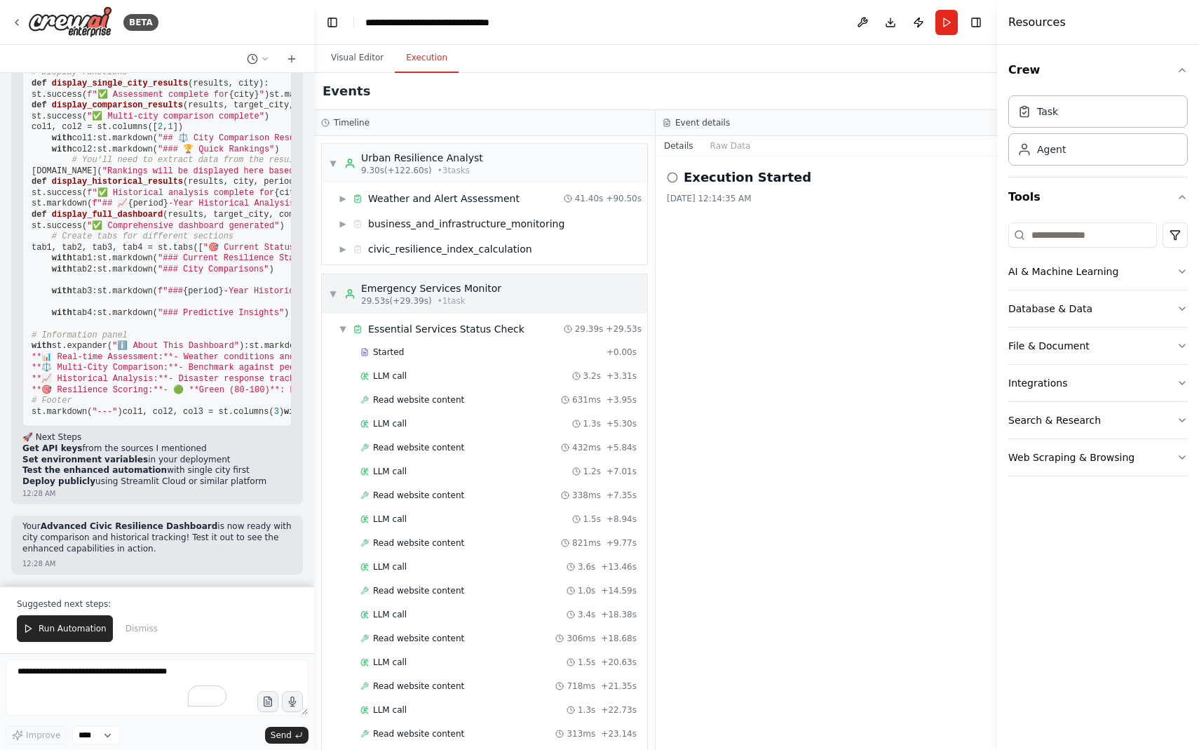
click at [335, 294] on span "▼" at bounding box center [333, 293] width 8 height 11
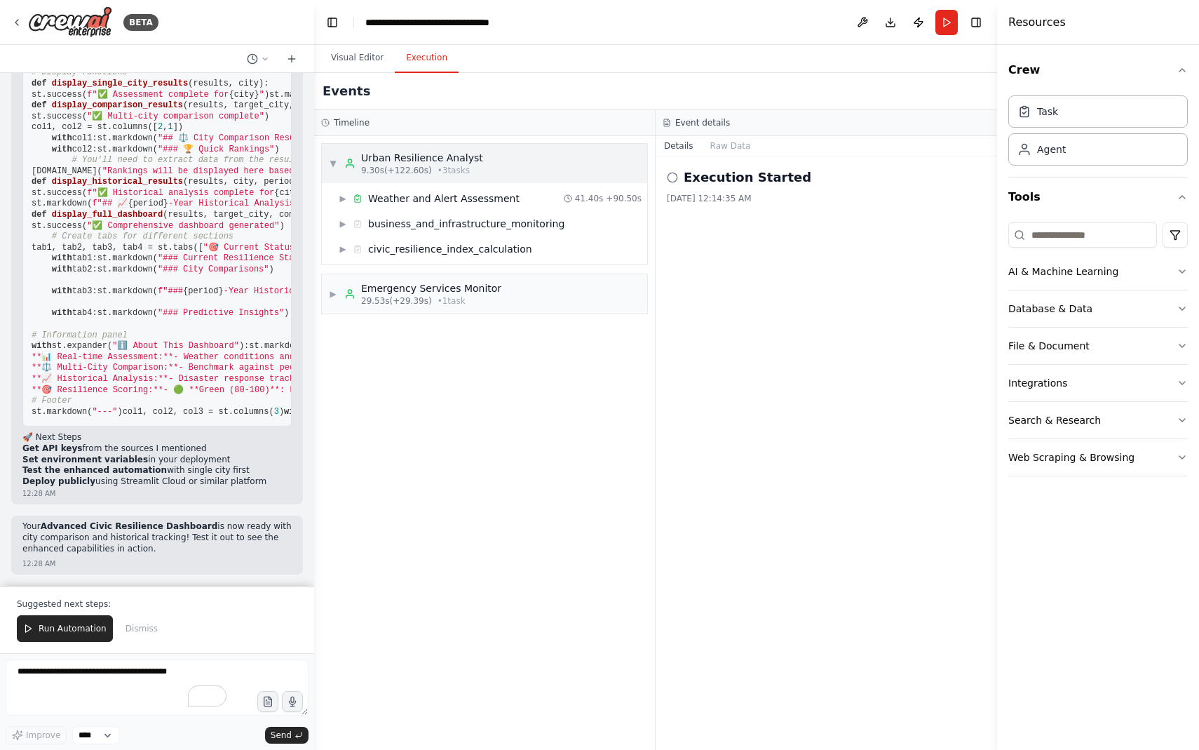
click at [386, 156] on div "Urban Resilience Analyst" at bounding box center [422, 158] width 122 height 14
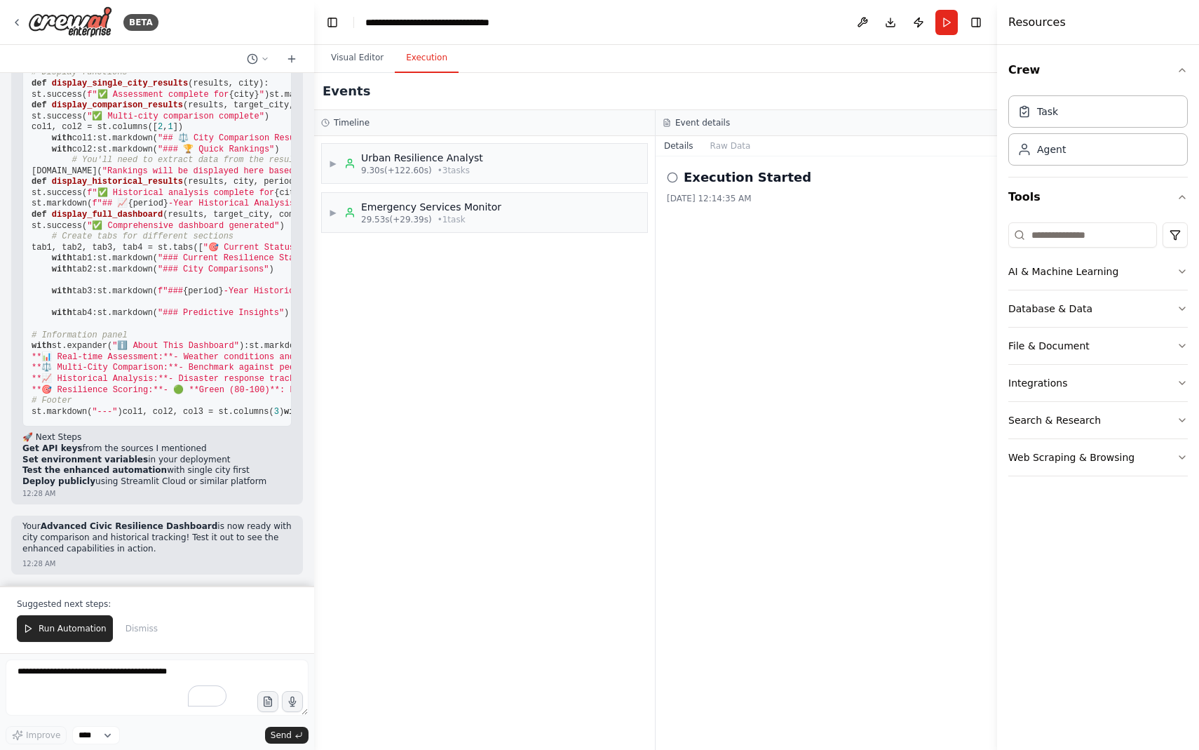
click at [367, 128] on h3 "Timeline" at bounding box center [352, 122] width 36 height 11
click at [330, 163] on span "▶" at bounding box center [333, 163] width 8 height 11
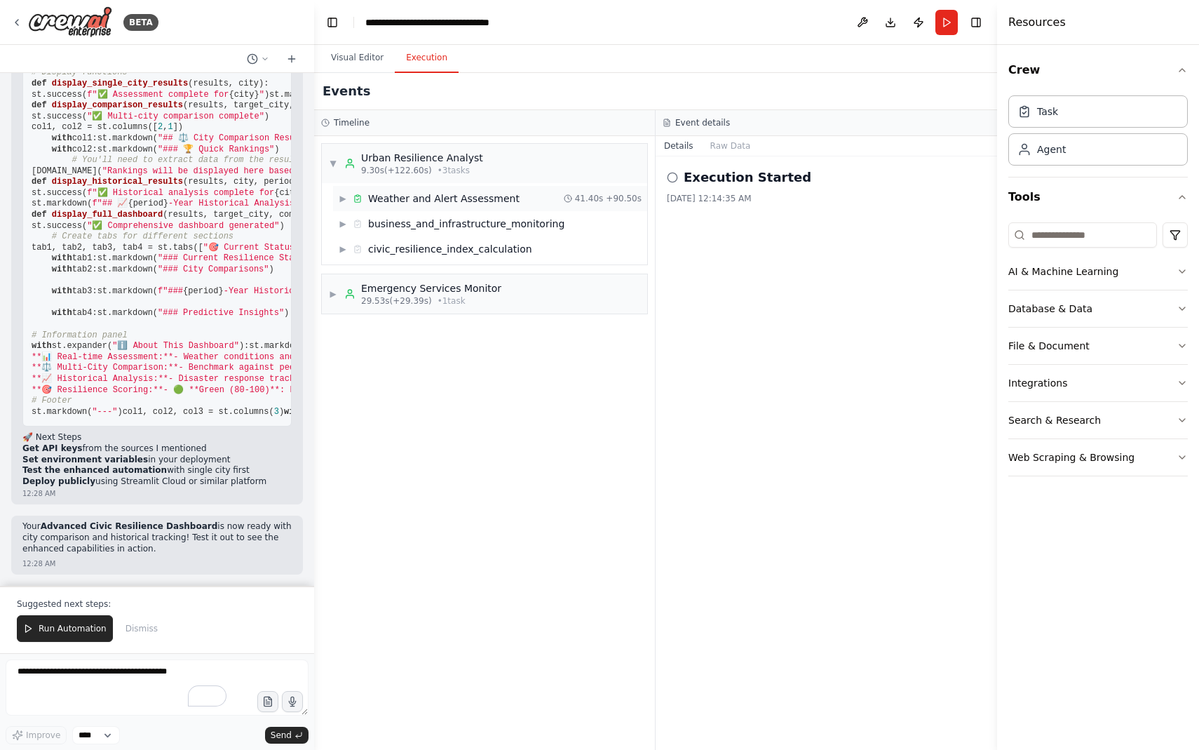
click at [425, 203] on div "Weather and Alert Assessment" at bounding box center [443, 198] width 151 height 14
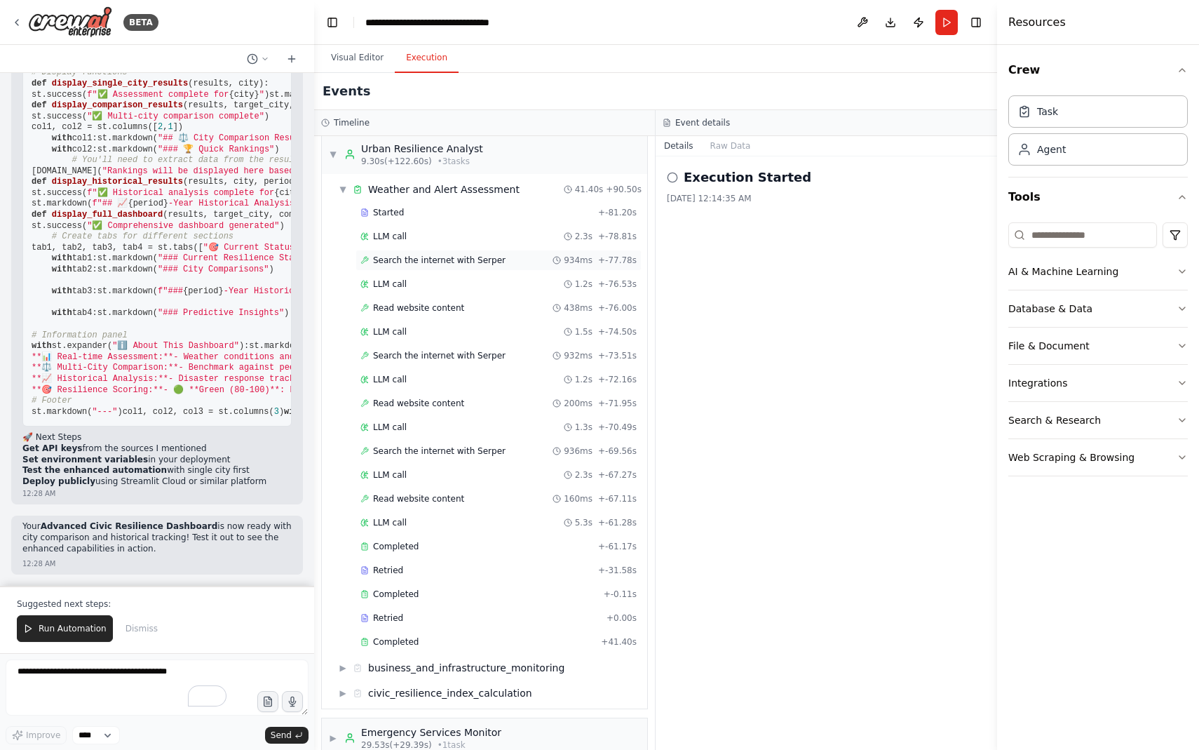
scroll to position [0, 0]
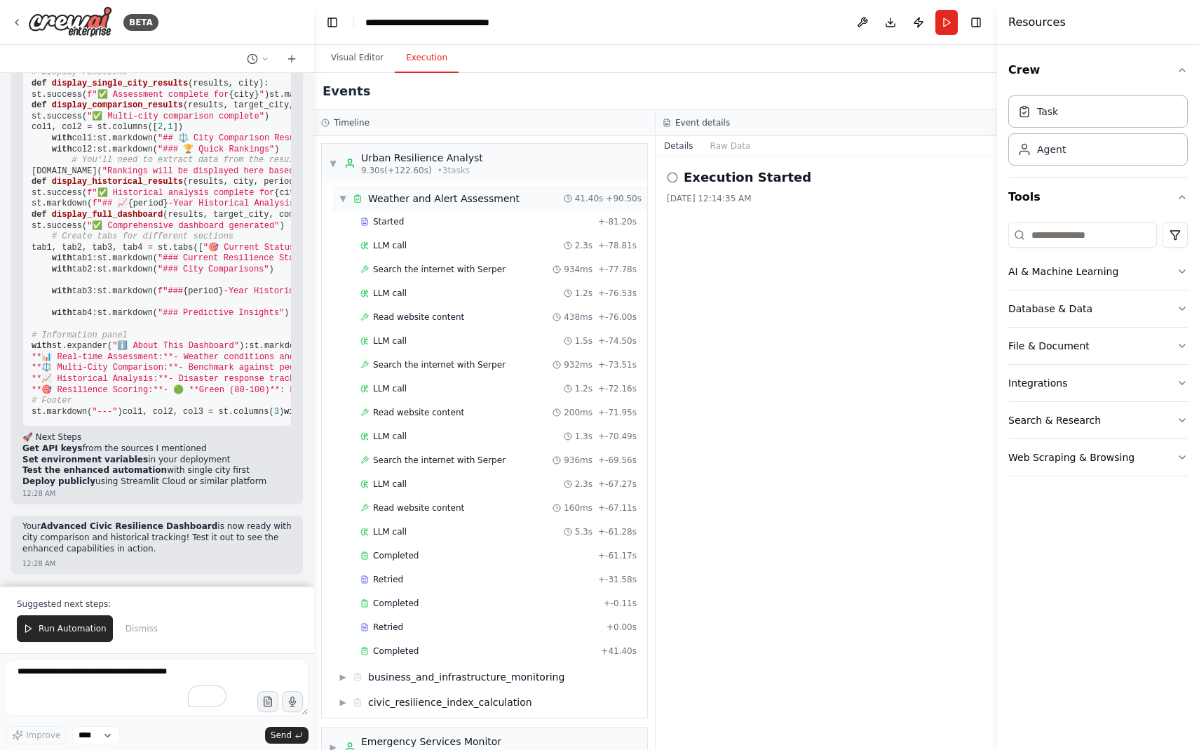
click at [344, 201] on span "▼" at bounding box center [343, 198] width 8 height 11
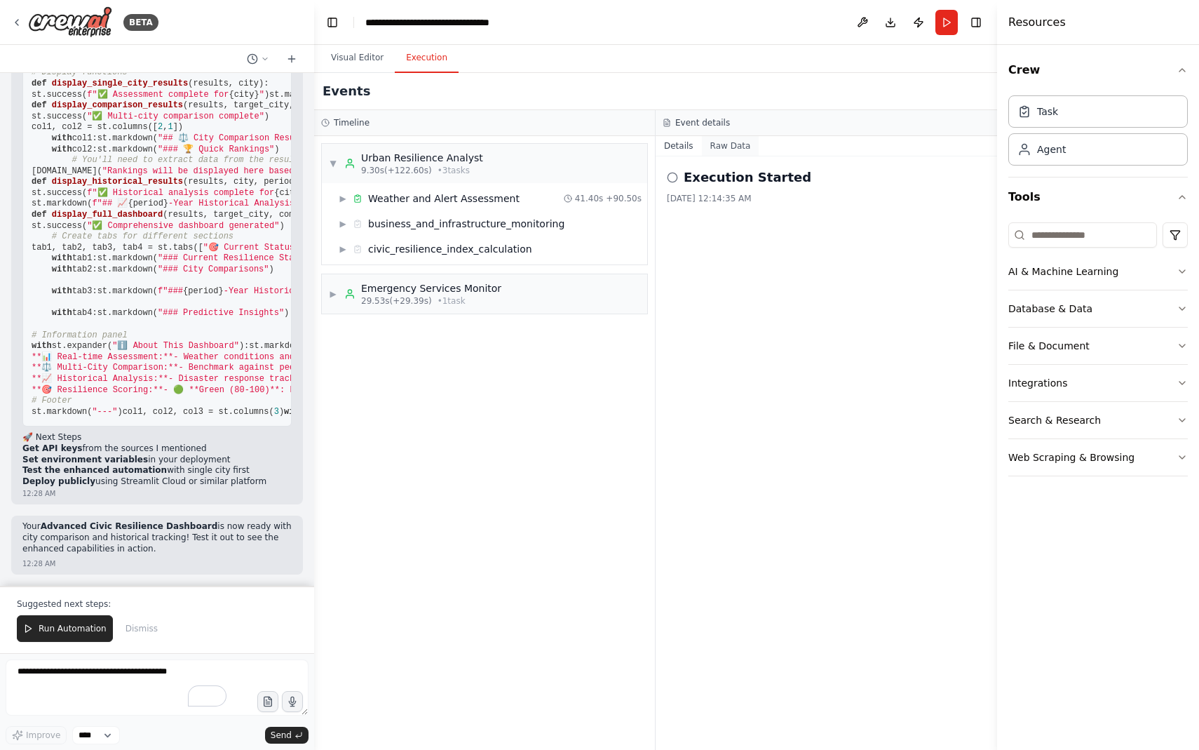
click at [724, 151] on button "Raw Data" at bounding box center [731, 146] width 58 height 20
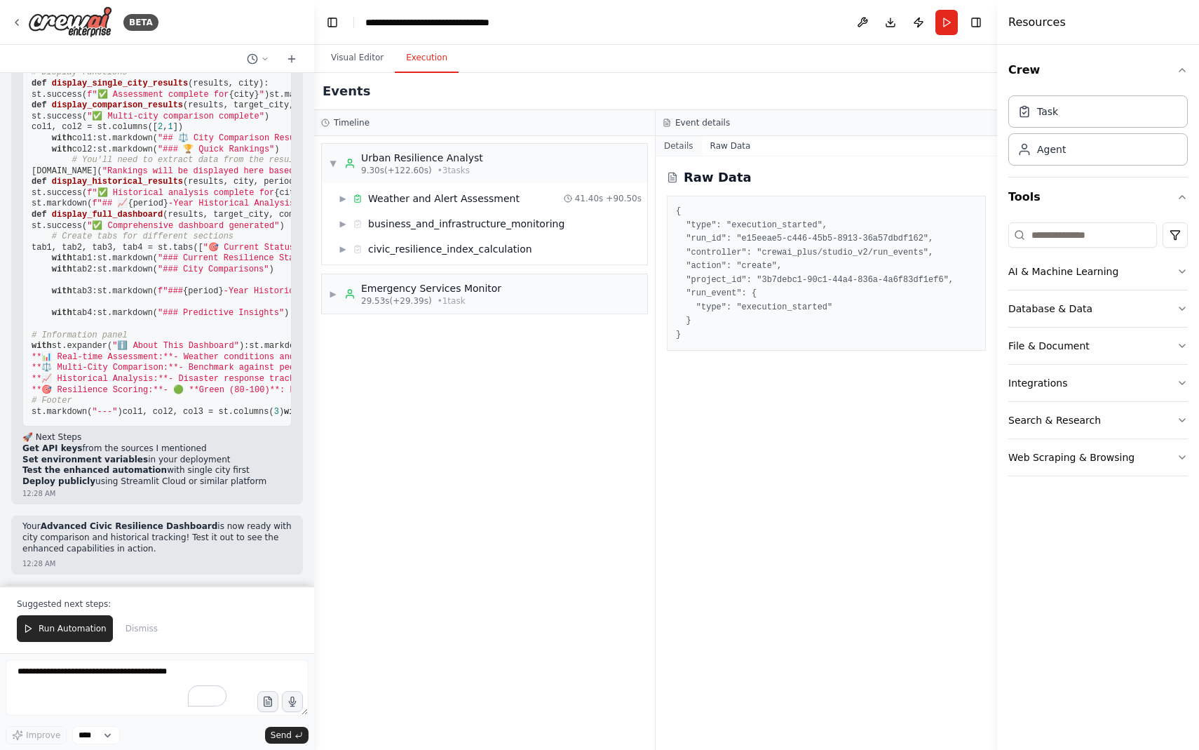
click at [684, 146] on button "Details" at bounding box center [679, 146] width 46 height 20
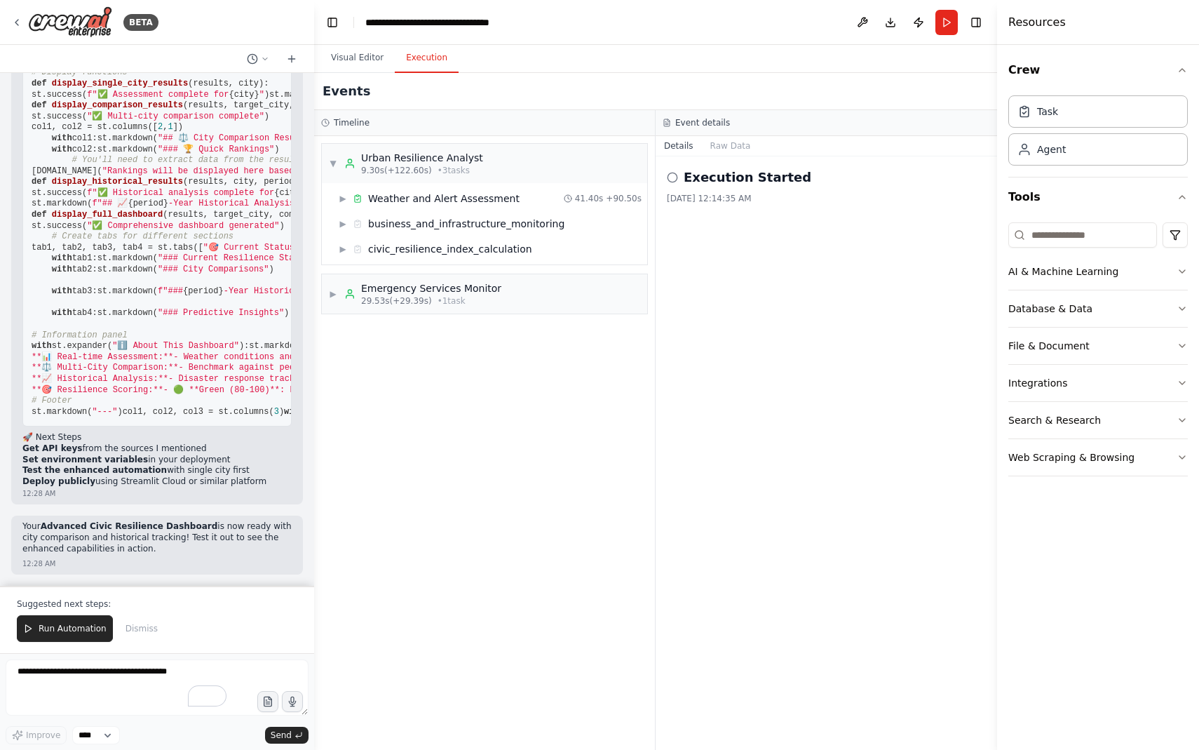
click at [677, 177] on circle at bounding box center [672, 177] width 9 height 9
click at [433, 27] on div "**********" at bounding box center [444, 22] width 158 height 14
click at [147, 548] on p "Your Advanced Civic Resilience Dashboard is now ready with city comparison and …" at bounding box center [156, 537] width 269 height 33
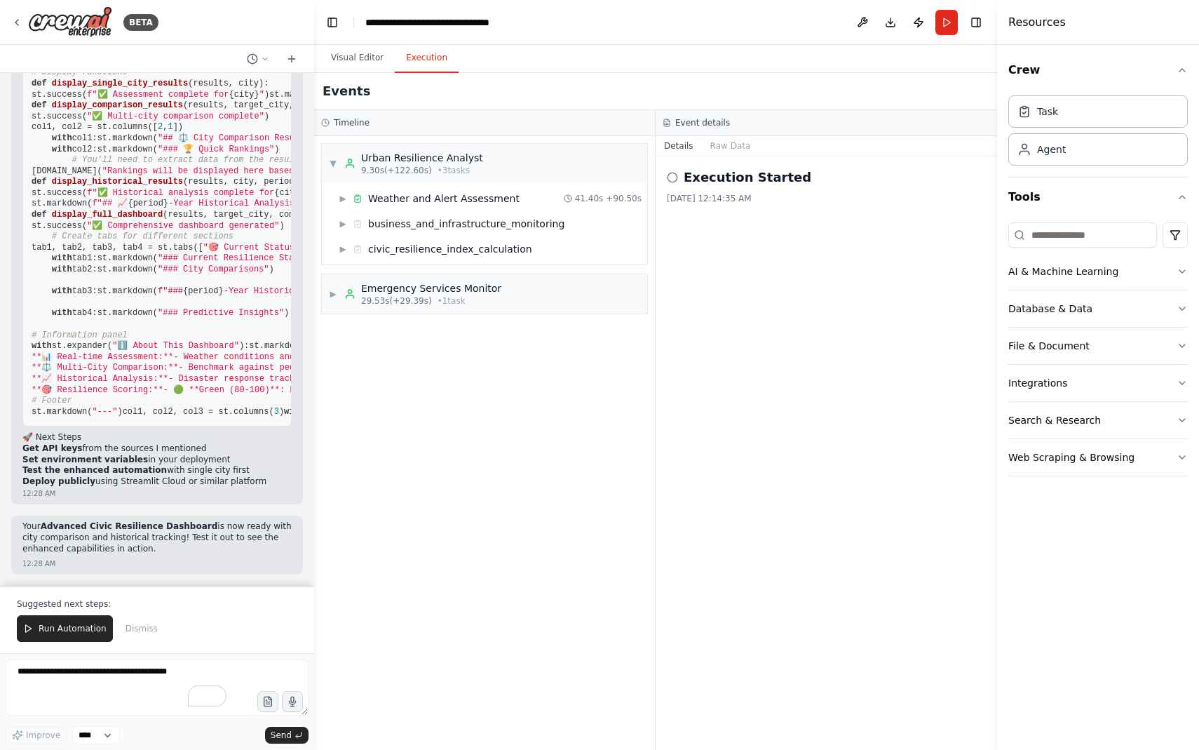
click at [147, 454] on li "Get API keys from the sources I mentioned" at bounding box center [156, 448] width 269 height 11
click at [359, 66] on button "Visual Editor" at bounding box center [357, 57] width 75 height 29
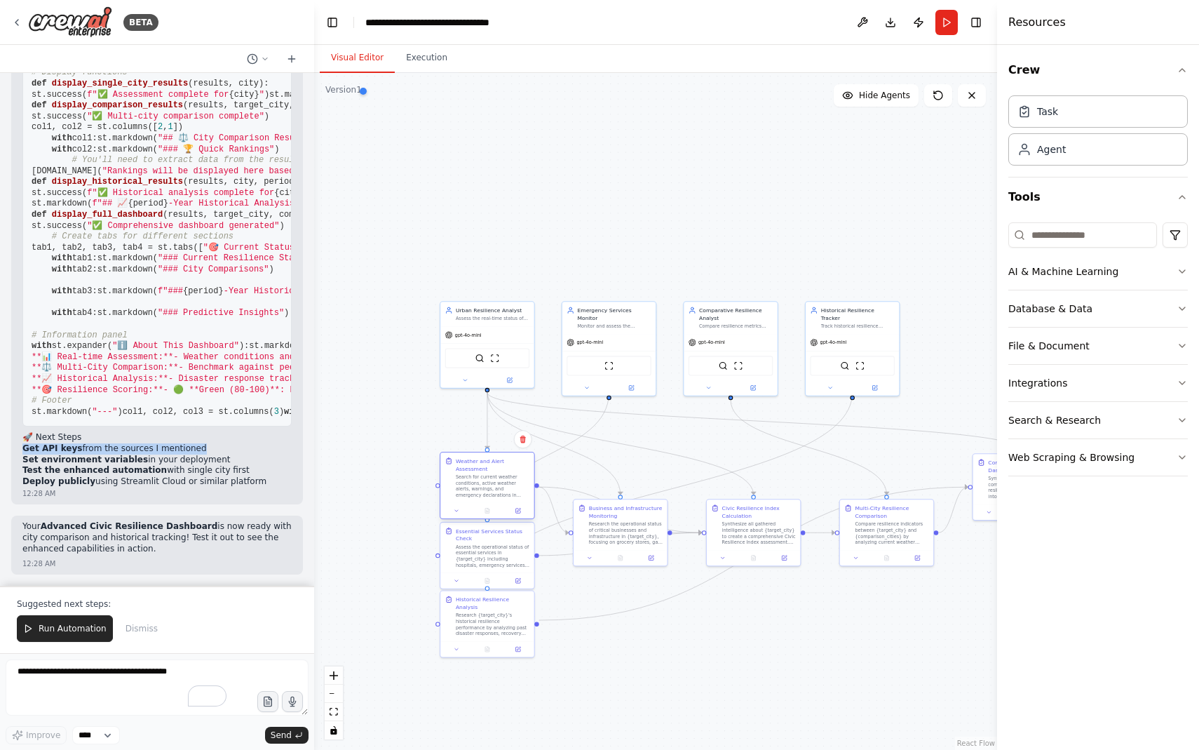
click at [494, 503] on div at bounding box center [486, 510] width 93 height 15
click at [496, 495] on div "Search for current weather conditions, active weather alerts, warnings, and eme…" at bounding box center [493, 485] width 74 height 25
click at [436, 485] on div at bounding box center [437, 485] width 5 height 5
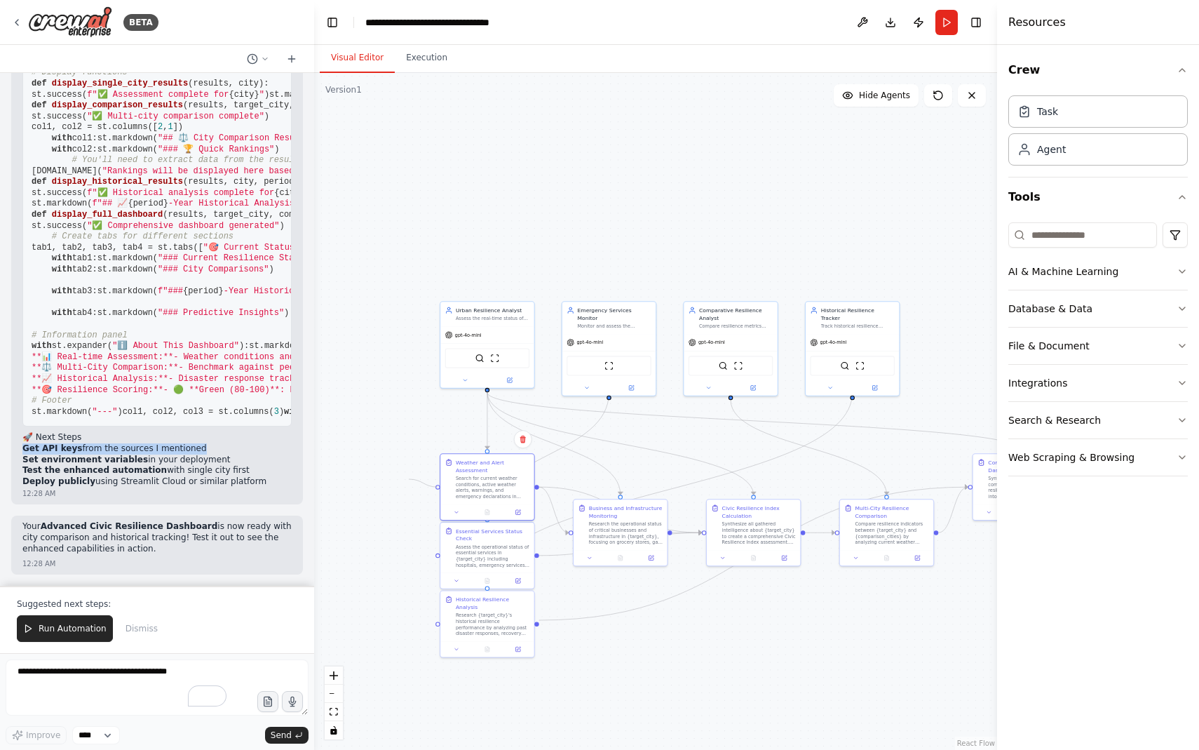
drag, startPoint x: 436, startPoint y: 485, endPoint x: 409, endPoint y: 479, distance: 28.1
click at [409, 479] on div ".deletable-edge-delete-btn { width: 20px; height: 20px; border: 0px solid #ffff…" at bounding box center [655, 411] width 683 height 677
click at [432, 510] on div at bounding box center [473, 504] width 133 height 28
click at [456, 482] on div "Search for current weather conditions, active weather alerts, warnings, and eme…" at bounding box center [493, 485] width 74 height 25
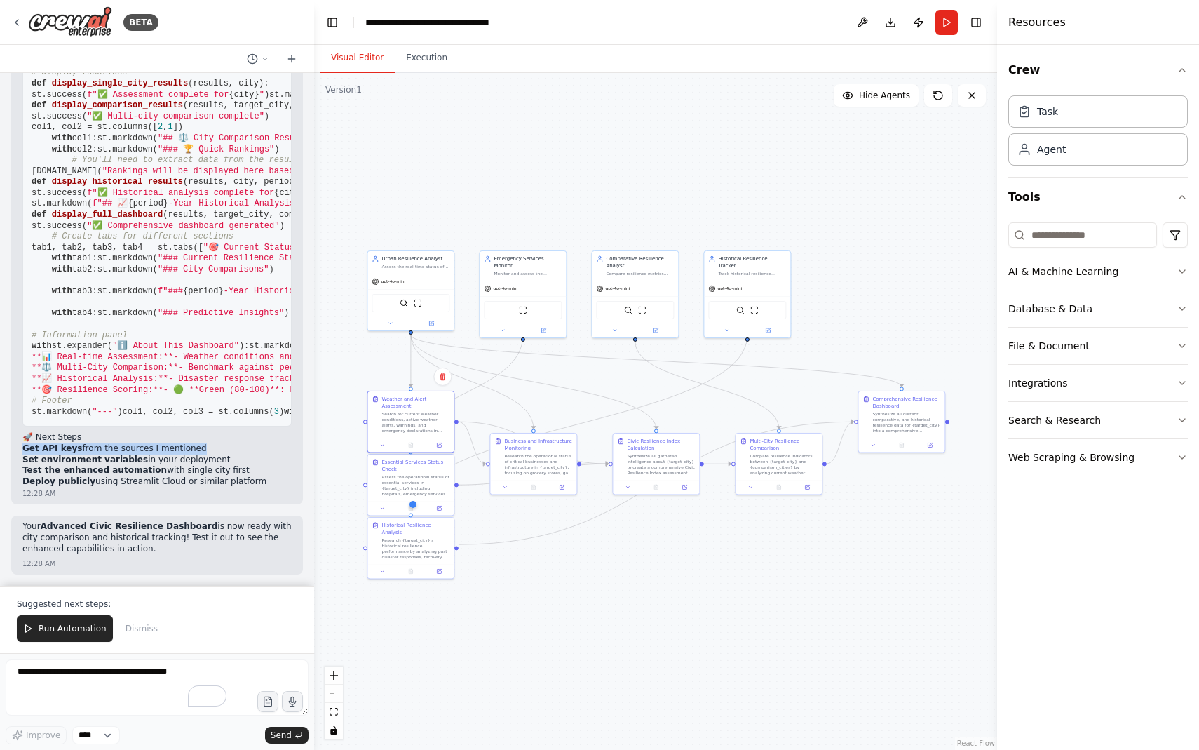
drag, startPoint x: 785, startPoint y: 258, endPoint x: 717, endPoint y: 205, distance: 86.4
click at [717, 205] on div ".deletable-edge-delete-btn { width: 20px; height: 20px; border: 0px solid #ffff…" at bounding box center [655, 411] width 683 height 677
click at [96, 443] on li "Get API keys from the sources I mentioned" at bounding box center [156, 448] width 269 height 11
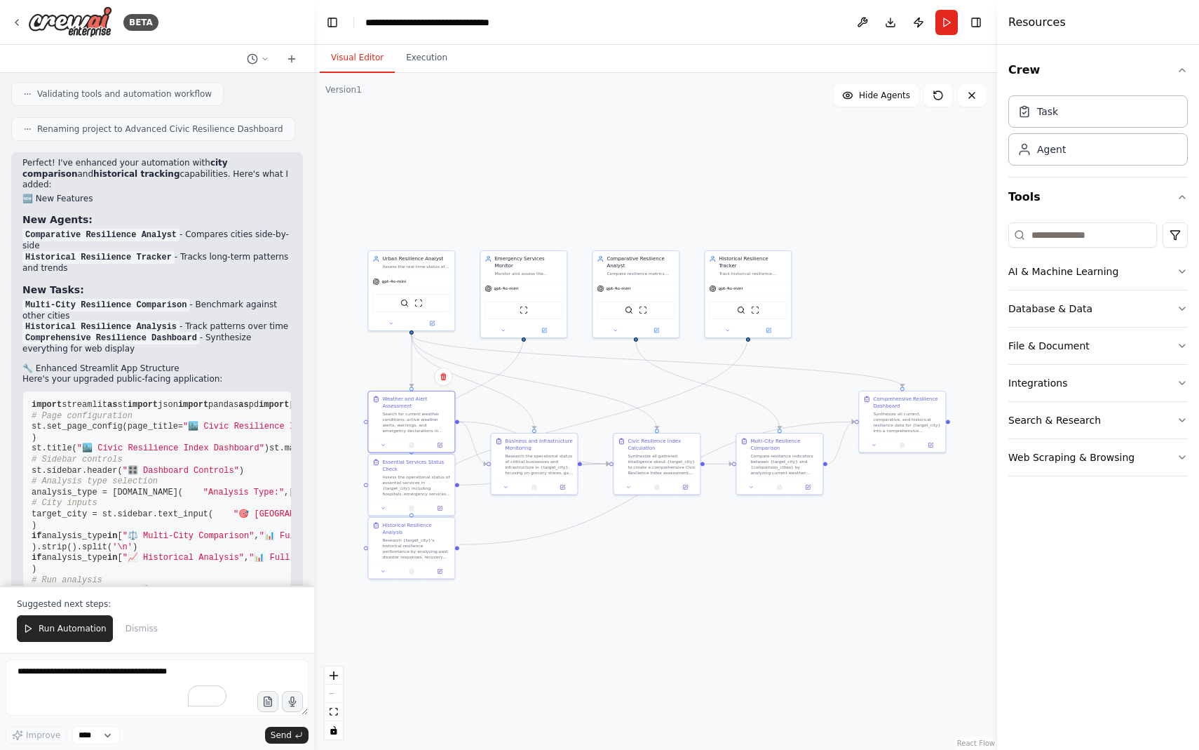
scroll to position [6465, 0]
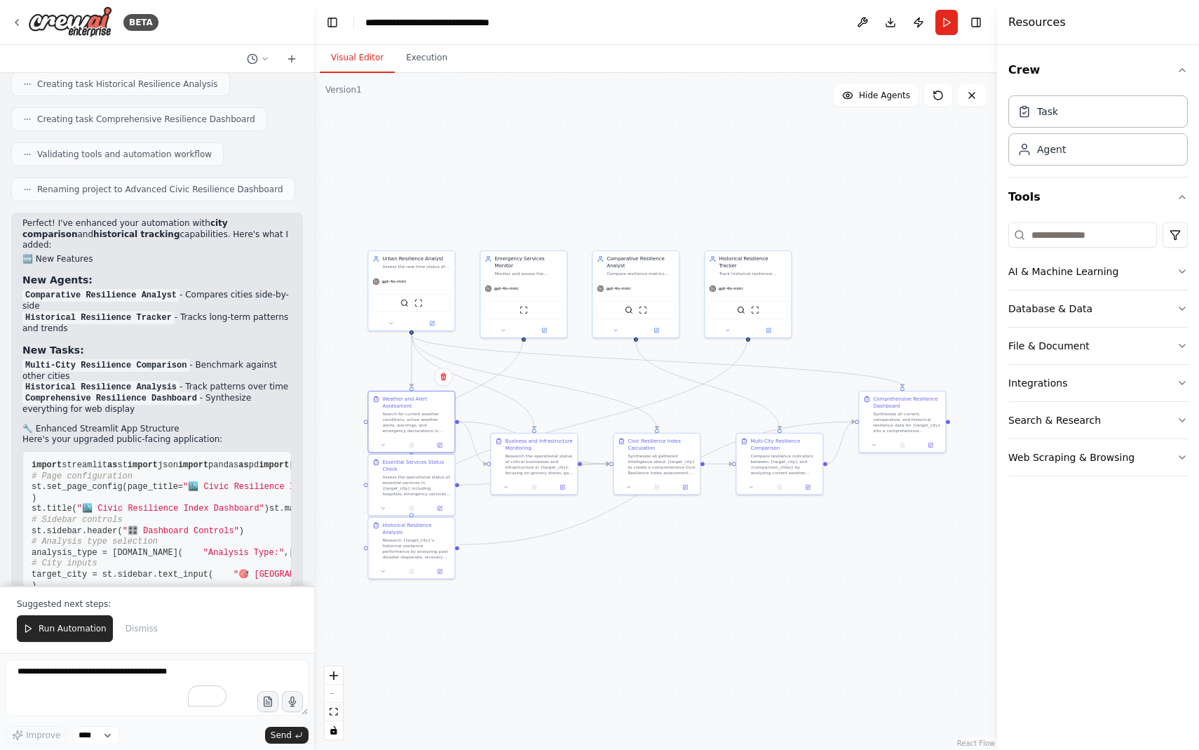
drag, startPoint x: 238, startPoint y: 390, endPoint x: 158, endPoint y: 386, distance: 79.4
drag, startPoint x: 99, startPoint y: 358, endPoint x: 27, endPoint y: 358, distance: 71.5
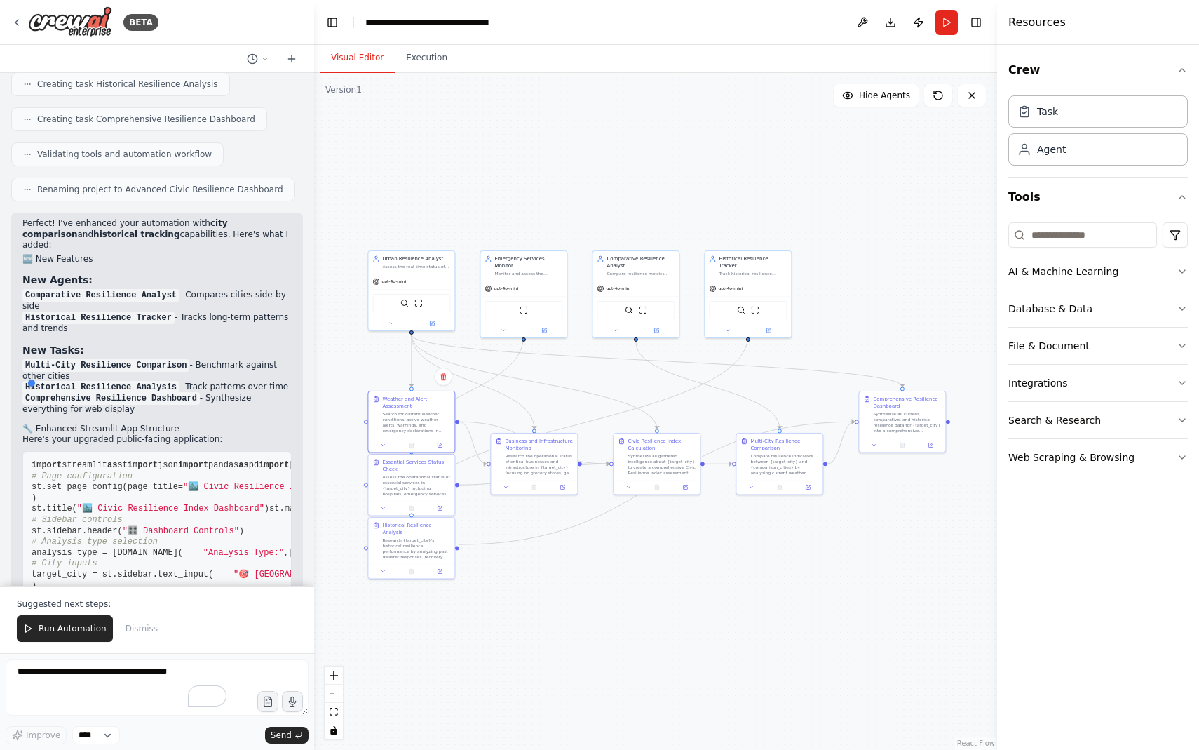
drag, startPoint x: 100, startPoint y: 352, endPoint x: 31, endPoint y: 353, distance: 69.4
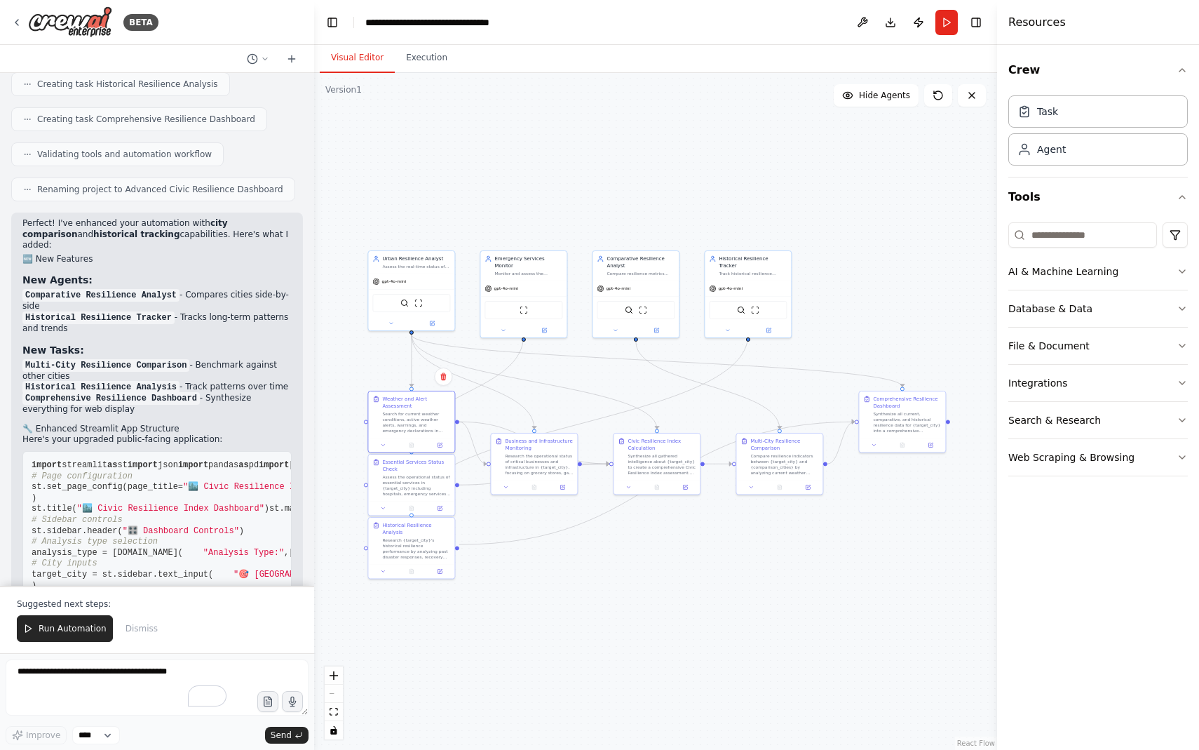
drag, startPoint x: 100, startPoint y: 357, endPoint x: 22, endPoint y: 358, distance: 77.8
copy strong "Google Places API"
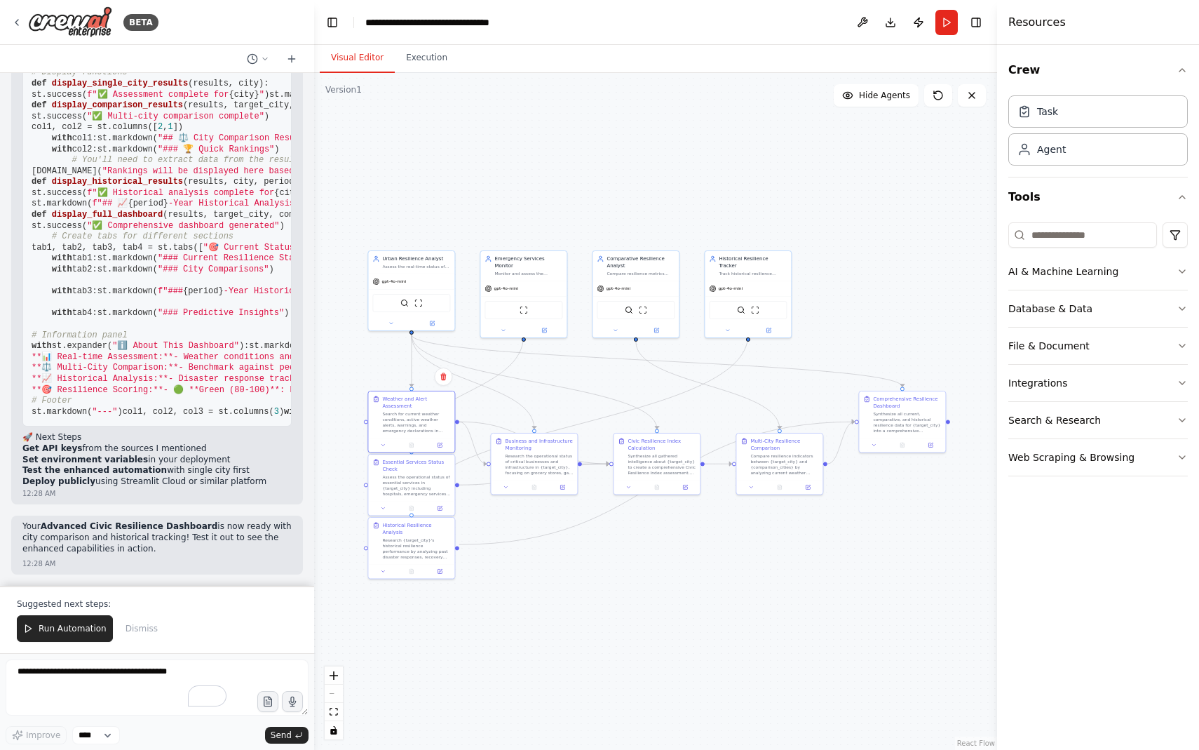
scroll to position [9360, 0]
click at [88, 640] on button "Run Automation" at bounding box center [65, 628] width 96 height 27
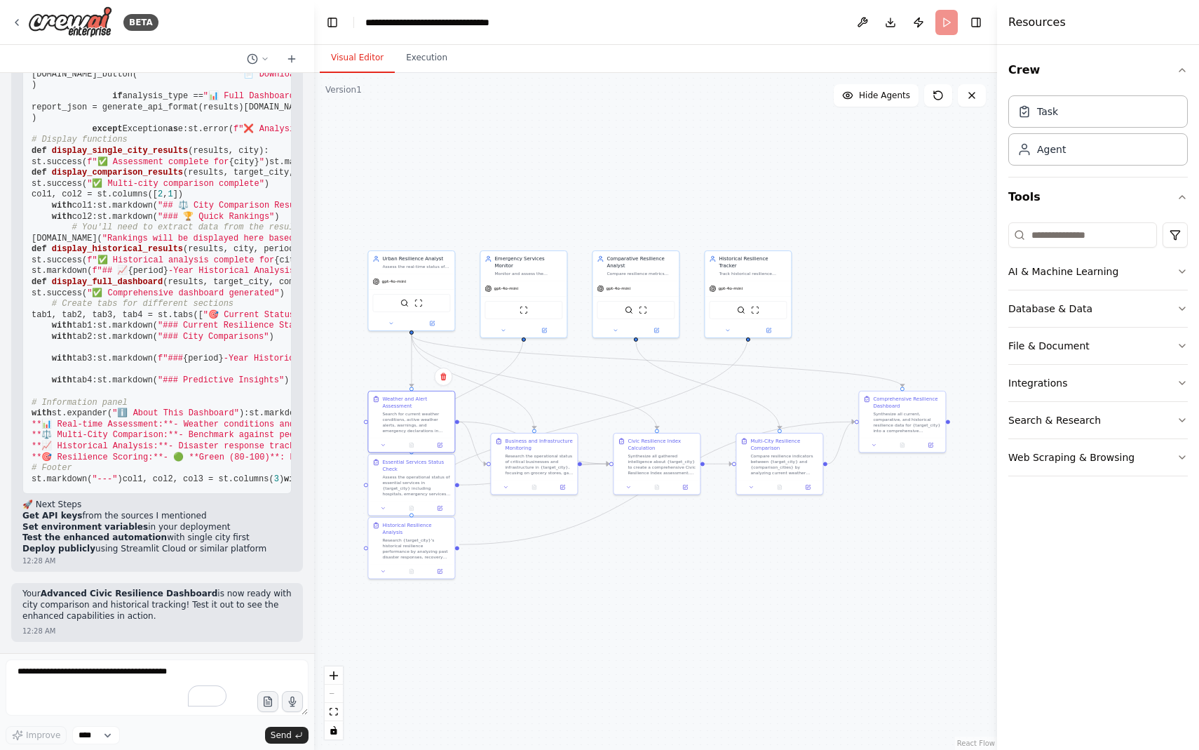
scroll to position [9293, 0]
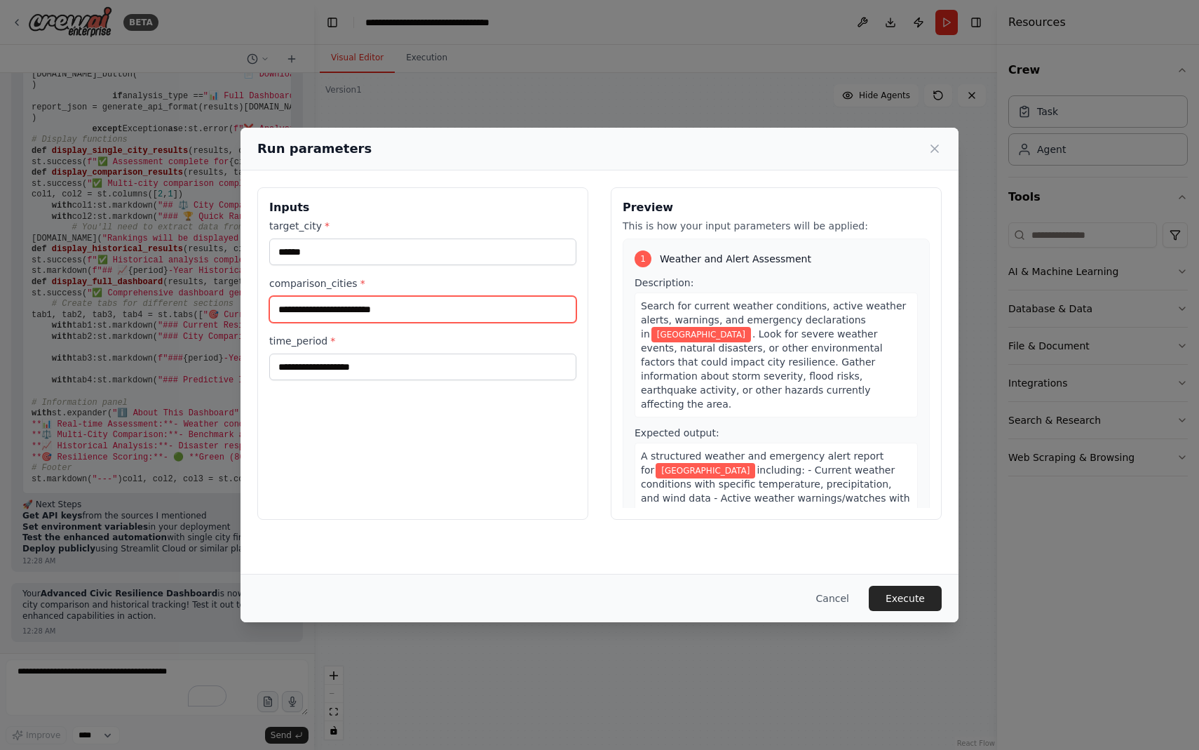
click at [317, 310] on input "comparison_cities *" at bounding box center [422, 309] width 307 height 27
type input "*****"
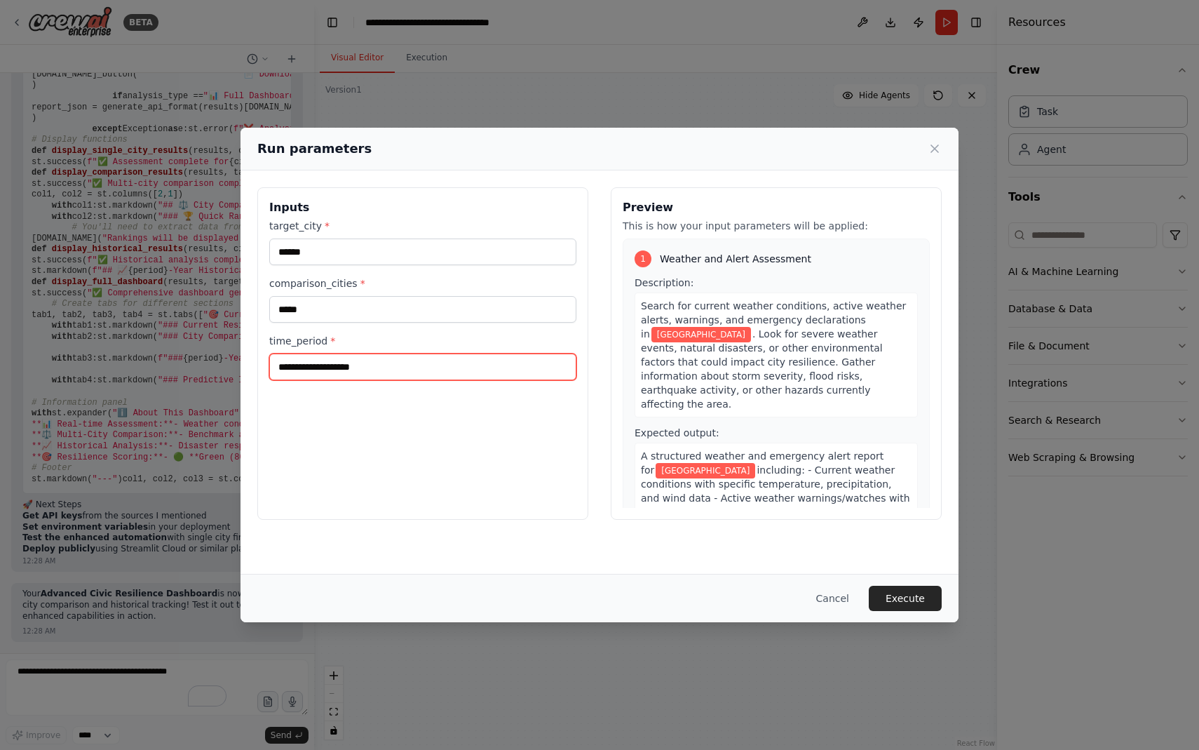
click at [341, 359] on input "time_period *" at bounding box center [422, 366] width 307 height 27
type input "*"
type input "******"
click at [893, 596] on button "Execute" at bounding box center [905, 598] width 73 height 25
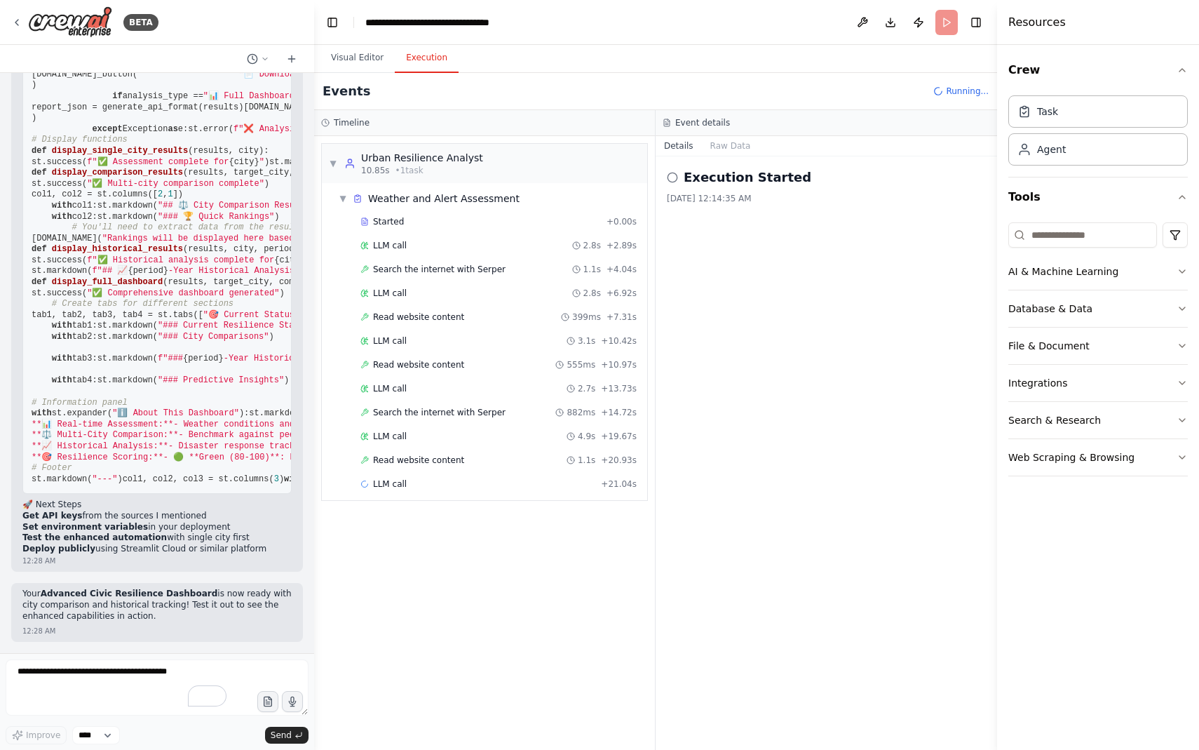
click at [123, 720] on div "Improve **** Send" at bounding box center [157, 701] width 303 height 85
